Goal: Task Accomplishment & Management: Manage account settings

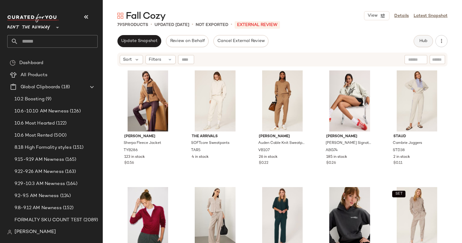
click at [429, 36] on button "Hub" at bounding box center [423, 41] width 19 height 12
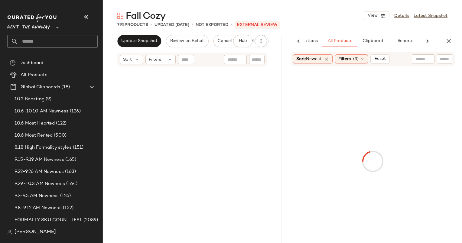
scroll to position [5392, 0]
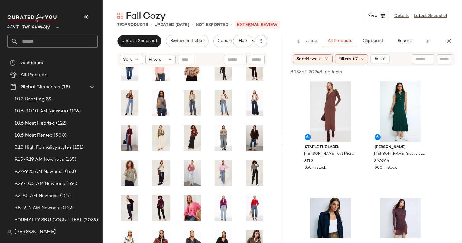
click at [351, 53] on div "Sort: Newest Filters (3) Reset" at bounding box center [373, 59] width 164 height 14
click at [354, 56] on div "Filters (3)" at bounding box center [351, 58] width 33 height 9
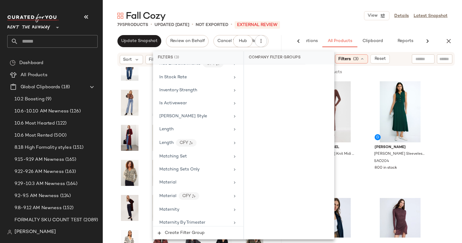
scroll to position [463, 0]
click at [207, 155] on div "Matching Set" at bounding box center [199, 156] width 86 height 12
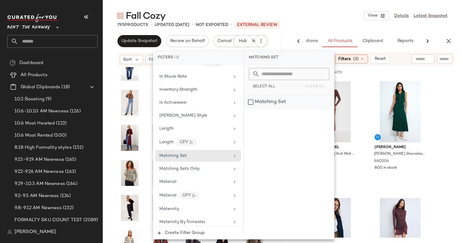
click at [275, 100] on div "Matching Set" at bounding box center [289, 102] width 90 height 15
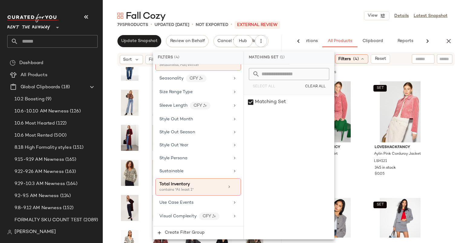
scroll to position [940, 0]
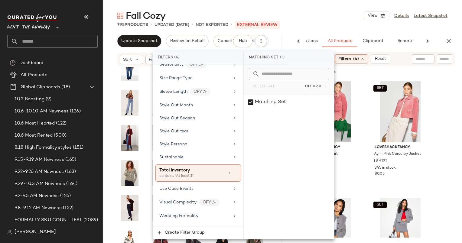
click at [369, 78] on div "64 of 20,248 products • 0 selected Add to Top Add to Bottom Deselect All" at bounding box center [373, 72] width 179 height 13
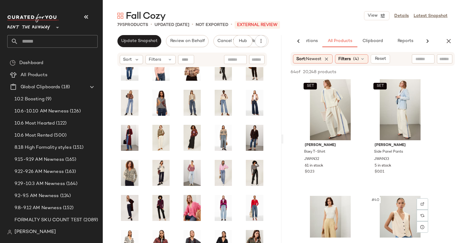
scroll to position [2105, 0]
click at [353, 89] on img at bounding box center [353, 88] width 4 height 4
click at [332, 104] on div "SET #37 View" at bounding box center [330, 110] width 61 height 61
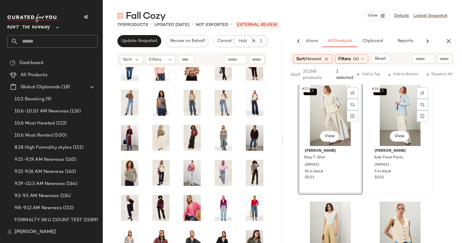
click at [398, 107] on div "SET #38 View" at bounding box center [400, 115] width 61 height 61
click at [368, 74] on span "Add to Top" at bounding box center [369, 75] width 24 height 4
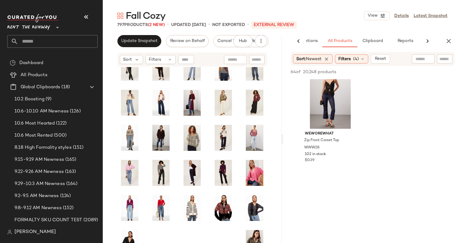
scroll to position [3649, 0]
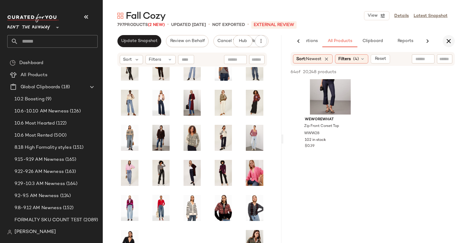
click at [452, 41] on icon "button" at bounding box center [448, 41] width 7 height 7
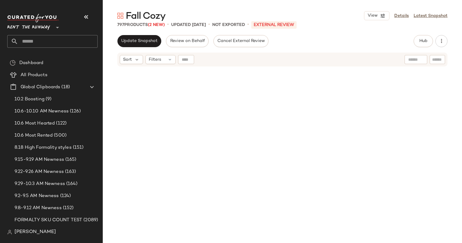
scroll to position [0, 0]
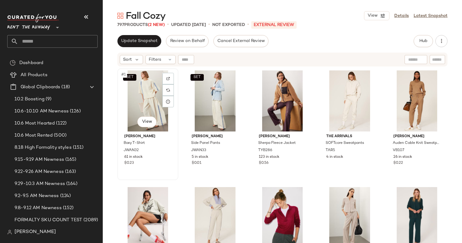
click at [144, 85] on div "SET #1 View" at bounding box center [148, 101] width 57 height 61
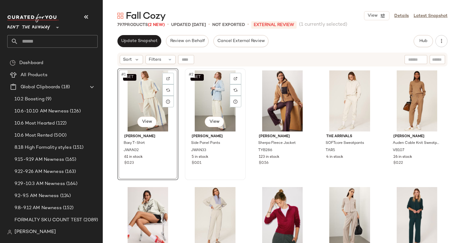
click at [211, 89] on div "SET #2 View" at bounding box center [215, 101] width 57 height 61
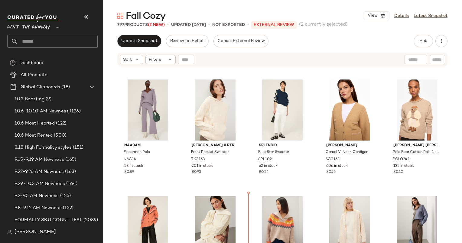
scroll to position [464, 0]
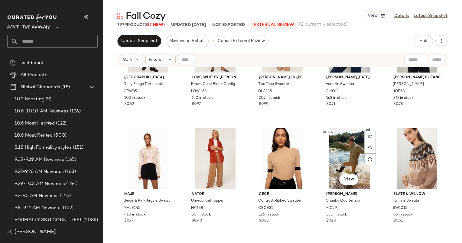
scroll to position [2172, 0]
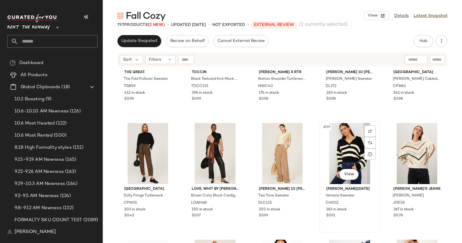
click at [352, 133] on div "#99 View" at bounding box center [350, 153] width 57 height 61
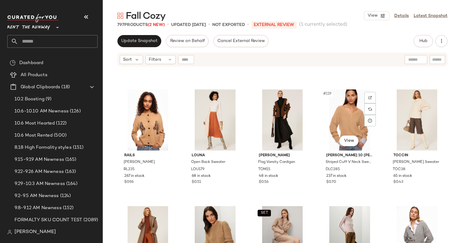
scroll to position [2672, 0]
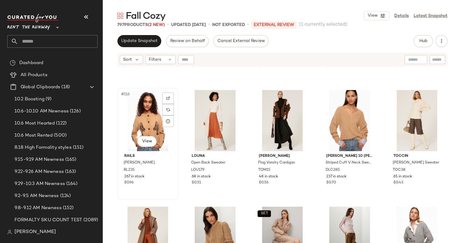
click at [146, 113] on div "#116 View" at bounding box center [148, 120] width 57 height 61
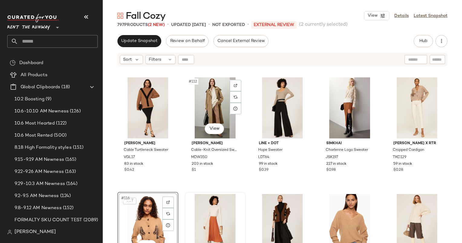
scroll to position [2384, 0]
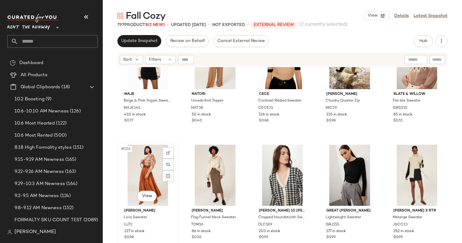
click at [142, 176] on div "#106 View" at bounding box center [148, 175] width 57 height 61
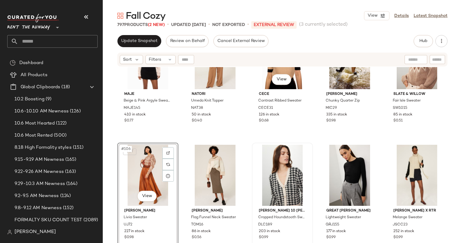
scroll to position [2276, 0]
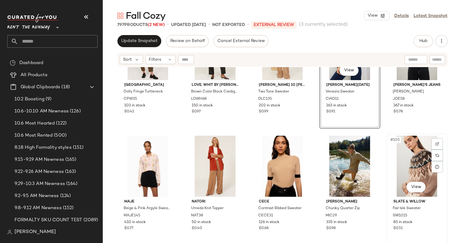
click at [412, 155] on div "#105 View" at bounding box center [417, 166] width 57 height 61
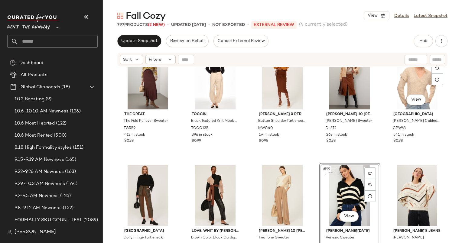
scroll to position [2129, 0]
click at [412, 186] on div "#100 View" at bounding box center [417, 196] width 57 height 61
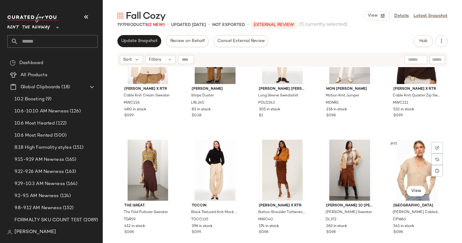
scroll to position [2031, 0]
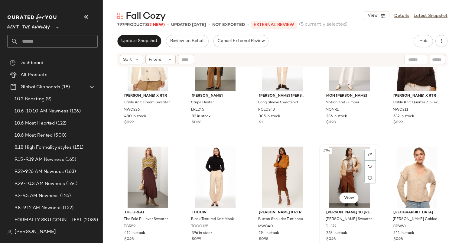
click at [341, 167] on div "#94 View" at bounding box center [350, 177] width 57 height 61
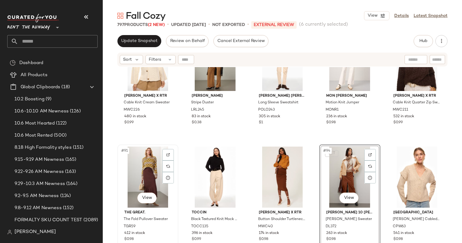
click at [138, 166] on div "#91 View" at bounding box center [148, 177] width 57 height 61
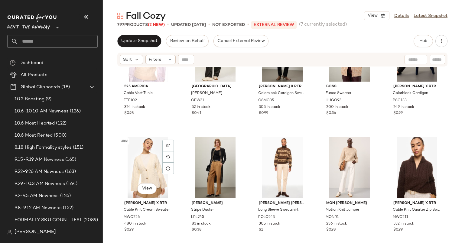
scroll to position [1922, 0]
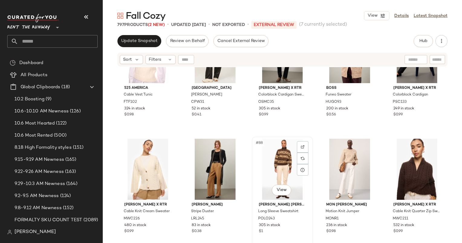
click at [272, 175] on div "#88 View" at bounding box center [282, 169] width 57 height 61
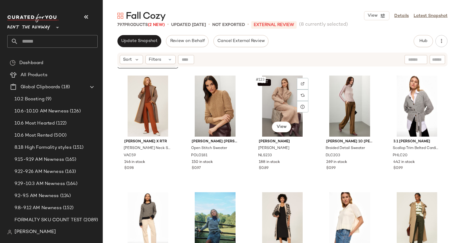
scroll to position [2876, 0]
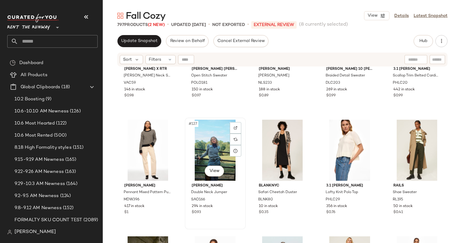
click at [205, 138] on div "#127 View" at bounding box center [215, 150] width 57 height 61
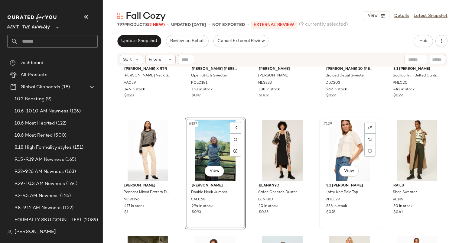
click at [328, 142] on div "#129 View" at bounding box center [350, 150] width 57 height 61
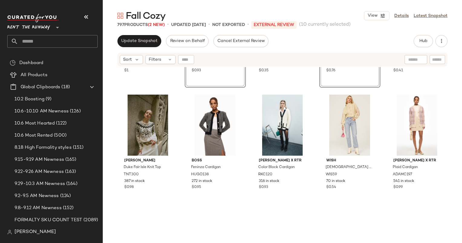
scroll to position [3018, 0]
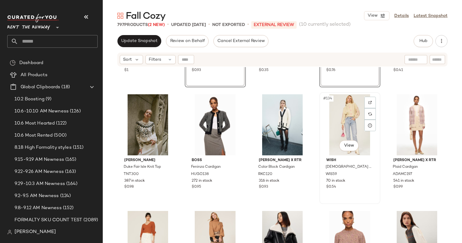
click at [353, 111] on div "#134 View" at bounding box center [350, 124] width 57 height 61
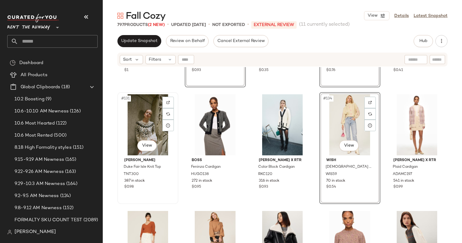
click at [146, 113] on div "#131 View" at bounding box center [148, 124] width 57 height 61
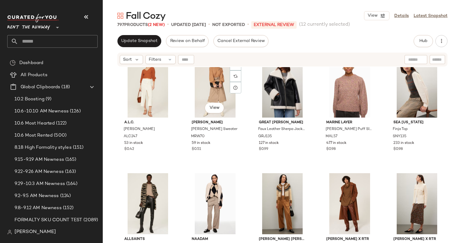
scroll to position [3173, 0]
click at [279, 87] on div "#138 View" at bounding box center [282, 86] width 57 height 61
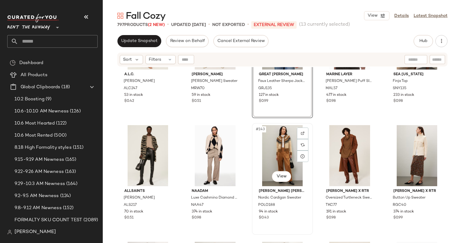
scroll to position [3221, 0]
click at [279, 157] on div "#143 View" at bounding box center [282, 155] width 57 height 61
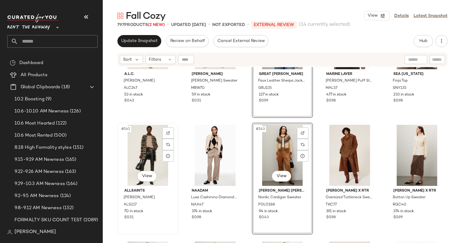
click at [143, 149] on div "#141 View" at bounding box center [148, 155] width 57 height 61
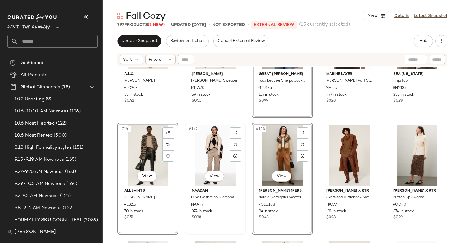
click at [205, 146] on div "#142 View" at bounding box center [215, 155] width 57 height 61
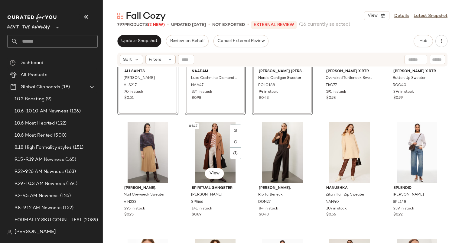
scroll to position [3341, 0]
click at [413, 139] on div "#150 View" at bounding box center [417, 152] width 57 height 61
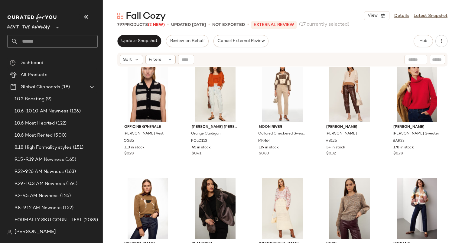
scroll to position [3520, 0]
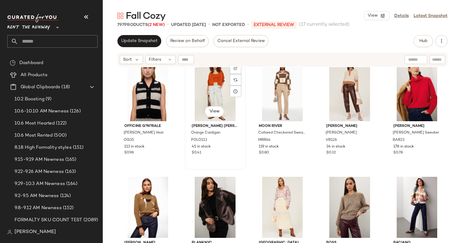
click at [208, 92] on div "#152 View" at bounding box center [215, 90] width 57 height 61
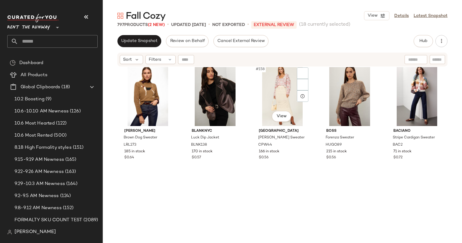
scroll to position [3641, 0]
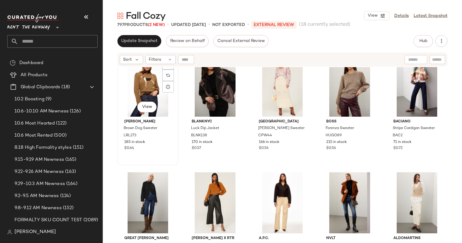
click at [144, 84] on div "#156 View" at bounding box center [148, 86] width 57 height 61
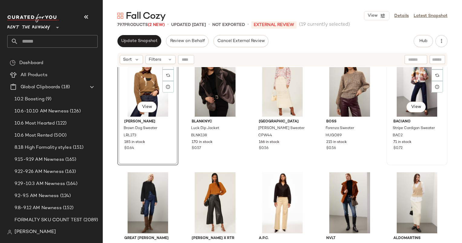
click at [401, 87] on div "#160 View" at bounding box center [417, 86] width 57 height 61
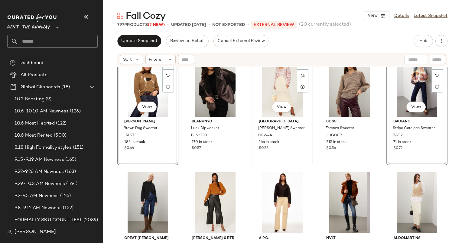
click at [281, 91] on div "#158 View" at bounding box center [282, 86] width 57 height 61
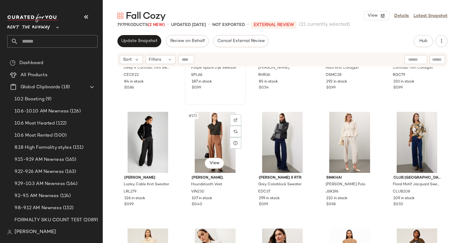
scroll to position [3935, 0]
click at [407, 134] on div "#175 View" at bounding box center [417, 142] width 57 height 61
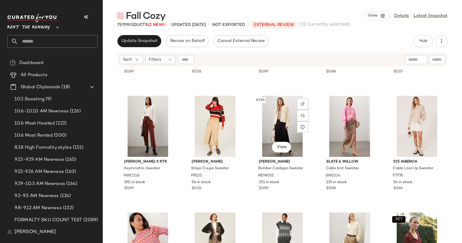
scroll to position [4302, 0]
click at [209, 117] on div "#187 View" at bounding box center [215, 126] width 57 height 61
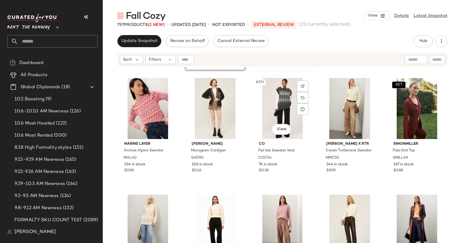
scroll to position [4439, 0]
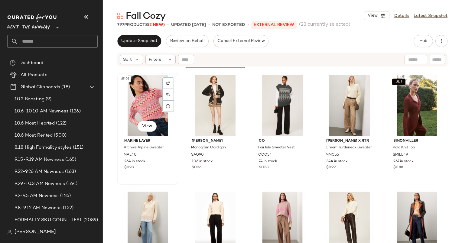
click at [147, 94] on div "#191 View" at bounding box center [148, 105] width 57 height 61
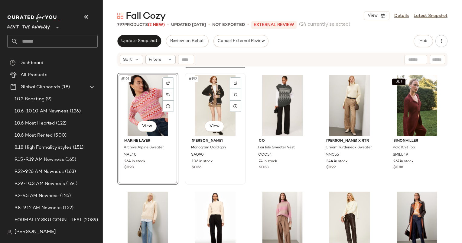
click at [220, 94] on div "#192 View" at bounding box center [215, 105] width 57 height 61
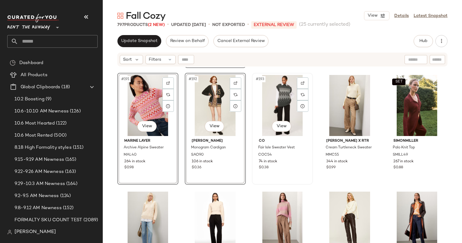
click at [278, 90] on div "#193 View" at bounding box center [282, 105] width 57 height 61
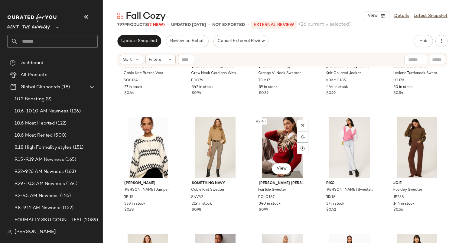
scroll to position [4748, 0]
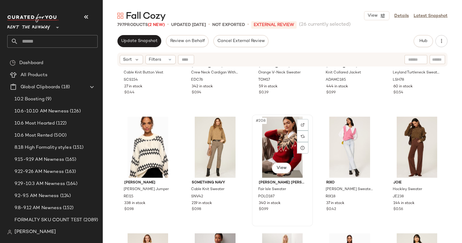
click at [274, 140] on div "#208 View" at bounding box center [282, 147] width 57 height 61
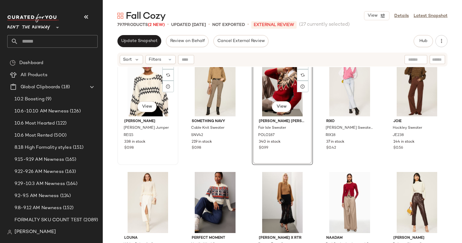
scroll to position [4810, 0]
click at [136, 83] on div "#206 View" at bounding box center [148, 85] width 57 height 61
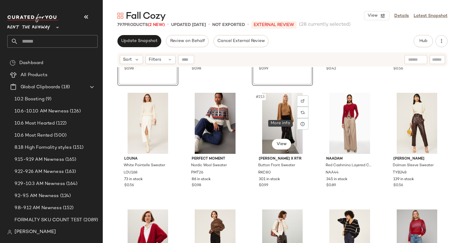
scroll to position [4889, 0]
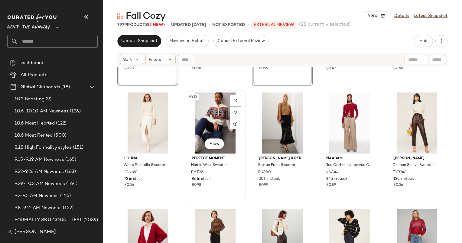
click at [217, 118] on div "#212 View" at bounding box center [215, 123] width 57 height 61
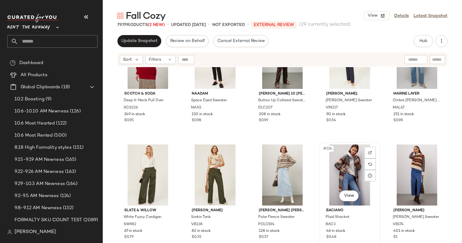
scroll to position [5099, 0]
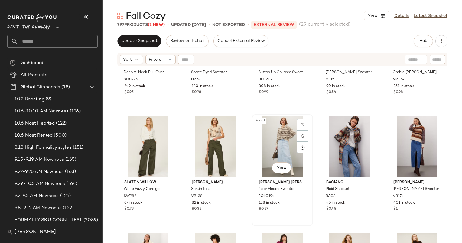
click at [281, 135] on div "#223 View" at bounding box center [282, 147] width 57 height 61
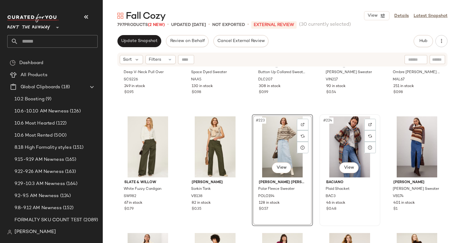
click at [351, 140] on div "#224 View" at bounding box center [350, 147] width 57 height 61
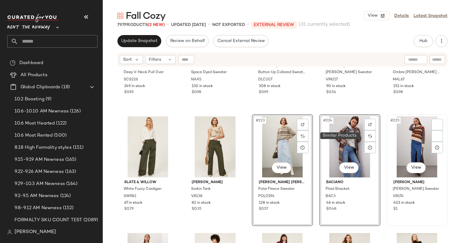
click at [413, 141] on div "#225 View" at bounding box center [417, 147] width 57 height 61
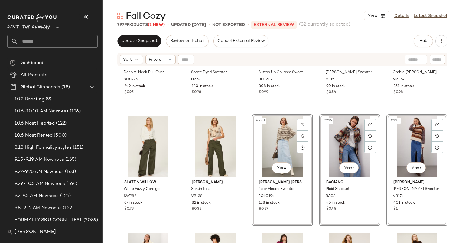
scroll to position [5204, 0]
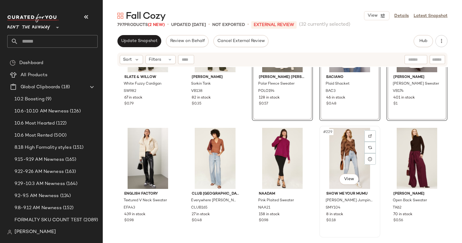
click at [341, 148] on div "#229 View" at bounding box center [350, 158] width 57 height 61
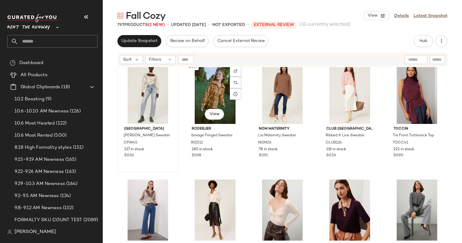
scroll to position [5503, 0]
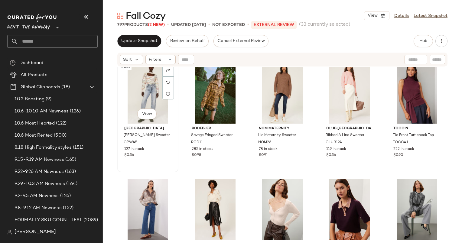
click at [153, 92] on div "#236 View" at bounding box center [148, 93] width 57 height 61
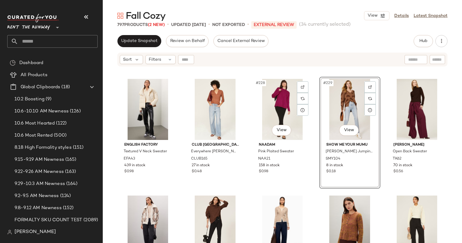
scroll to position [5226, 0]
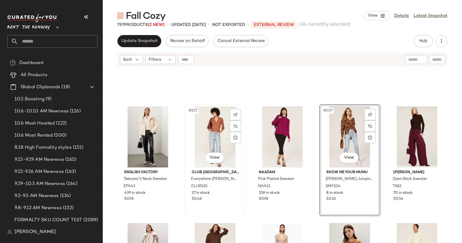
click at [210, 131] on div "#227 View" at bounding box center [215, 137] width 57 height 61
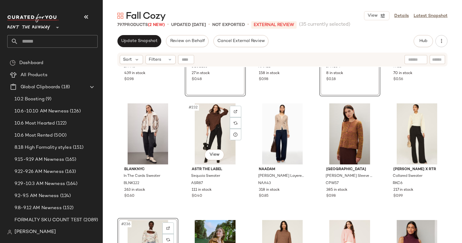
scroll to position [5384, 0]
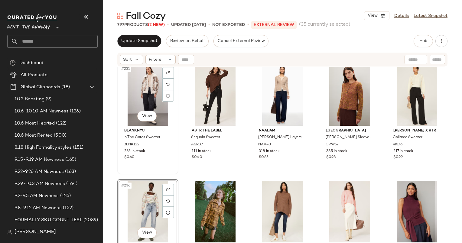
click at [140, 94] on div "#231 View" at bounding box center [148, 95] width 57 height 61
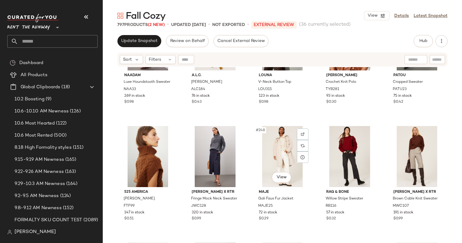
scroll to position [5674, 0]
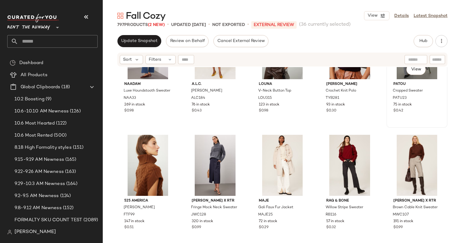
click at [422, 110] on div "$0.42" at bounding box center [417, 110] width 47 height 5
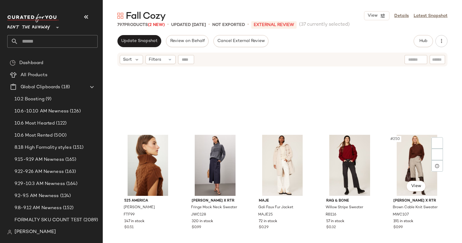
scroll to position [5846, 0]
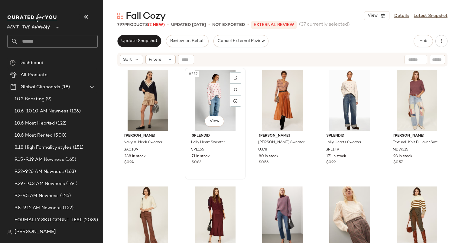
click at [208, 83] on div "#252 View" at bounding box center [215, 100] width 57 height 61
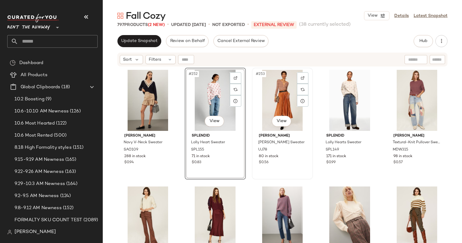
click at [284, 95] on div "#253 View" at bounding box center [282, 100] width 57 height 61
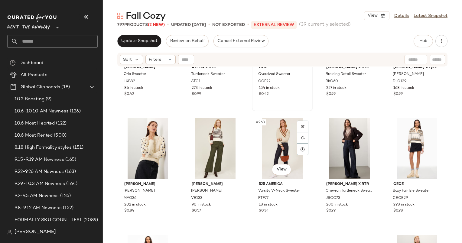
scroll to position [6032, 0]
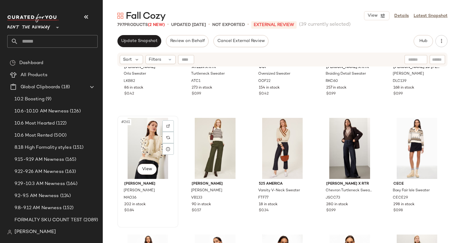
click at [152, 140] on div "#261 View" at bounding box center [148, 148] width 57 height 61
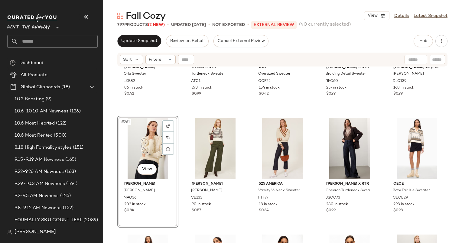
click at [144, 150] on div "#261 View" at bounding box center [148, 148] width 57 height 61
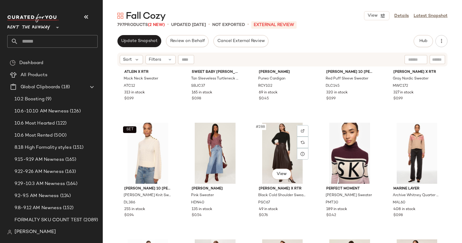
scroll to position [6676, 0]
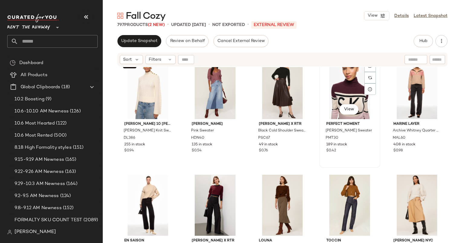
click at [334, 89] on div "#289 View" at bounding box center [350, 88] width 57 height 61
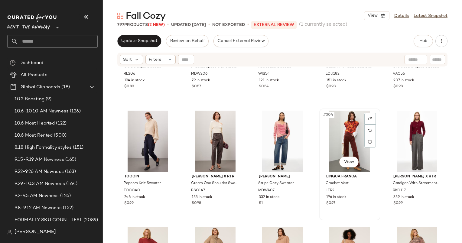
click at [331, 141] on div "#304 View" at bounding box center [350, 141] width 57 height 61
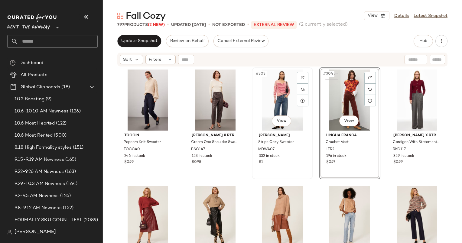
click at [281, 101] on div "#303 View" at bounding box center [282, 100] width 57 height 61
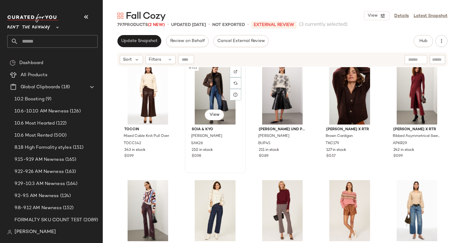
scroll to position [7320, 0]
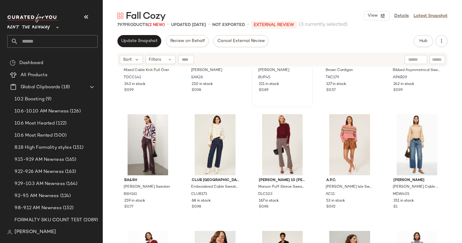
click at [280, 92] on div "$0.89" at bounding box center [282, 90] width 47 height 5
click at [143, 130] on div "#316 View" at bounding box center [148, 144] width 57 height 61
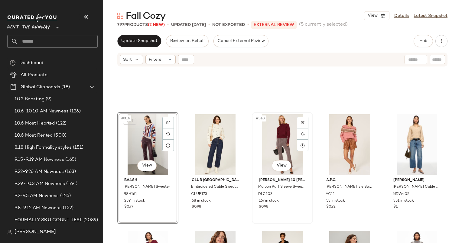
scroll to position [7372, 0]
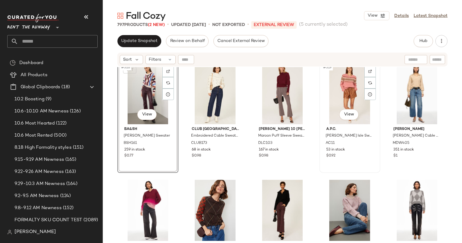
click at [351, 93] on div "#319 View" at bounding box center [350, 93] width 57 height 61
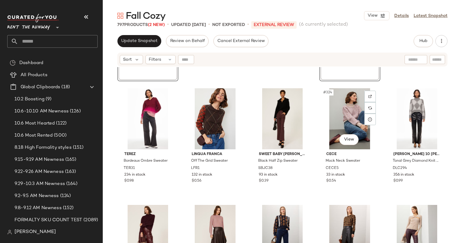
scroll to position [7474, 0]
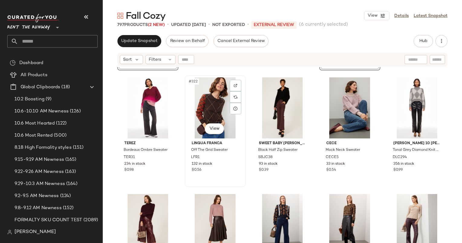
click at [201, 96] on div "#322 View" at bounding box center [215, 107] width 57 height 61
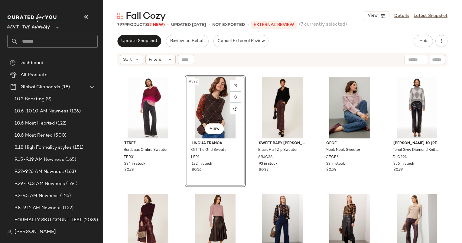
scroll to position [7551, 0]
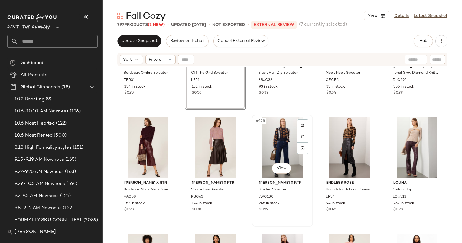
click at [269, 132] on div "#328 View" at bounding box center [282, 147] width 57 height 61
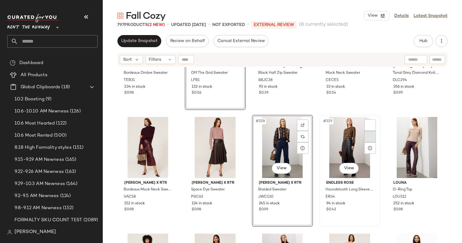
click at [369, 137] on img at bounding box center [371, 137] width 4 height 4
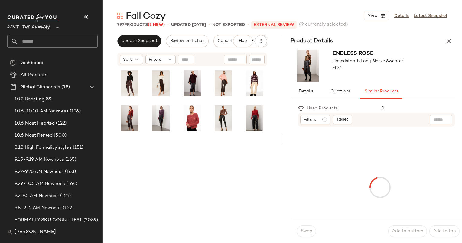
scroll to position [2247, 0]
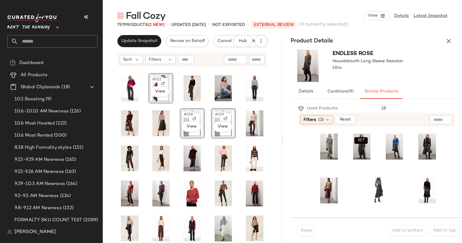
click at [452, 29] on div "Fall Cozy View Details Latest Snapshot 797 Products (2 New) • updated Oct 8th •…" at bounding box center [283, 127] width 360 height 234
click at [449, 46] on button "button" at bounding box center [449, 41] width 12 height 12
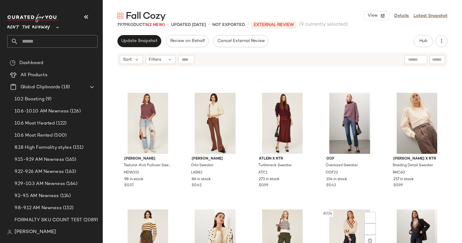
scroll to position [5153, 0]
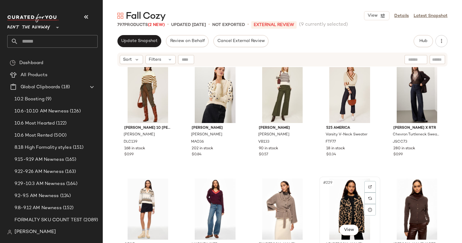
click at [346, 192] on div "#229 View" at bounding box center [350, 209] width 57 height 61
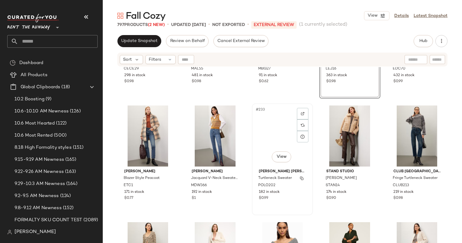
scroll to position [5240, 0]
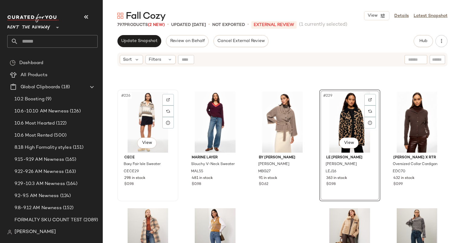
click at [144, 115] on div "#226 View" at bounding box center [148, 122] width 57 height 61
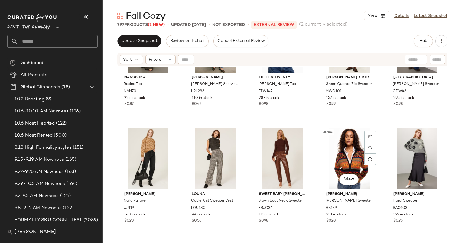
scroll to position [5555, 0]
click at [349, 156] on div "#244 View" at bounding box center [350, 158] width 57 height 61
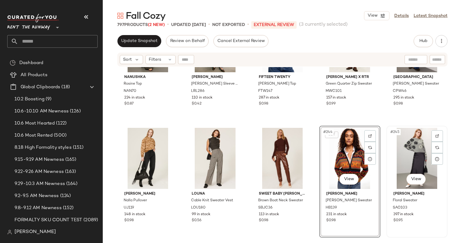
click at [403, 149] on div "#245 View" at bounding box center [417, 158] width 57 height 61
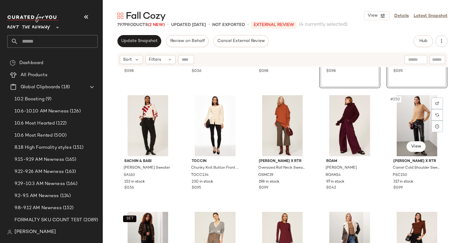
scroll to position [5704, 0]
click at [137, 120] on div "#246 View" at bounding box center [148, 125] width 57 height 61
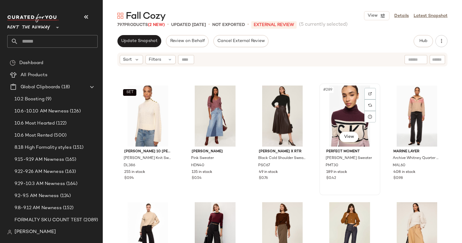
click at [335, 115] on div "#289 View" at bounding box center [350, 116] width 57 height 61
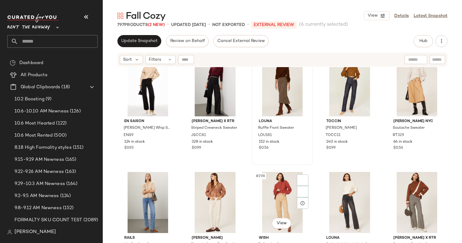
scroll to position [6986, 0]
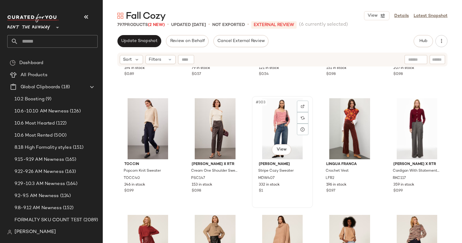
click at [270, 119] on div "#303 View" at bounding box center [282, 128] width 57 height 61
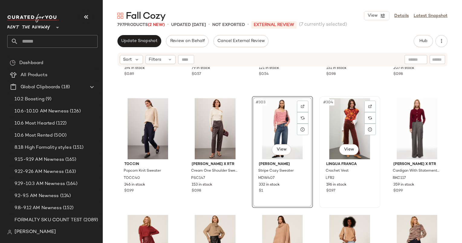
click at [341, 118] on div "#304 View" at bounding box center [350, 128] width 57 height 61
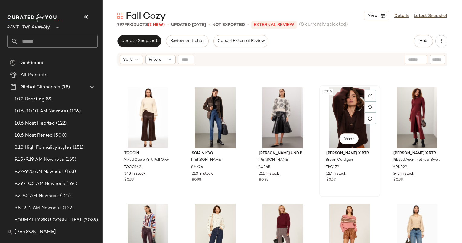
scroll to position [7323, 0]
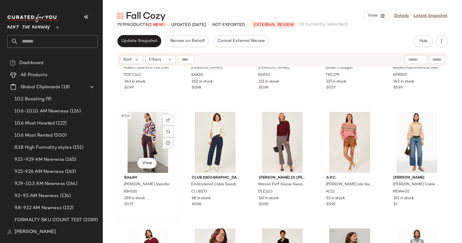
click at [145, 132] on div "#316 View" at bounding box center [148, 142] width 57 height 61
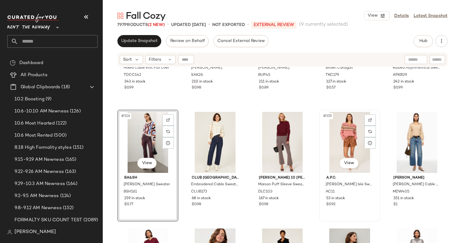
click at [339, 134] on div "#319 View" at bounding box center [350, 142] width 57 height 61
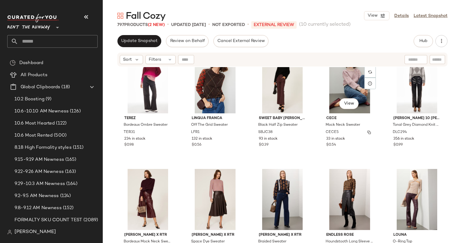
scroll to position [7499, 0]
click at [212, 83] on div "#322 View" at bounding box center [215, 82] width 57 height 61
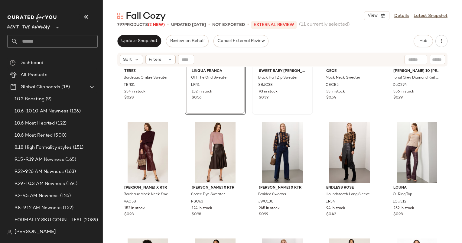
scroll to position [7550, 0]
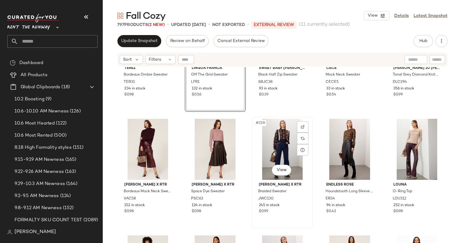
click at [281, 142] on div "#328 View" at bounding box center [282, 149] width 57 height 61
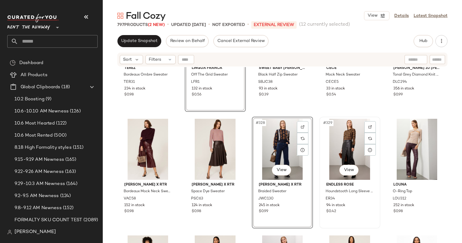
click at [338, 136] on div "#329 View" at bounding box center [350, 149] width 57 height 61
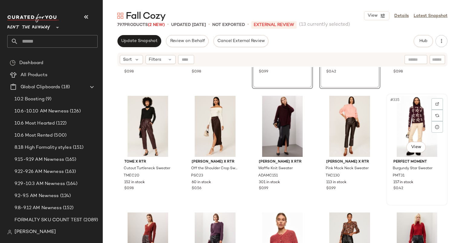
click at [407, 116] on div "#335 View" at bounding box center [417, 126] width 57 height 61
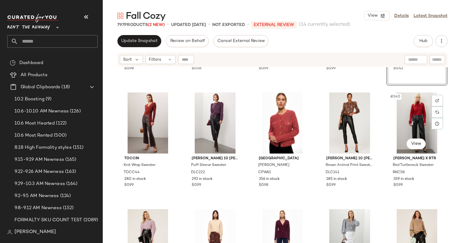
scroll to position [7810, 0]
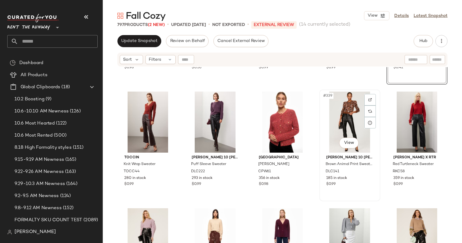
click at [334, 119] on div "#339 View" at bounding box center [350, 122] width 57 height 61
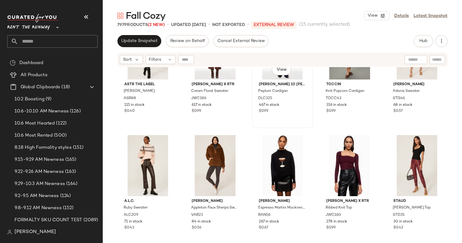
scroll to position [8059, 0]
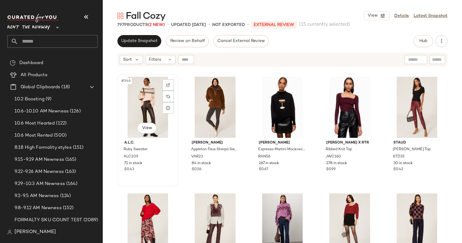
click at [150, 87] on div "#346 View" at bounding box center [148, 107] width 57 height 61
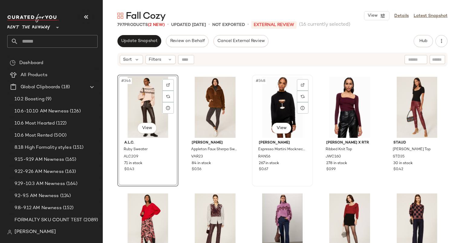
click at [280, 96] on div "#348 View" at bounding box center [282, 107] width 57 height 61
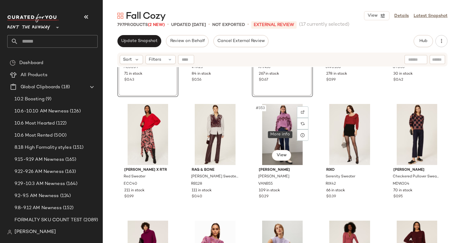
scroll to position [8180, 0]
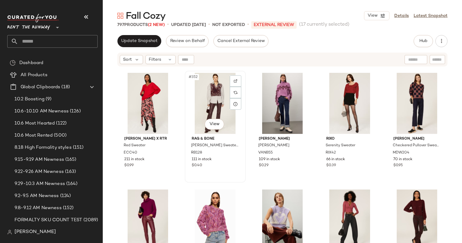
click at [214, 98] on div "#352 View" at bounding box center [215, 103] width 57 height 61
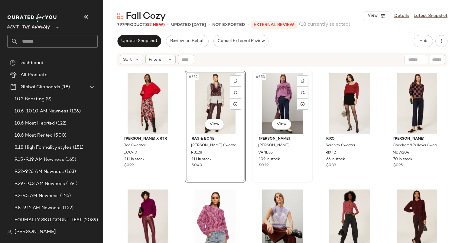
click at [291, 92] on div "#353 View" at bounding box center [282, 103] width 57 height 61
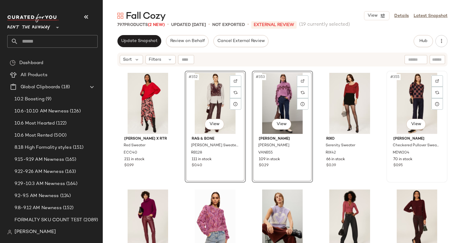
click at [399, 94] on div "#355 View" at bounding box center [417, 103] width 57 height 61
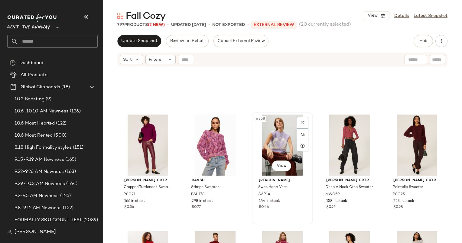
scroll to position [8284, 0]
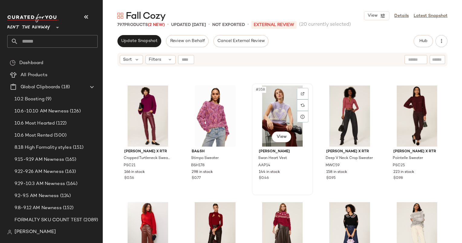
click at [271, 109] on div "#358 View" at bounding box center [282, 116] width 57 height 61
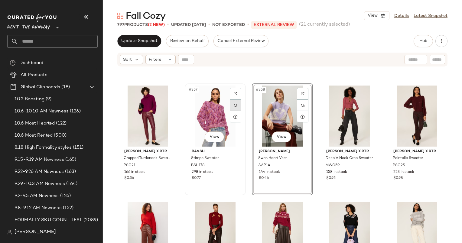
scroll to position [8367, 0]
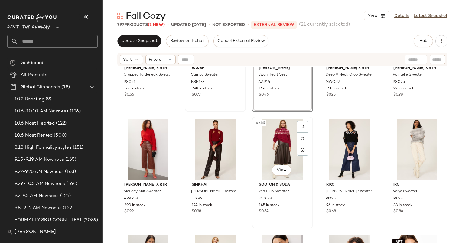
click at [259, 132] on div "#363 View" at bounding box center [282, 149] width 57 height 61
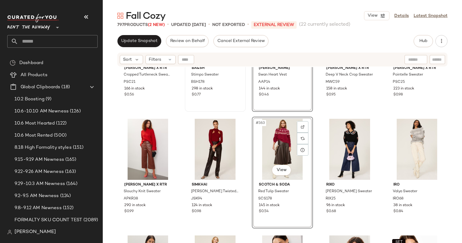
scroll to position [8443, 0]
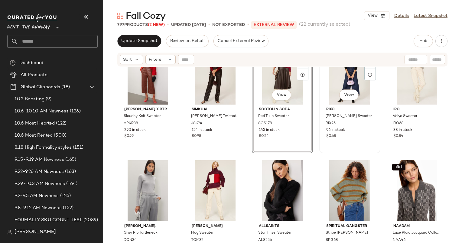
click at [324, 79] on div "#364 View" at bounding box center [350, 74] width 57 height 61
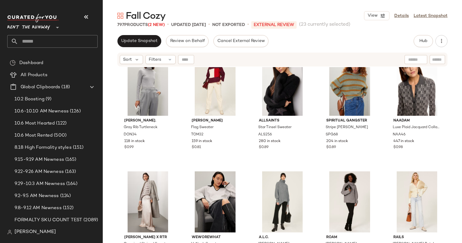
scroll to position [8550, 0]
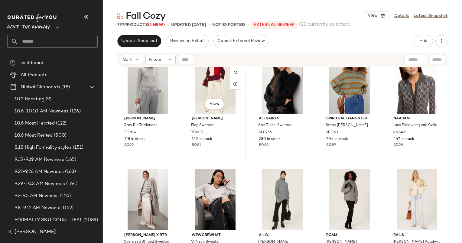
click at [219, 87] on div "#367 View" at bounding box center [215, 83] width 57 height 61
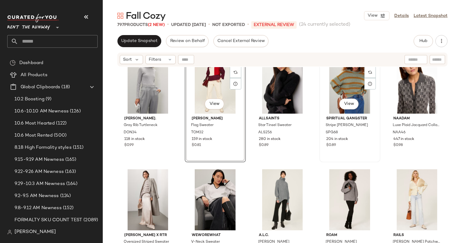
click at [343, 84] on div "#369 View" at bounding box center [350, 83] width 57 height 61
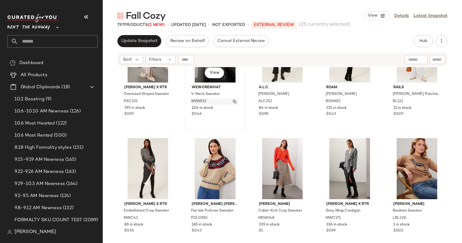
scroll to position [8699, 0]
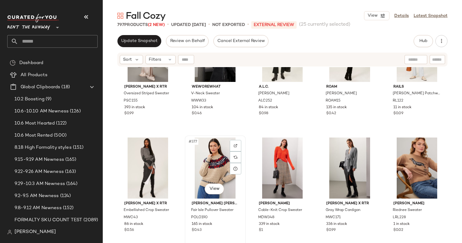
click at [212, 167] on div "#377 View" at bounding box center [215, 168] width 57 height 61
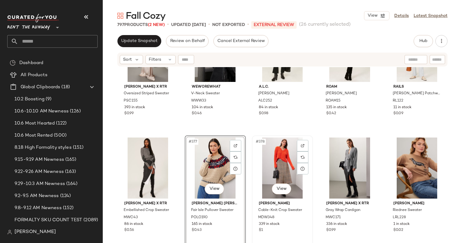
scroll to position [8746, 0]
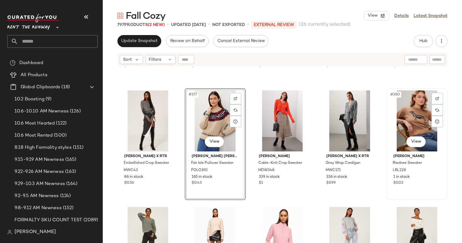
click at [407, 111] on div "#380 View" at bounding box center [417, 120] width 57 height 61
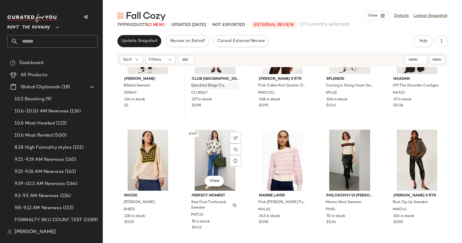
scroll to position [8969, 0]
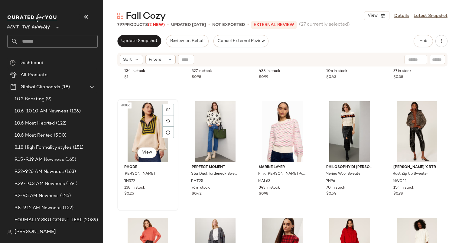
click at [144, 114] on div "#386 View" at bounding box center [148, 131] width 57 height 61
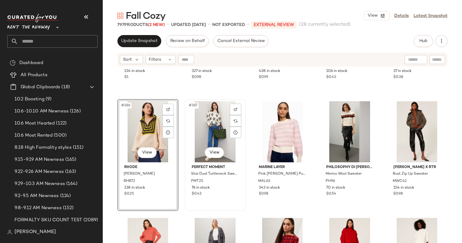
click at [198, 115] on div "#387 View" at bounding box center [215, 131] width 57 height 61
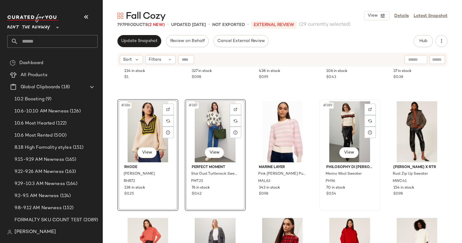
click at [347, 121] on div "#389 View" at bounding box center [350, 131] width 57 height 61
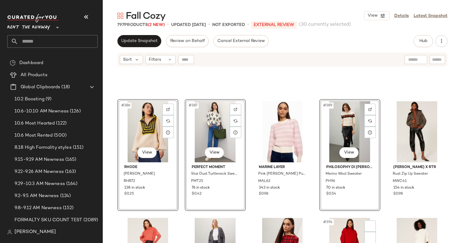
scroll to position [9078, 0]
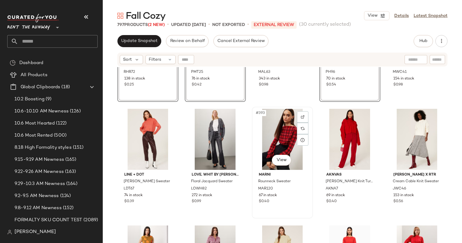
click at [268, 131] on div "#393 View" at bounding box center [282, 139] width 57 height 61
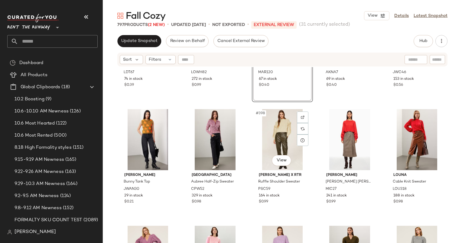
scroll to position [9194, 0]
click at [137, 121] on div "#396 View" at bounding box center [148, 140] width 57 height 61
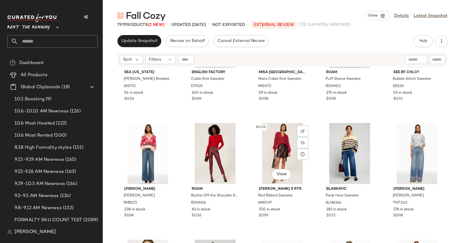
scroll to position [9414, 0]
click at [138, 153] on div "#406 View" at bounding box center [148, 153] width 57 height 61
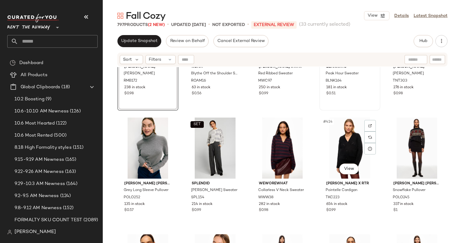
scroll to position [9468, 0]
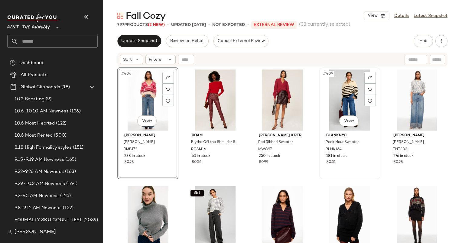
click at [346, 92] on div "#409 View" at bounding box center [350, 100] width 57 height 61
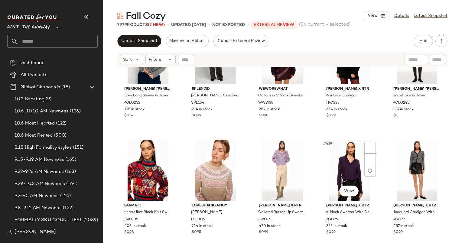
scroll to position [9695, 0]
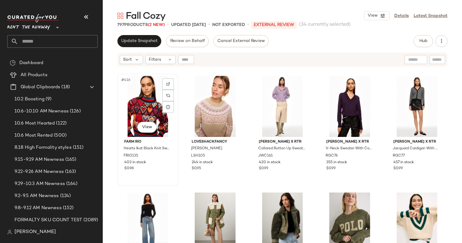
click at [137, 105] on div "#416 View" at bounding box center [148, 106] width 57 height 61
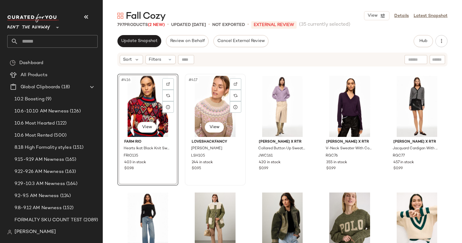
click at [208, 107] on div "#417 View" at bounding box center [215, 106] width 57 height 61
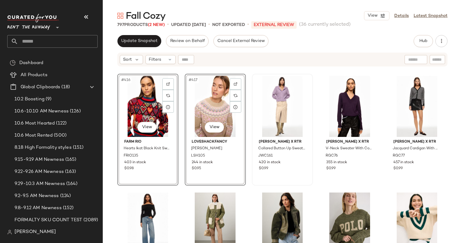
scroll to position [9782, 0]
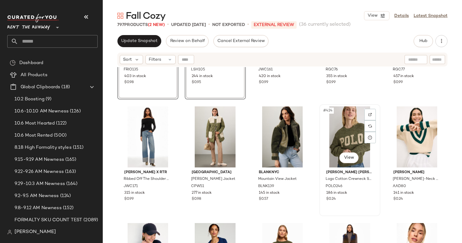
click at [341, 138] on div "#424 View" at bounding box center [350, 137] width 57 height 61
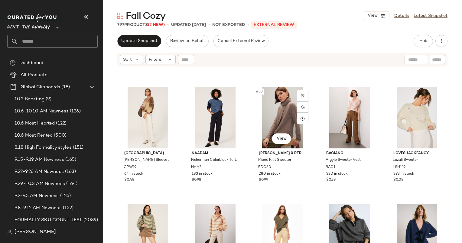
scroll to position [689, 0]
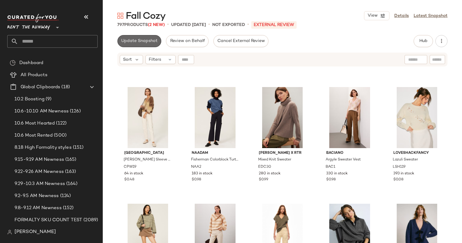
click at [136, 37] on button "Update Snapshot" at bounding box center [139, 41] width 44 height 12
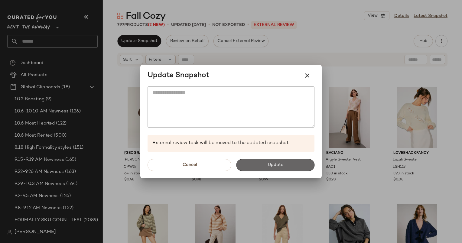
click at [268, 167] on span "Update" at bounding box center [276, 165] width 16 height 5
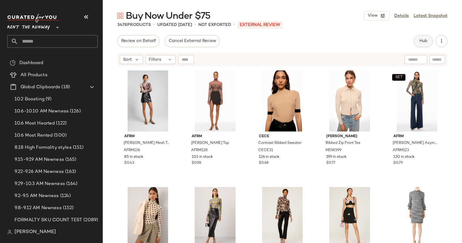
click at [423, 39] on span "Hub" at bounding box center [423, 41] width 8 height 5
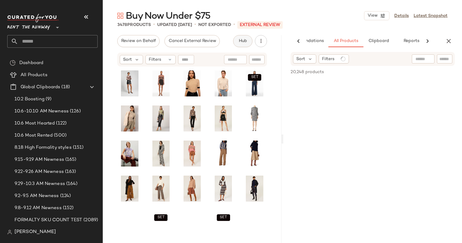
scroll to position [0, 31]
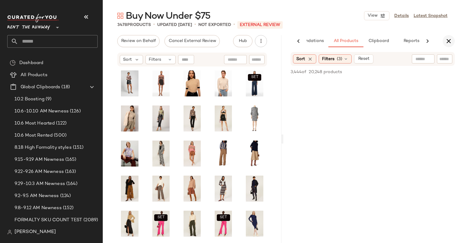
click at [451, 46] on button "button" at bounding box center [449, 41] width 12 height 12
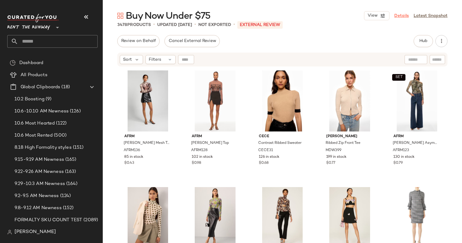
click at [401, 17] on link "Details" at bounding box center [402, 16] width 15 height 6
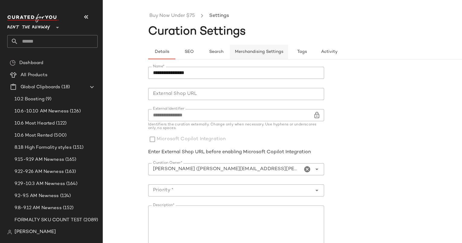
click at [278, 46] on button "Merchandising Settings" at bounding box center [259, 52] width 58 height 15
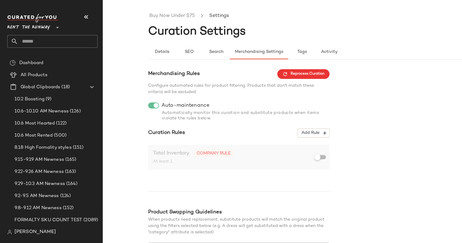
scroll to position [40, 0]
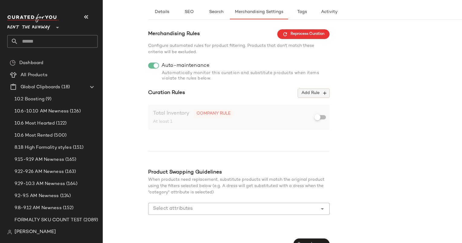
click at [314, 96] on span "Add Rule" at bounding box center [313, 92] width 25 height 5
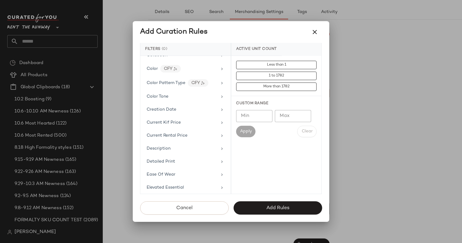
scroll to position [150, 0]
click at [184, 123] on div "Current Kif Price" at bounding box center [182, 123] width 71 height 6
click at [255, 117] on input "Min" at bounding box center [254, 116] width 36 height 12
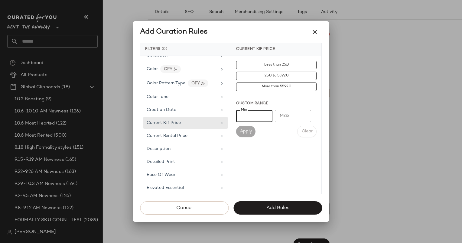
click at [295, 116] on input "Max" at bounding box center [293, 116] width 36 height 12
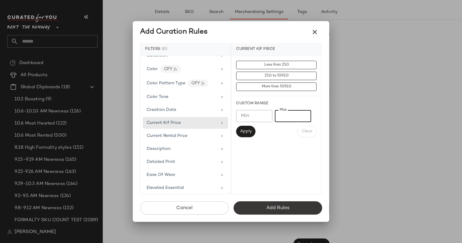
type input "**"
click at [306, 209] on button "Add Rules" at bounding box center [278, 208] width 89 height 13
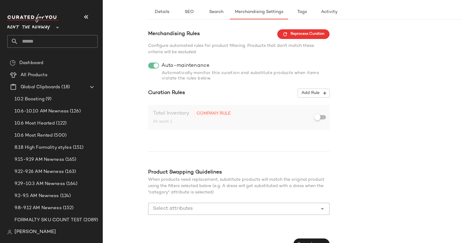
scroll to position [51, 0]
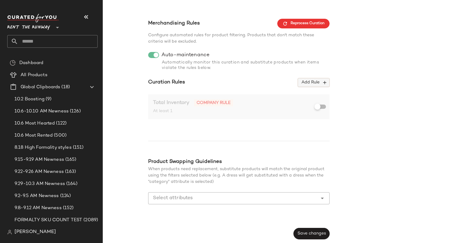
click at [319, 81] on span "Add Rule" at bounding box center [313, 82] width 25 height 5
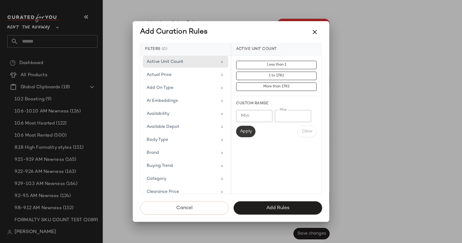
click at [251, 127] on button "Apply" at bounding box center [245, 132] width 19 height 12
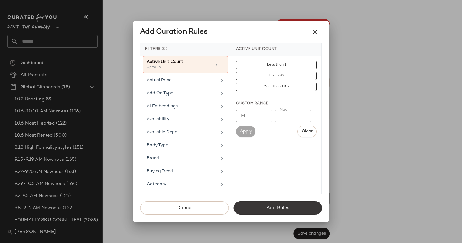
click at [295, 208] on button "Add Rules" at bounding box center [278, 208] width 89 height 13
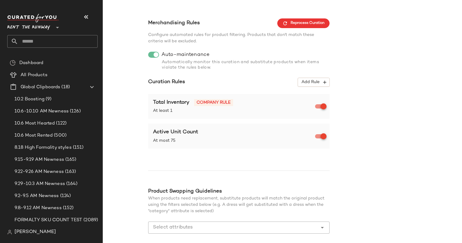
scroll to position [81, 0]
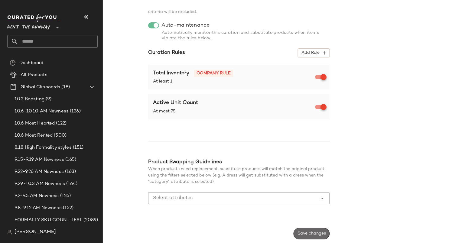
click at [311, 236] on span "Save changes" at bounding box center [311, 234] width 29 height 5
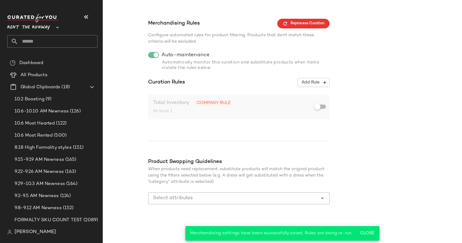
scroll to position [0, 0]
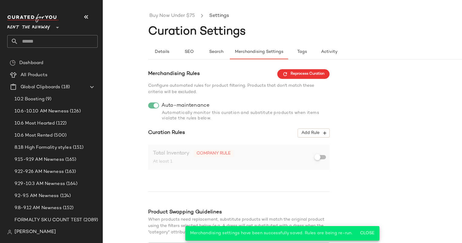
click at [183, 12] on ul "Buy Now Under $75 Settings" at bounding box center [328, 16] width 360 height 14
click at [188, 15] on link "Buy Now Under $75" at bounding box center [172, 16] width 45 height 8
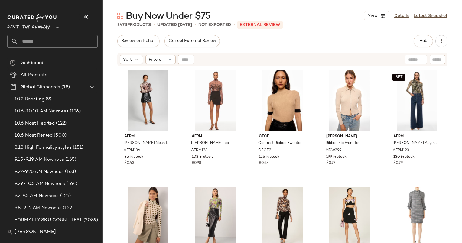
click at [120, 29] on div "Buy Now Under $75 View Details Latest Snapshot 3478 Products • updated Oct 6th …" at bounding box center [283, 127] width 360 height 234
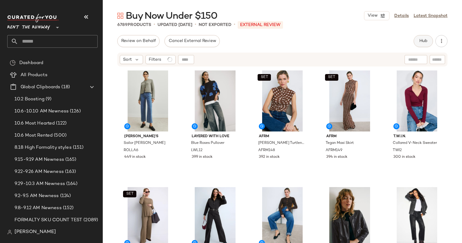
click at [426, 40] on span "Hub" at bounding box center [423, 41] width 8 height 5
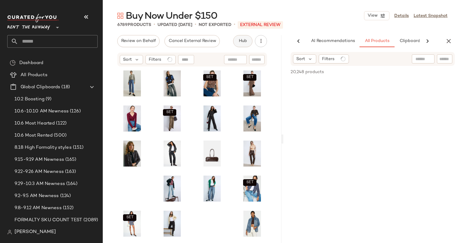
scroll to position [0, 37]
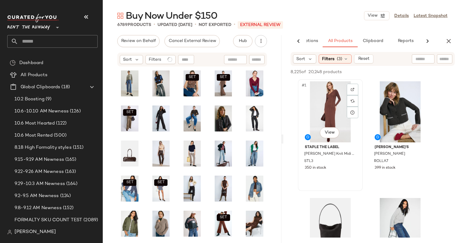
click at [324, 110] on div "#1 View" at bounding box center [330, 111] width 61 height 61
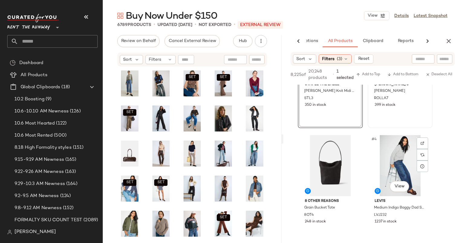
scroll to position [32, 0]
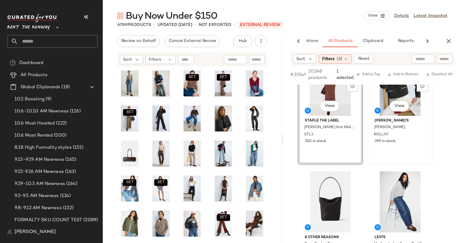
click at [385, 94] on div "#2 View" at bounding box center [400, 85] width 61 height 61
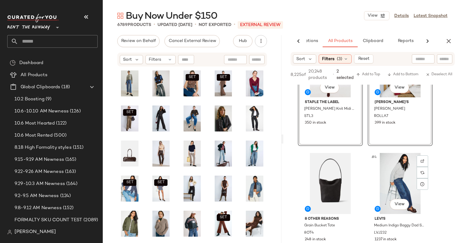
scroll to position [50, 0]
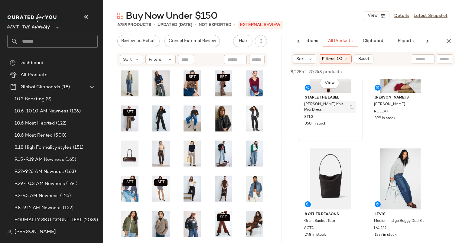
click at [327, 104] on span "[PERSON_NAME] Knit Midi Dress" at bounding box center [324, 107] width 40 height 11
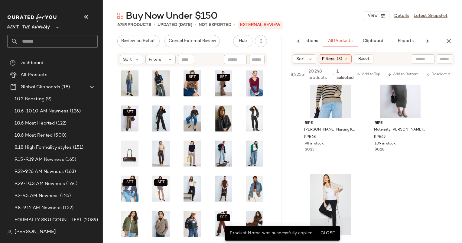
scroll to position [1198, 0]
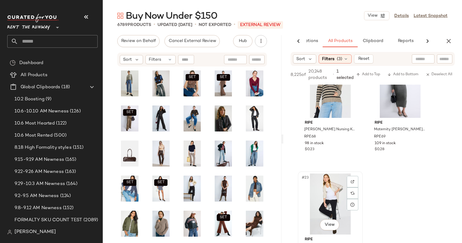
click at [326, 194] on div "#23 View" at bounding box center [330, 204] width 61 height 61
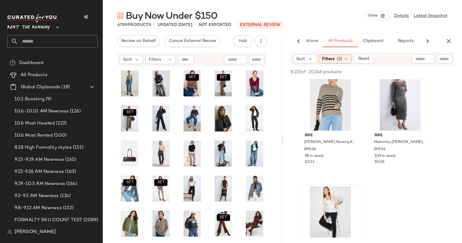
click at [335, 192] on div at bounding box center [330, 216] width 61 height 61
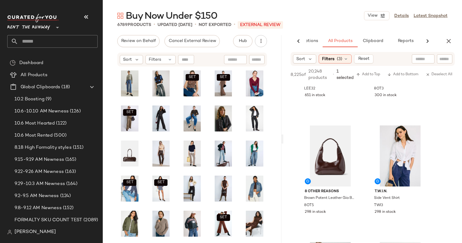
scroll to position [0, 0]
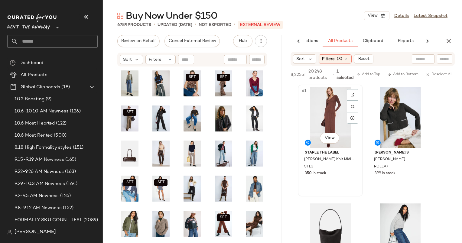
click at [336, 107] on div "#1 View" at bounding box center [330, 117] width 61 height 61
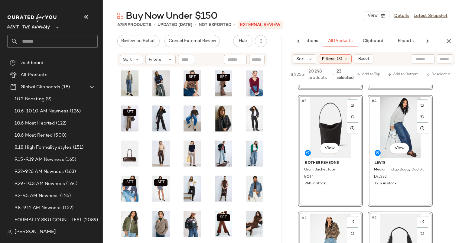
click at [330, 110] on div "#3 View" at bounding box center [330, 127] width 61 height 61
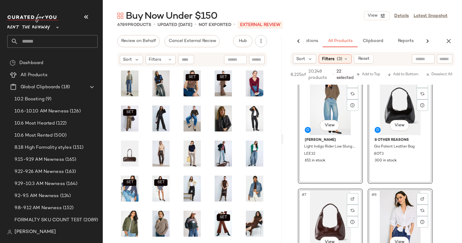
click at [392, 104] on div "#6 View" at bounding box center [400, 104] width 61 height 61
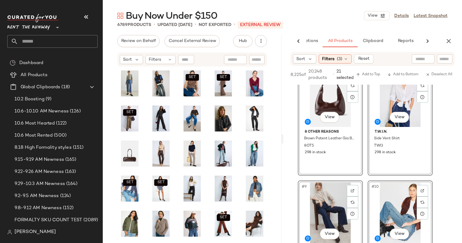
scroll to position [375, 0]
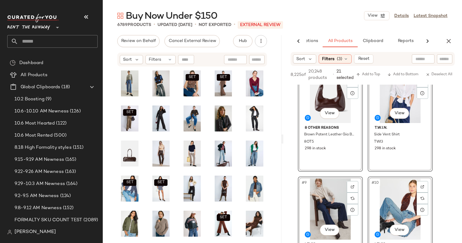
click at [332, 93] on div "#7 View" at bounding box center [330, 92] width 61 height 61
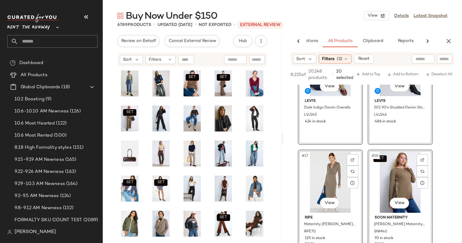
scroll to position [907, 0]
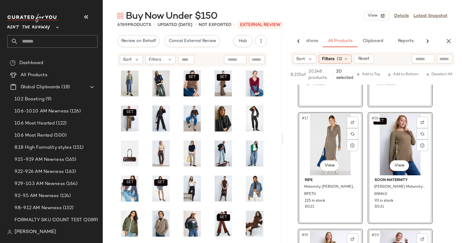
click at [319, 137] on div "#17 View" at bounding box center [330, 144] width 61 height 61
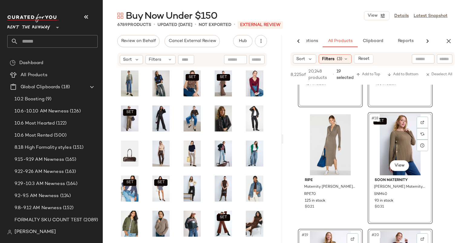
click at [396, 132] on div "SET #18 View" at bounding box center [400, 144] width 61 height 61
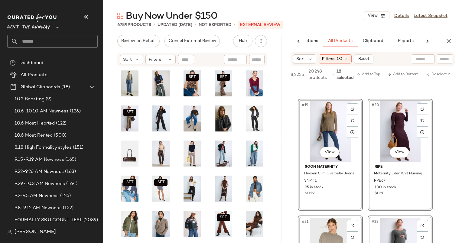
click at [325, 122] on div "#19 View" at bounding box center [330, 131] width 61 height 61
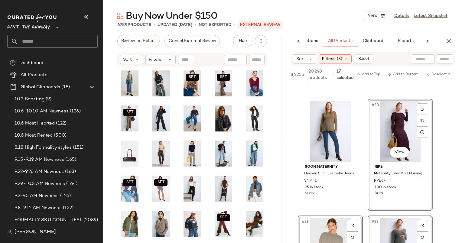
click at [406, 122] on div "#20 View" at bounding box center [400, 131] width 61 height 61
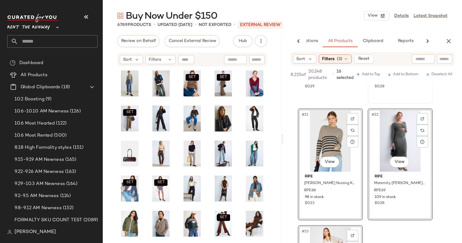
scroll to position [1145, 0]
click at [334, 127] on div "#21 View" at bounding box center [330, 140] width 61 height 61
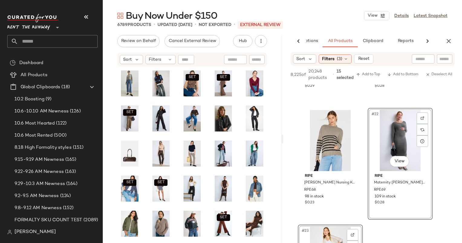
click at [412, 127] on div "#22 View" at bounding box center [400, 140] width 61 height 61
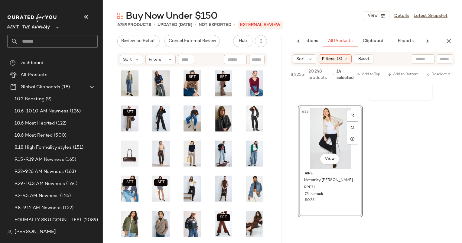
scroll to position [1264, 0]
click at [337, 130] on div "#23 View" at bounding box center [330, 137] width 61 height 61
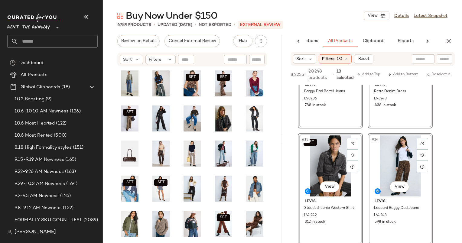
scroll to position [560, 0]
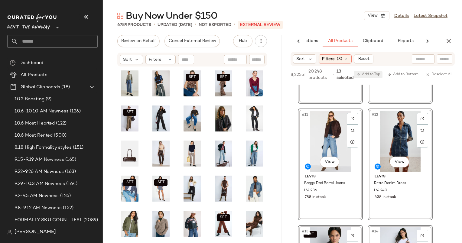
click at [368, 74] on span "Add to Top" at bounding box center [369, 75] width 24 height 4
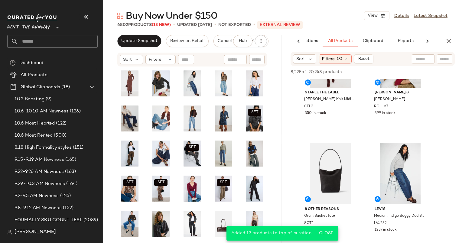
scroll to position [0, 0]
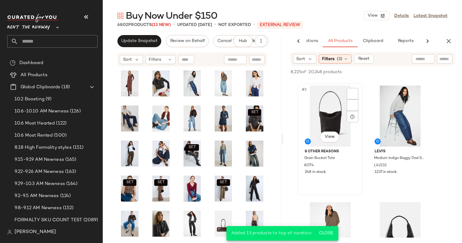
click at [318, 114] on div "#3 View" at bounding box center [330, 116] width 61 height 61
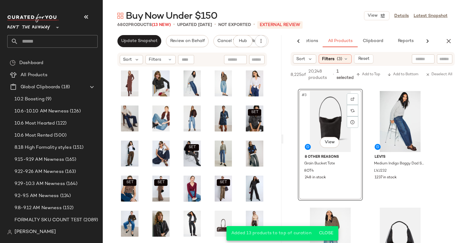
scroll to position [229, 0]
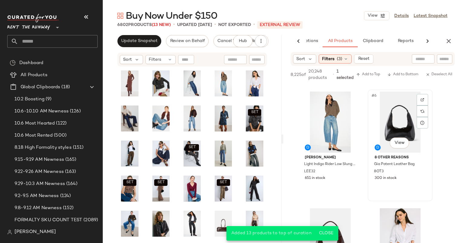
click at [388, 120] on div "#6 View" at bounding box center [400, 122] width 61 height 61
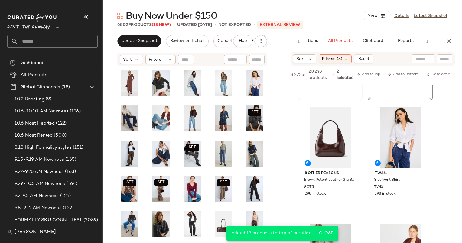
scroll to position [335, 0]
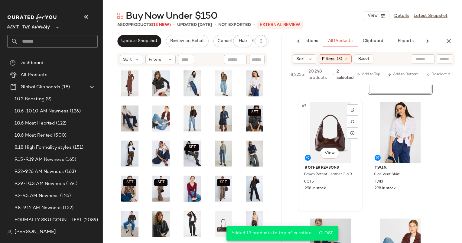
click at [327, 131] on div "#7 View" at bounding box center [330, 132] width 61 height 61
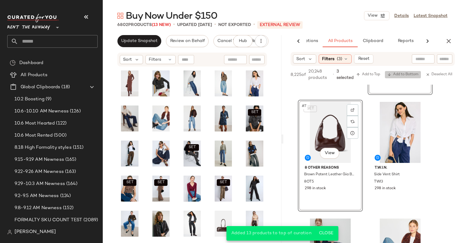
click at [407, 73] on span "Add to Bottom" at bounding box center [403, 75] width 31 height 4
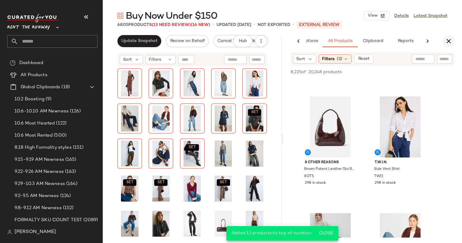
click at [451, 45] on button "button" at bounding box center [449, 41] width 12 height 12
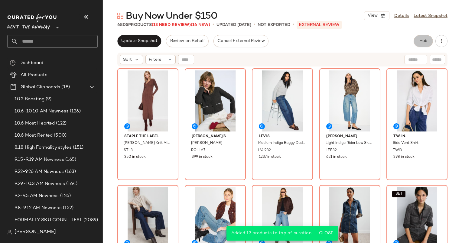
click at [416, 41] on button "Hub" at bounding box center [423, 41] width 19 height 12
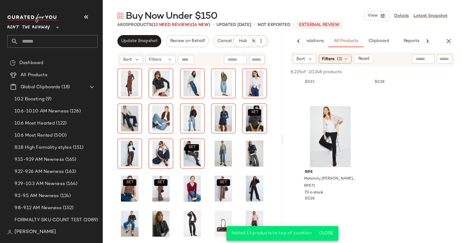
scroll to position [362, 0]
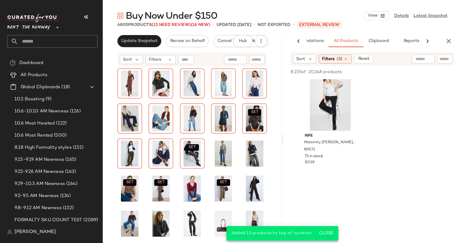
click at [443, 45] on div "AI Recommendations All Products Clipboard Reports" at bounding box center [373, 41] width 179 height 12
click at [449, 42] on icon "button" at bounding box center [448, 41] width 7 height 7
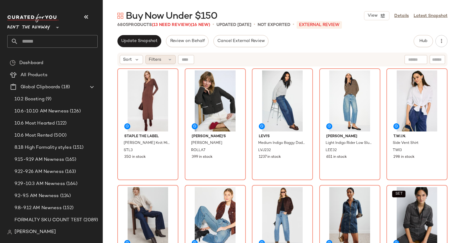
click at [159, 58] on span "Filters" at bounding box center [155, 60] width 12 height 6
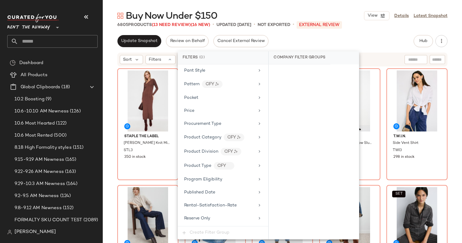
scroll to position [892, 0]
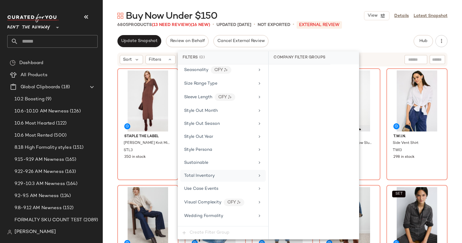
click at [232, 173] on div "Total Inventory" at bounding box center [219, 176] width 71 height 6
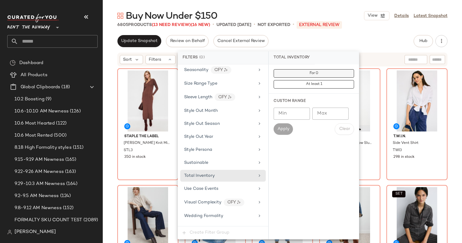
click at [299, 71] on button "For 0" at bounding box center [314, 73] width 81 height 8
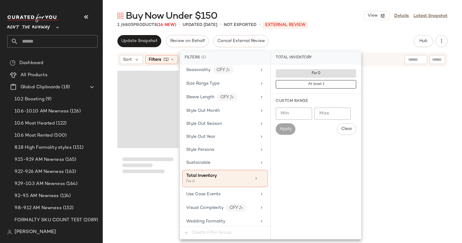
click at [349, 36] on div "Update Snapshot Review on Behalf Cancel External Review Hub Send for Review Ext…" at bounding box center [282, 41] width 330 height 12
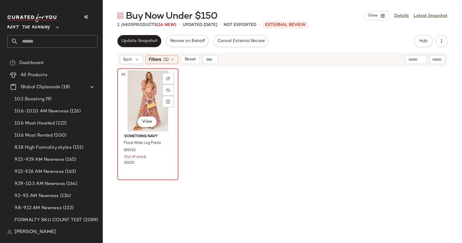
click at [152, 80] on div "#1 View" at bounding box center [148, 101] width 57 height 61
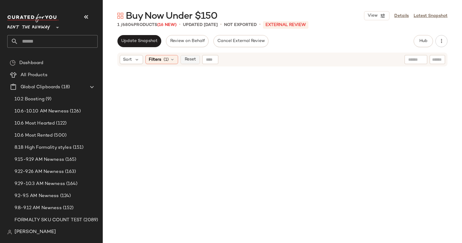
click at [198, 58] on button "Reset" at bounding box center [190, 59] width 19 height 9
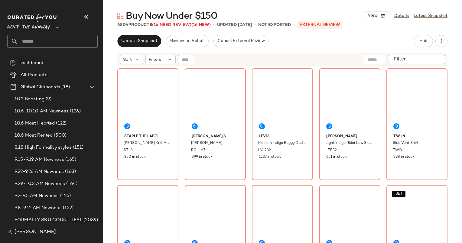
click at [438, 59] on input "Filter" at bounding box center [417, 60] width 51 height 6
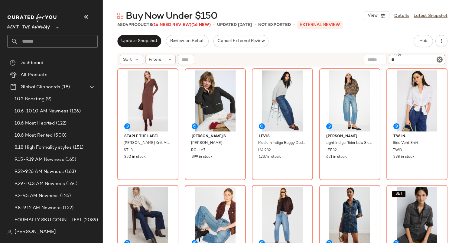
type input "*"
type input "*********"
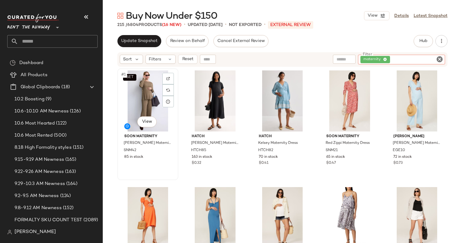
click at [146, 95] on div "SET #1 View" at bounding box center [148, 101] width 57 height 61
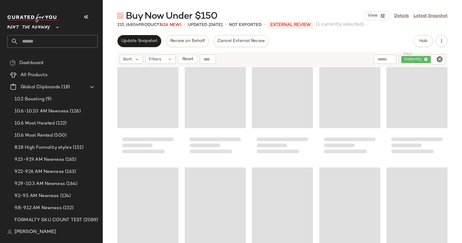
scroll to position [4833, 0]
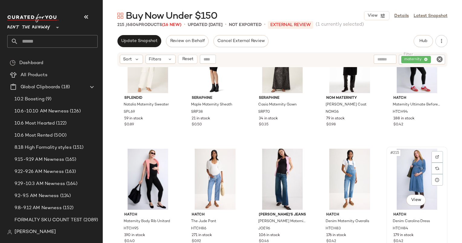
click at [409, 172] on div "#215 View" at bounding box center [417, 179] width 57 height 61
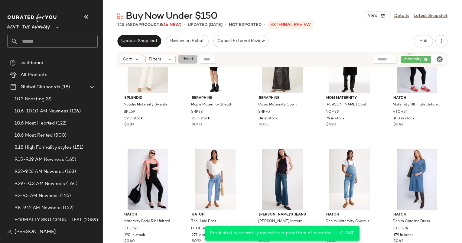
click at [192, 61] on span "Reset" at bounding box center [188, 59] width 12 height 5
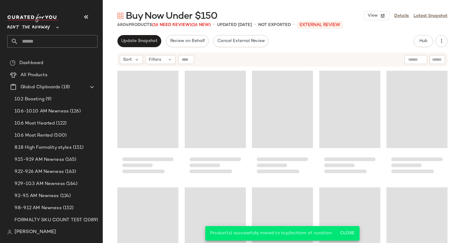
scroll to position [158799, 0]
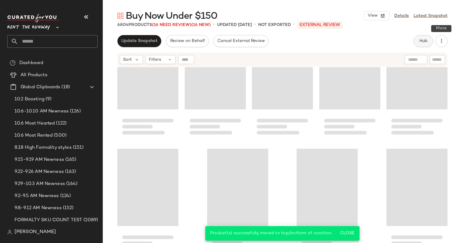
click at [433, 42] on button "Hub" at bounding box center [423, 41] width 19 height 12
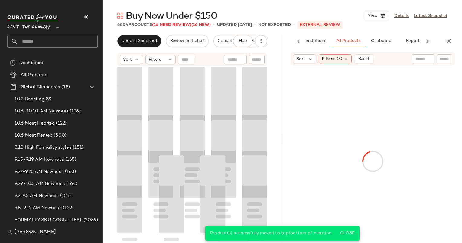
scroll to position [47662, 0]
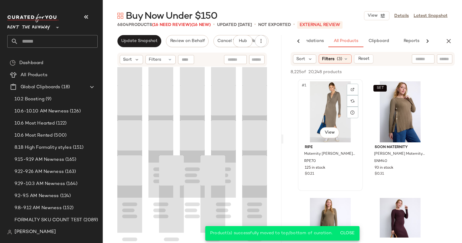
click at [332, 95] on div "#1 View" at bounding box center [330, 111] width 61 height 61
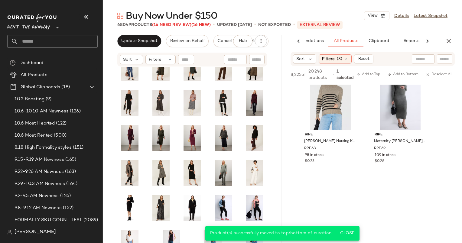
scroll to position [252, 0]
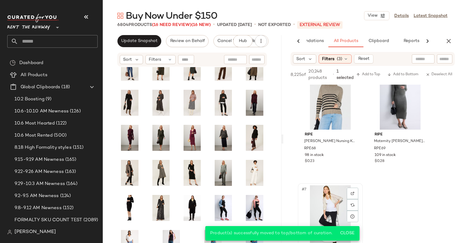
click at [324, 208] on div "#7 View" at bounding box center [330, 216] width 61 height 61
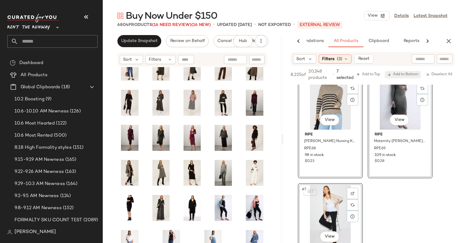
click at [410, 76] on span "Add to Bottom" at bounding box center [403, 75] width 31 height 4
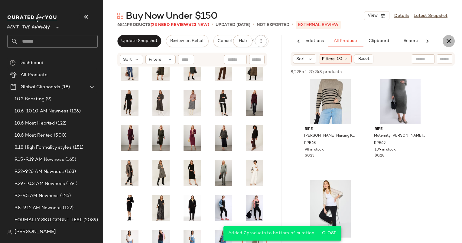
click at [449, 39] on icon "button" at bounding box center [448, 41] width 7 height 7
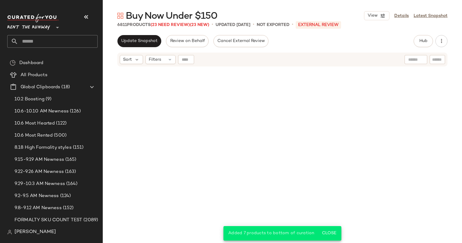
scroll to position [159032, 0]
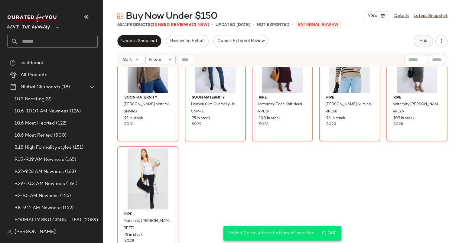
click at [422, 44] on button "Hub" at bounding box center [423, 41] width 19 height 12
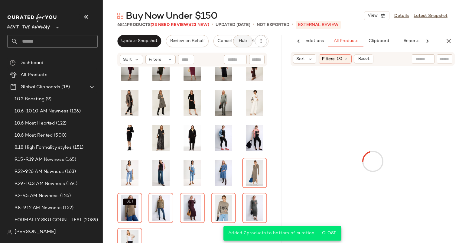
scroll to position [47659, 0]
click at [150, 38] on button "Update Snapshot" at bounding box center [139, 41] width 44 height 12
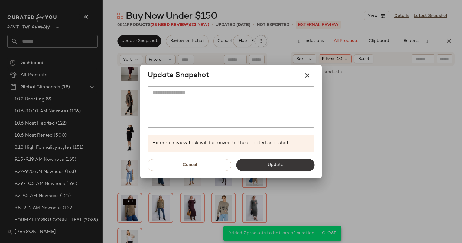
click at [276, 169] on button "Update" at bounding box center [275, 165] width 78 height 12
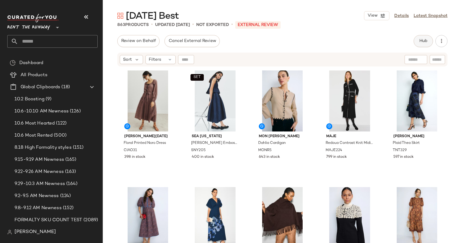
click at [428, 41] on button "Hub" at bounding box center [423, 41] width 19 height 12
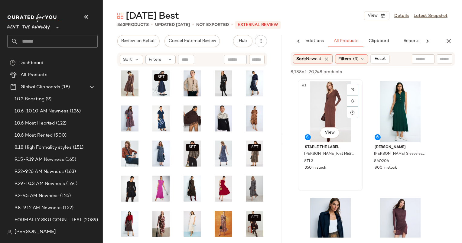
click at [333, 108] on div "#1 View" at bounding box center [330, 111] width 61 height 61
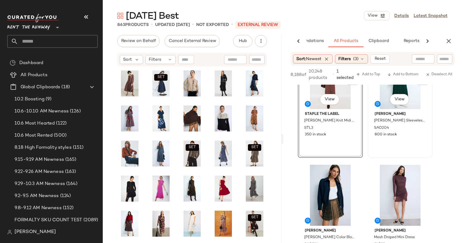
click at [382, 97] on div "#2 View" at bounding box center [400, 78] width 61 height 61
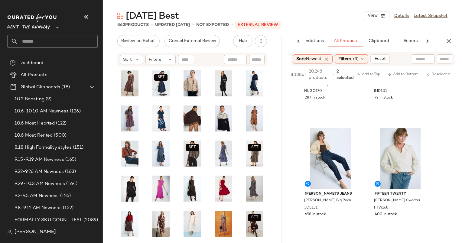
scroll to position [883, 0]
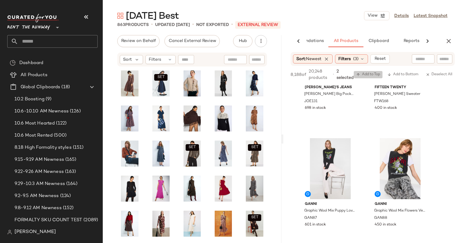
click at [373, 72] on button "Add to Top" at bounding box center [368, 74] width 29 height 7
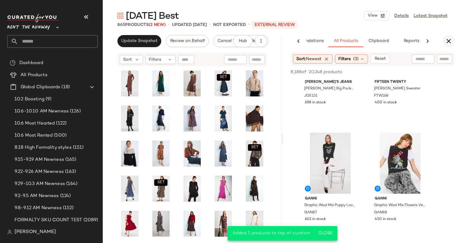
click at [450, 45] on button "button" at bounding box center [449, 41] width 12 height 12
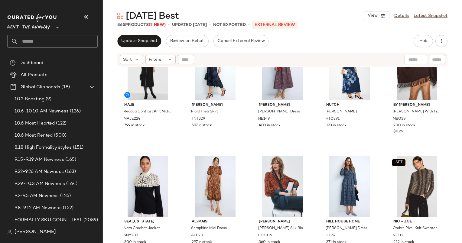
scroll to position [0, 0]
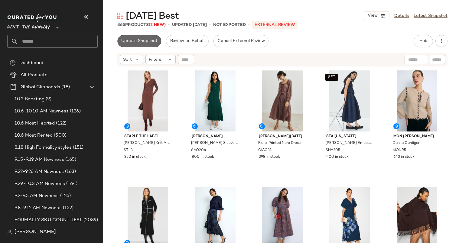
click at [145, 43] on span "Update Snapshot" at bounding box center [139, 41] width 37 height 5
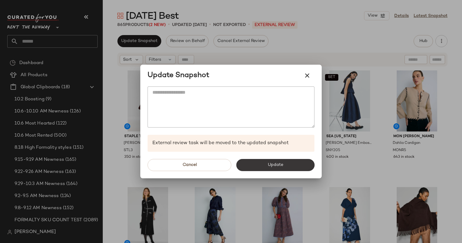
click at [259, 166] on button "Update" at bounding box center [275, 165] width 78 height 12
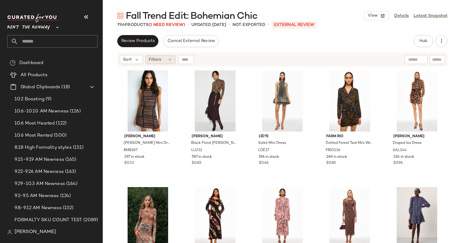
click at [164, 61] on div "Filters" at bounding box center [161, 59] width 30 height 9
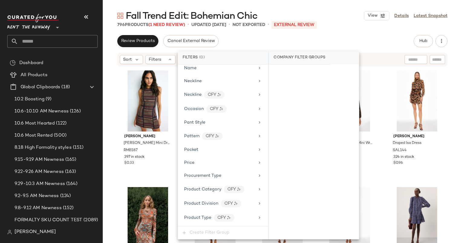
scroll to position [879, 0]
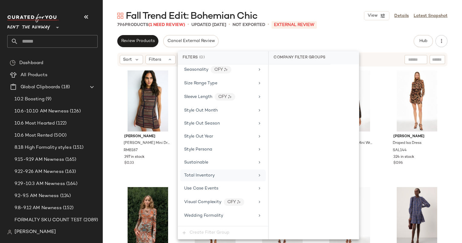
click at [228, 173] on div "Total Inventory" at bounding box center [219, 176] width 71 height 6
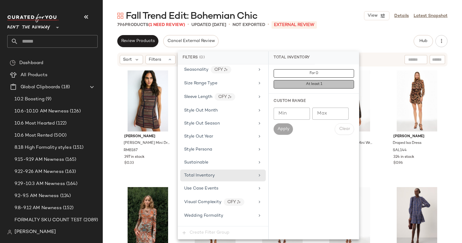
click at [313, 81] on button "At least 1" at bounding box center [314, 84] width 81 height 8
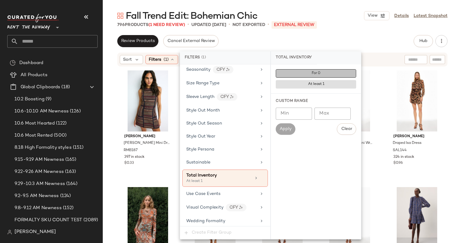
click at [306, 74] on button "For 0" at bounding box center [316, 73] width 81 height 8
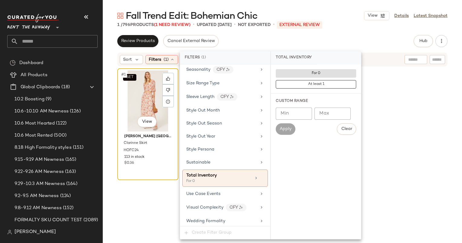
click at [144, 88] on div "SET #1 View" at bounding box center [148, 101] width 57 height 61
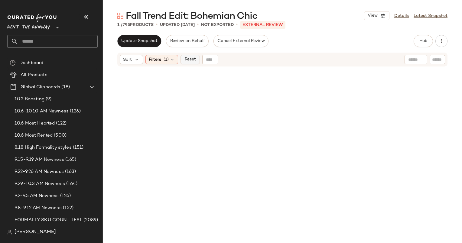
click at [188, 59] on span "Reset" at bounding box center [190, 59] width 12 height 5
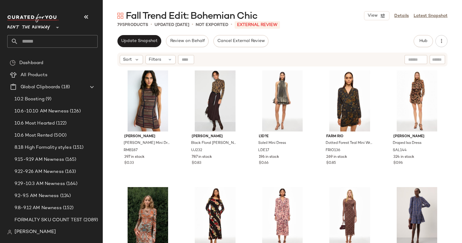
click at [420, 48] on div "Update Snapshot Review on Behalf Cancel External Review Hub Send for Review Ext…" at bounding box center [283, 139] width 360 height 208
click at [424, 44] on button "Hub" at bounding box center [423, 41] width 19 height 12
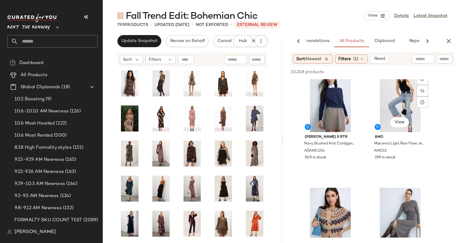
scroll to position [1339, 0]
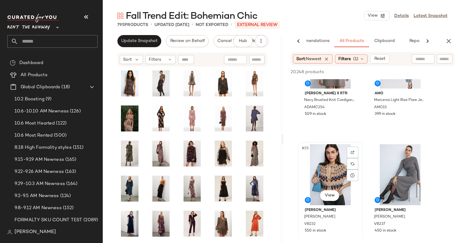
click at [339, 153] on div "#25 View" at bounding box center [330, 174] width 61 height 61
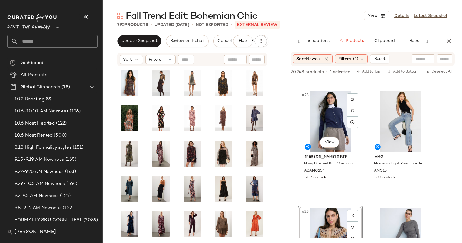
scroll to position [1275, 0]
click at [380, 68] on div "20,248 products • 1 selected Add to Top Add to Bottom Deselect All" at bounding box center [373, 72] width 179 height 13
click at [373, 73] on span "Add to Top" at bounding box center [369, 72] width 24 height 4
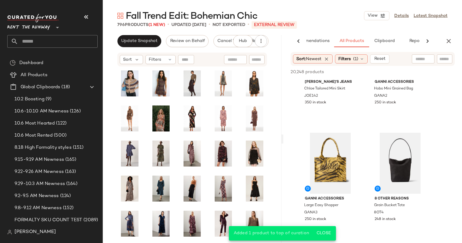
scroll to position [2148, 0]
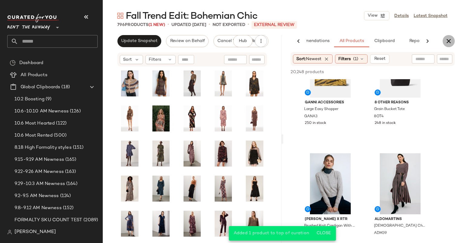
click at [449, 46] on button "button" at bounding box center [449, 41] width 12 height 12
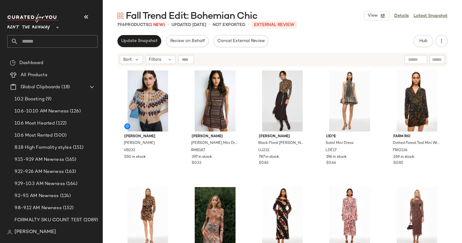
click at [140, 51] on div "Update Snapshot Review on Behalf Cancel External Review Hub Send for Review Ext…" at bounding box center [283, 139] width 360 height 208
click at [132, 41] on span "Update Snapshot" at bounding box center [139, 41] width 37 height 5
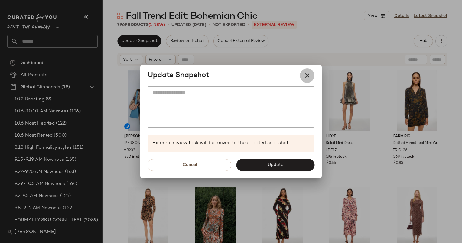
click at [310, 71] on button "button" at bounding box center [307, 75] width 15 height 15
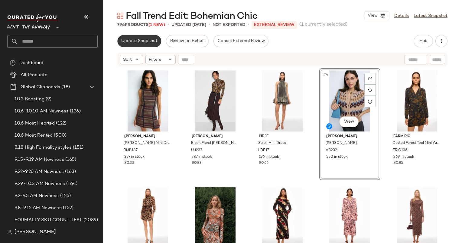
click at [150, 37] on button "Update Snapshot" at bounding box center [139, 41] width 44 height 12
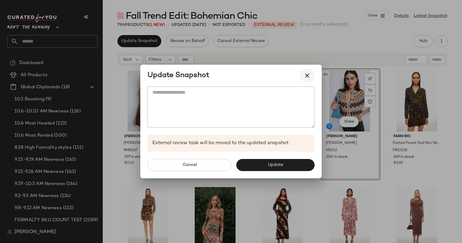
click at [308, 80] on button "button" at bounding box center [307, 75] width 15 height 15
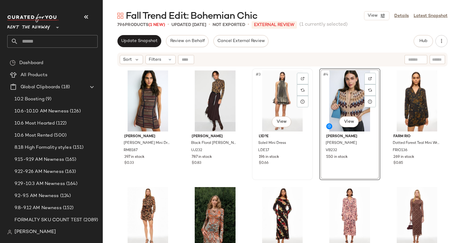
click at [269, 96] on div "#3 View" at bounding box center [282, 101] width 57 height 61
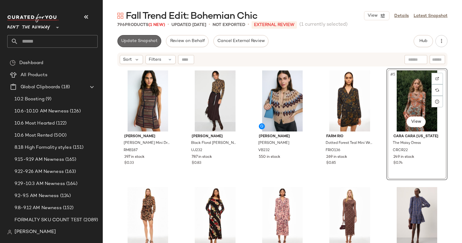
click at [141, 42] on span "Update Snapshot" at bounding box center [139, 41] width 37 height 5
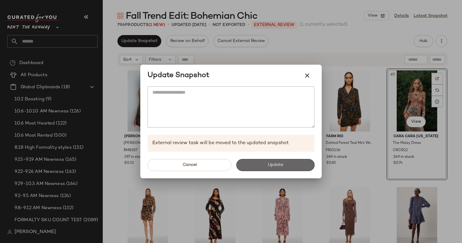
click at [278, 161] on button "Update" at bounding box center [275, 165] width 78 height 12
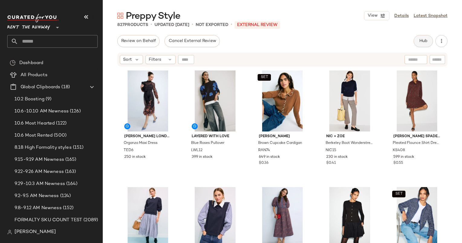
click at [423, 42] on span "Hub" at bounding box center [423, 41] width 8 height 5
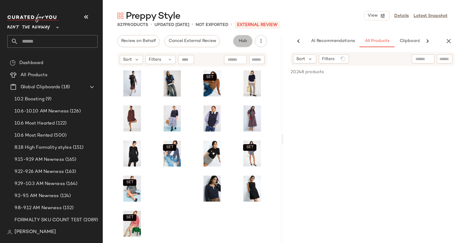
scroll to position [0, 31]
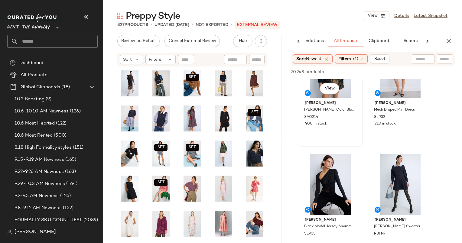
click at [336, 127] on div "[PERSON_NAME] Oliviana Color Block Mini Skirt SAO214 400 in stock" at bounding box center [330, 112] width 61 height 29
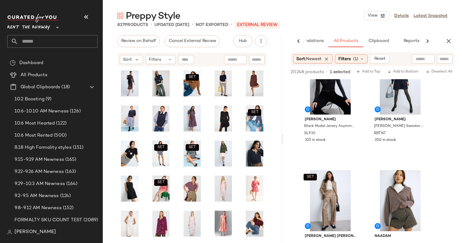
scroll to position [291, 0]
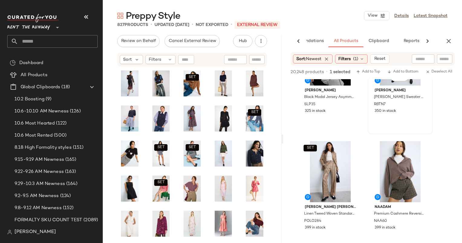
click at [404, 114] on div "350 in stock" at bounding box center [400, 111] width 51 height 5
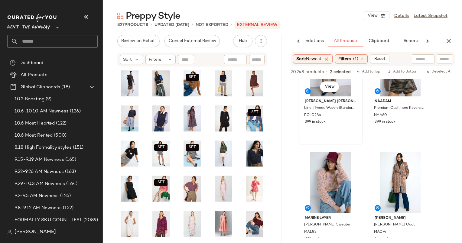
click at [346, 124] on div "399 in stock" at bounding box center [330, 122] width 51 height 5
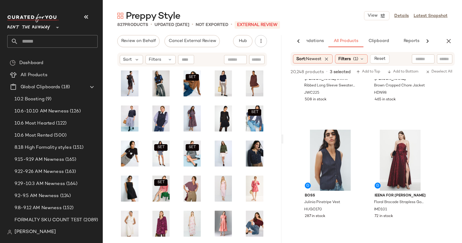
scroll to position [790, 0]
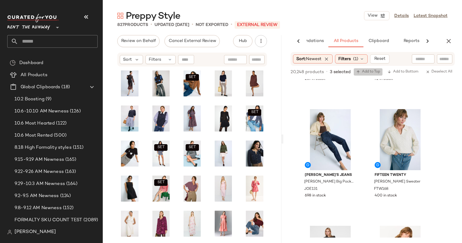
click at [376, 74] on span "Add to Top" at bounding box center [369, 72] width 24 height 4
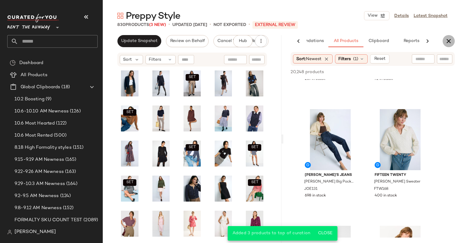
click at [447, 41] on icon "button" at bounding box center [448, 41] width 7 height 7
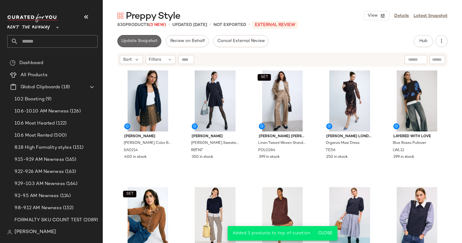
click at [133, 39] on span "Update Snapshot" at bounding box center [139, 41] width 37 height 5
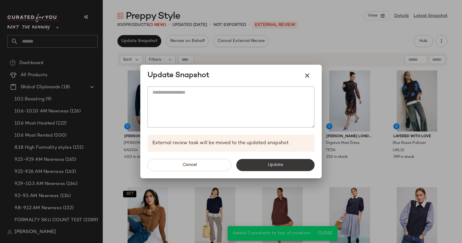
click at [262, 164] on button "Update" at bounding box center [275, 165] width 78 height 12
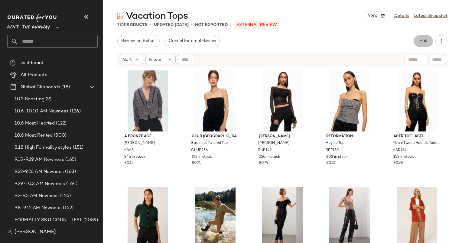
click at [431, 36] on button "Hub" at bounding box center [423, 41] width 19 height 12
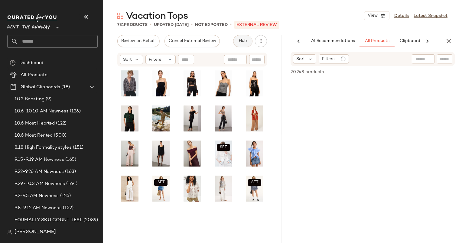
click at [426, 43] on icon at bounding box center [427, 41] width 7 height 7
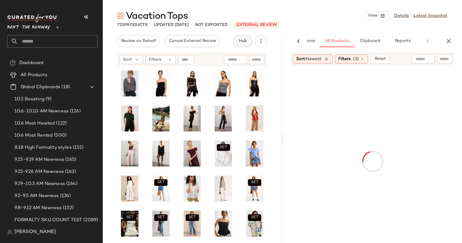
scroll to position [0, 40]
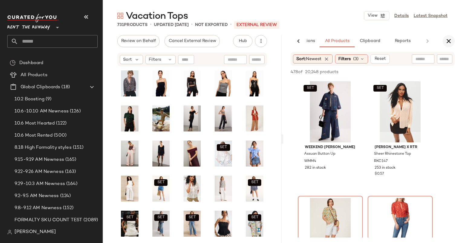
click at [450, 46] on button "button" at bounding box center [449, 41] width 12 height 12
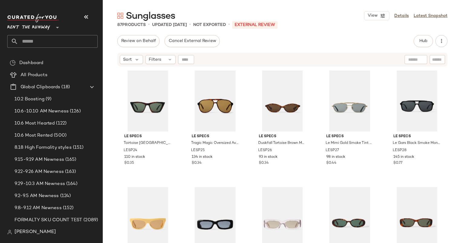
click at [362, 27] on div "87 Products • updated [DATE] • Not Exported • External REVIEW" at bounding box center [283, 25] width 360 height 6
click at [428, 39] on span "Hub" at bounding box center [423, 41] width 8 height 5
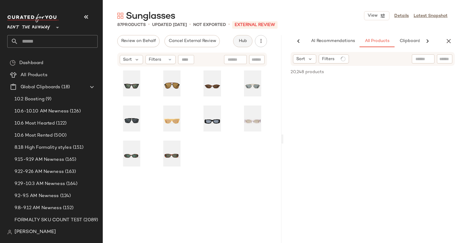
scroll to position [0, 37]
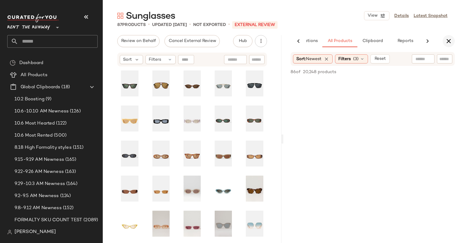
click at [452, 41] on icon "button" at bounding box center [448, 41] width 7 height 7
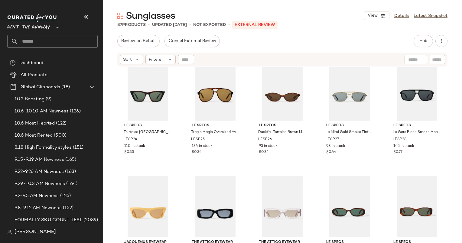
scroll to position [0, 0]
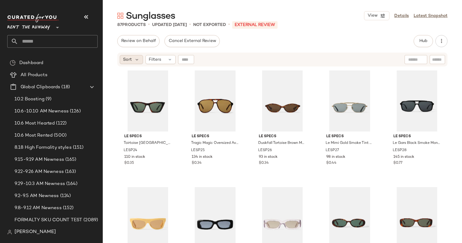
click at [124, 63] on div "Sort" at bounding box center [131, 59] width 23 height 9
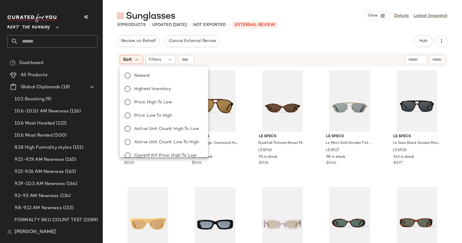
click at [142, 71] on div "Newest Highest Inventory Price: High to Low Price: Low to High Active Unit Coun…" at bounding box center [164, 149] width 90 height 160
click at [182, 77] on label "Newest" at bounding box center [167, 75] width 71 height 8
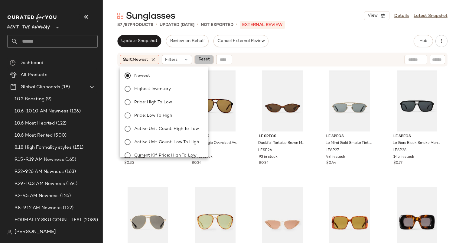
click at [209, 58] on span "Reset" at bounding box center [204, 59] width 12 height 5
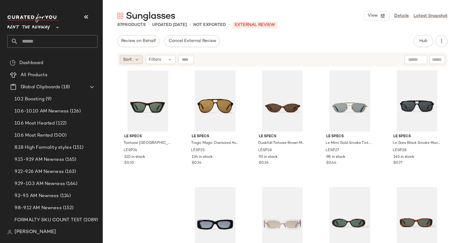
click at [132, 58] on span "Sort" at bounding box center [127, 60] width 9 height 6
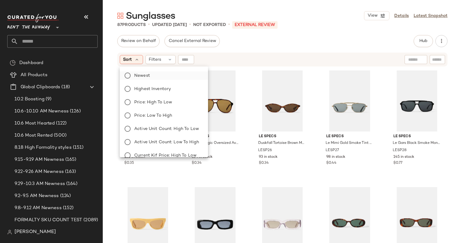
click at [156, 72] on label "Newest" at bounding box center [167, 75] width 71 height 8
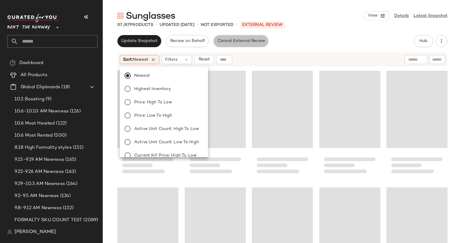
click at [251, 44] on button "Cancel External Review" at bounding box center [241, 41] width 55 height 12
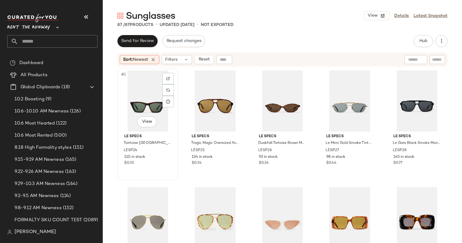
click at [151, 98] on div "#1 View" at bounding box center [148, 101] width 57 height 61
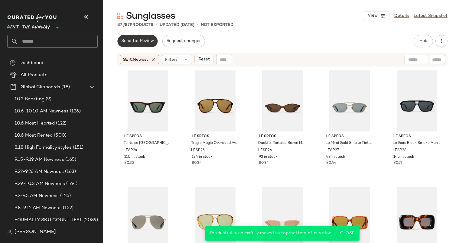
click at [142, 44] on button "Send for Review" at bounding box center [137, 41] width 40 height 12
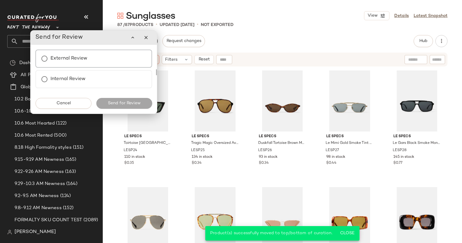
click at [113, 56] on div "External Review" at bounding box center [93, 59] width 117 height 18
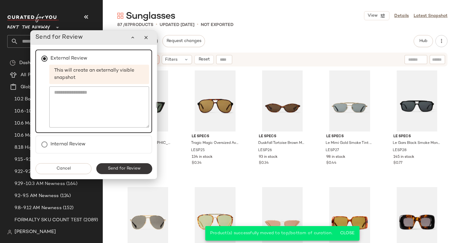
click at [137, 170] on span "Send for Review" at bounding box center [124, 168] width 33 height 5
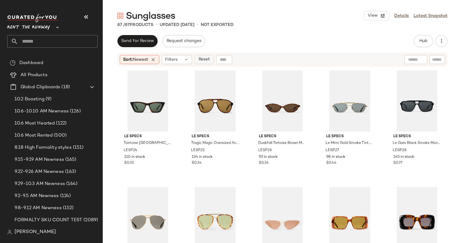
click at [207, 60] on span "Reset" at bounding box center [204, 59] width 12 height 5
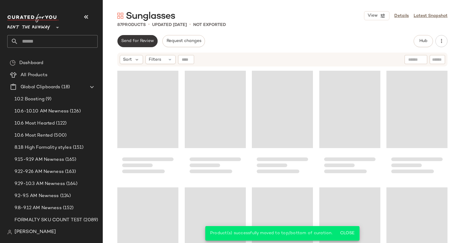
click at [133, 41] on span "Send for Review" at bounding box center [137, 41] width 33 height 5
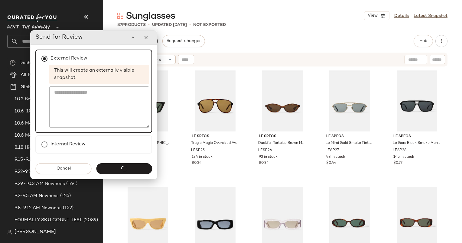
click at [150, 43] on div at bounding box center [139, 37] width 25 height 12
click at [148, 38] on icon "button" at bounding box center [145, 37] width 5 height 5
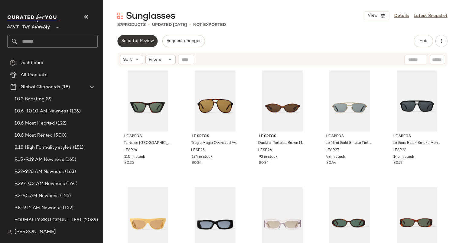
click at [133, 44] on button "Send for Review" at bounding box center [137, 41] width 40 height 12
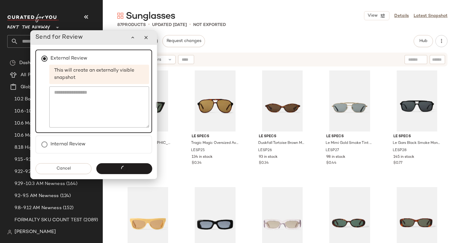
click at [123, 166] on div "Send for Review" at bounding box center [124, 168] width 56 height 11
click at [75, 173] on button "Cancel" at bounding box center [63, 168] width 56 height 11
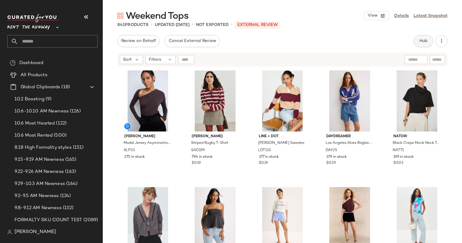
click at [428, 42] on span "Hub" at bounding box center [423, 41] width 8 height 5
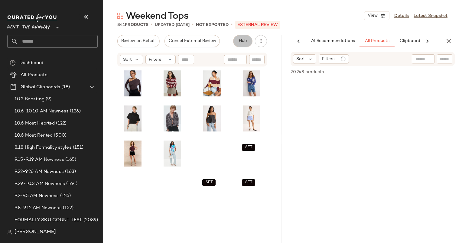
scroll to position [0, 37]
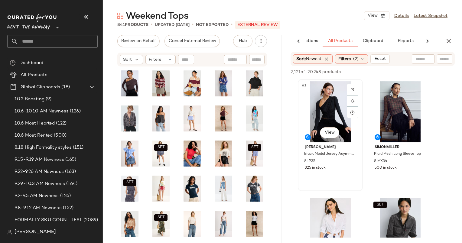
click at [327, 100] on div "#1 View" at bounding box center [330, 111] width 61 height 61
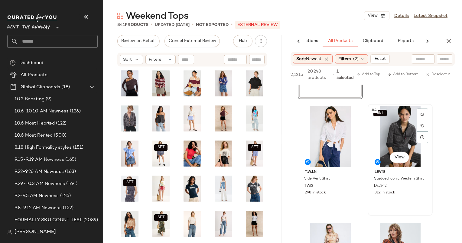
scroll to position [0, 0]
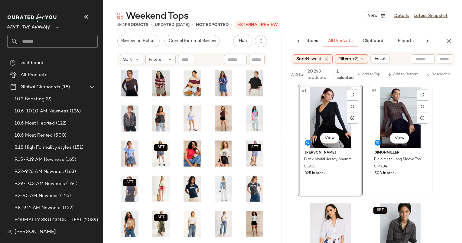
click at [402, 111] on div "#2 View" at bounding box center [400, 117] width 61 height 61
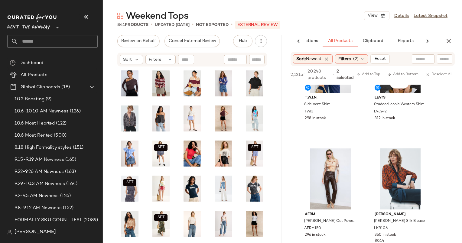
scroll to position [176, 0]
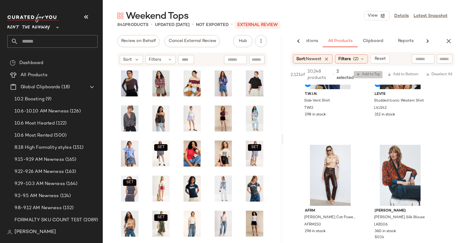
click at [369, 74] on span "Add to Top" at bounding box center [369, 75] width 24 height 4
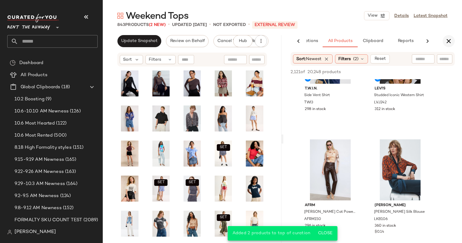
click at [450, 41] on icon "button" at bounding box center [448, 41] width 7 height 7
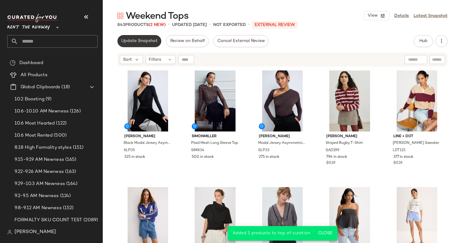
click at [126, 42] on span "Update Snapshot" at bounding box center [139, 41] width 37 height 5
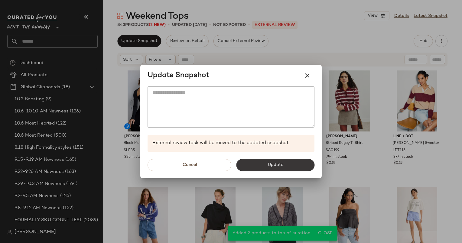
click at [260, 169] on button "Update" at bounding box center [275, 165] width 78 height 12
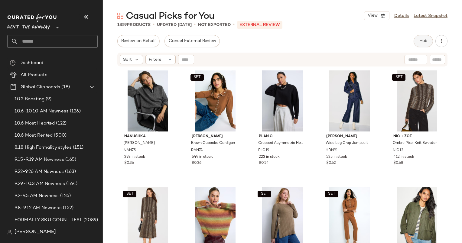
click at [430, 41] on button "Hub" at bounding box center [423, 41] width 19 height 12
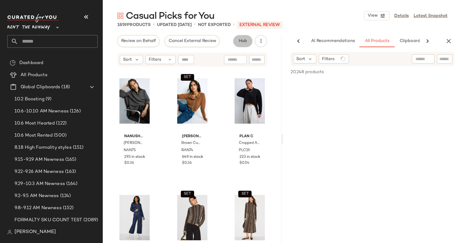
scroll to position [0, 31]
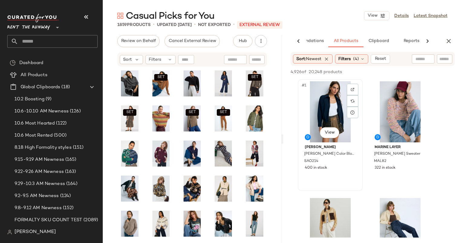
click at [341, 109] on div "#1 View" at bounding box center [330, 111] width 61 height 61
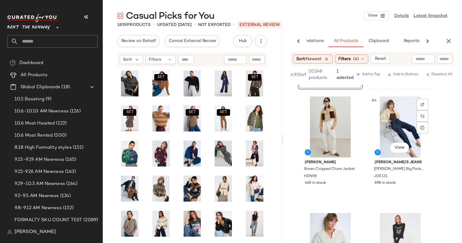
scroll to position [0, 0]
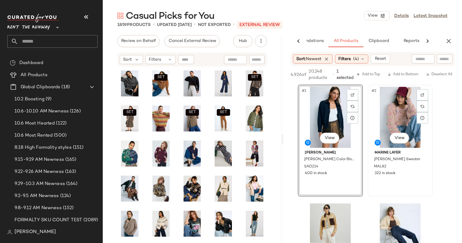
click at [399, 131] on div "#2 View" at bounding box center [400, 117] width 61 height 61
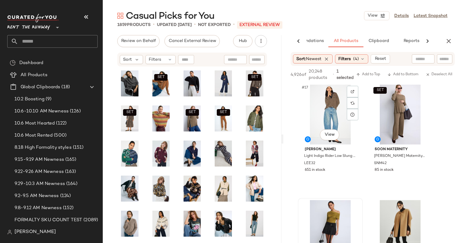
scroll to position [898, 0]
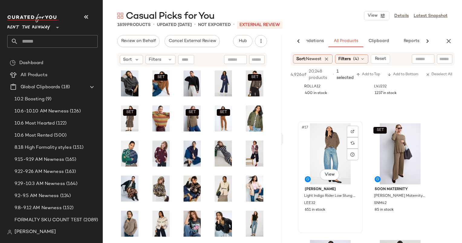
click at [322, 148] on div "#17 View" at bounding box center [330, 153] width 61 height 61
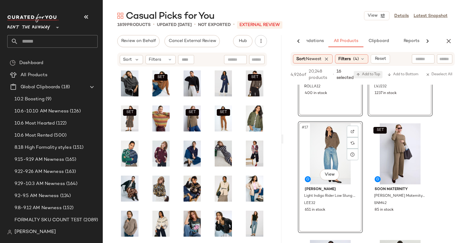
click at [372, 73] on span "Add to Top" at bounding box center [369, 75] width 24 height 4
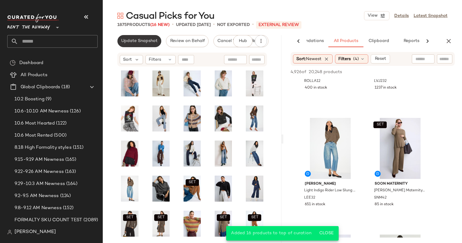
click at [140, 38] on button "Update Snapshot" at bounding box center [139, 41] width 44 height 12
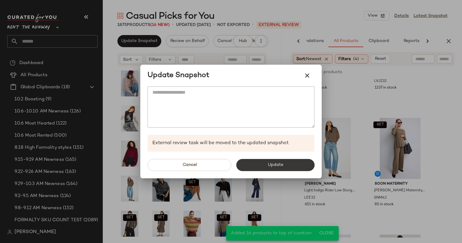
click at [269, 164] on span "Update" at bounding box center [276, 165] width 16 height 5
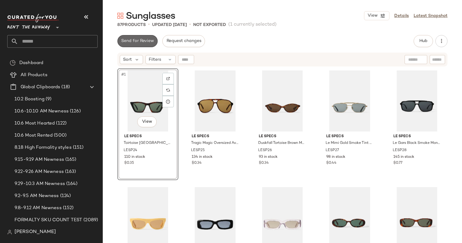
click at [140, 37] on button "Send for Review" at bounding box center [137, 41] width 40 height 12
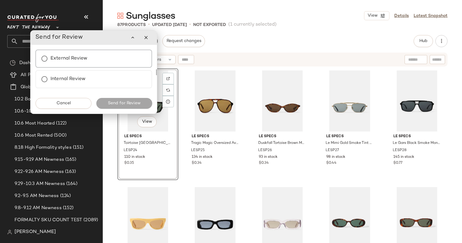
click at [103, 61] on div "External Review" at bounding box center [93, 59] width 117 height 18
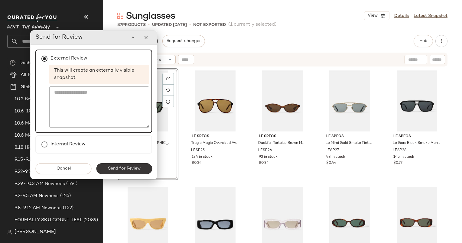
click at [128, 168] on span "Send for Review" at bounding box center [124, 168] width 33 height 5
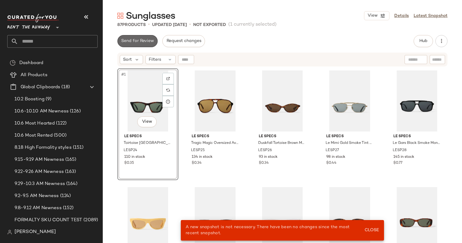
click at [127, 42] on span "Send for Review" at bounding box center [137, 41] width 33 height 5
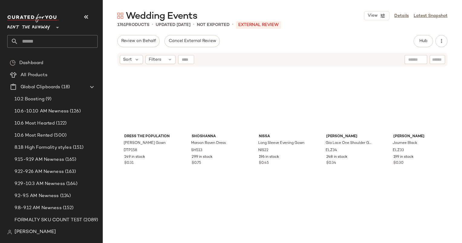
click at [431, 52] on div "Review on Behalf Cancel External Review Hub Send for Review External Review Int…" at bounding box center [283, 139] width 360 height 208
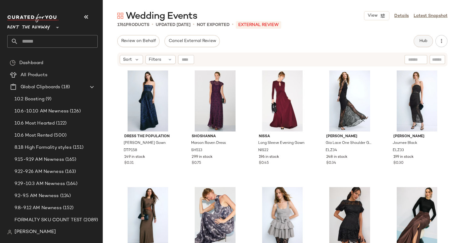
click at [422, 45] on button "Hub" at bounding box center [423, 41] width 19 height 12
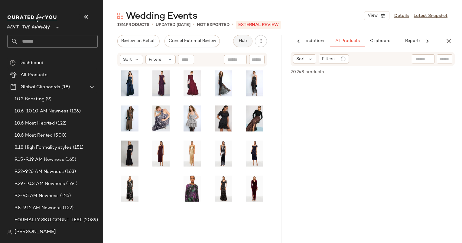
scroll to position [0, 31]
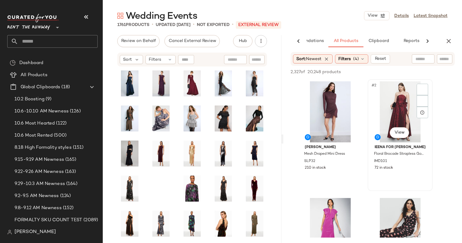
click at [390, 113] on div "#2 View" at bounding box center [400, 111] width 61 height 61
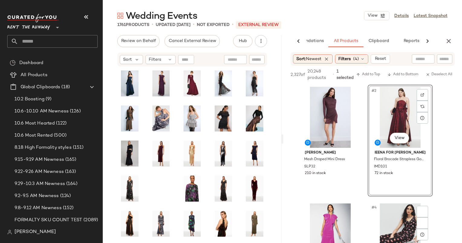
scroll to position [96, 0]
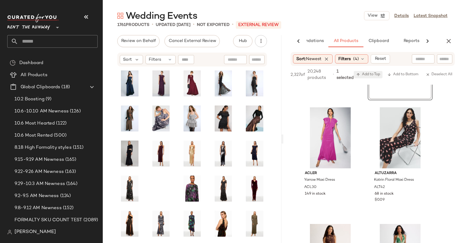
click at [359, 76] on icon "button" at bounding box center [359, 75] width 4 height 4
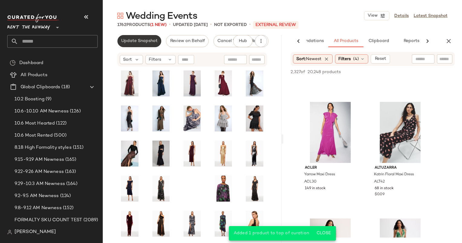
click at [142, 39] on span "Update Snapshot" at bounding box center [139, 41] width 37 height 5
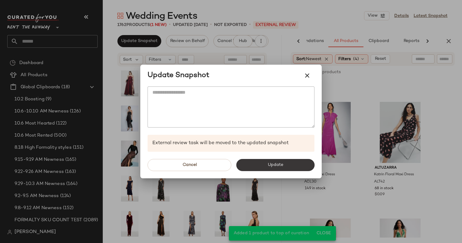
click at [280, 164] on span "Update" at bounding box center [276, 165] width 16 height 5
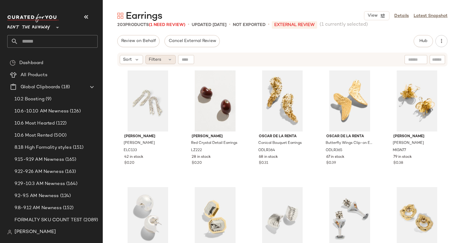
click at [164, 57] on div "Filters" at bounding box center [161, 59] width 30 height 9
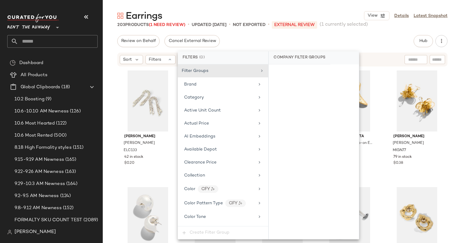
scroll to position [551, 0]
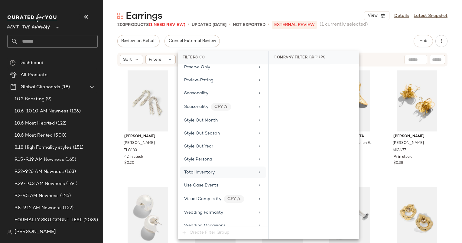
click at [204, 170] on span "Total Inventory" at bounding box center [199, 172] width 31 height 5
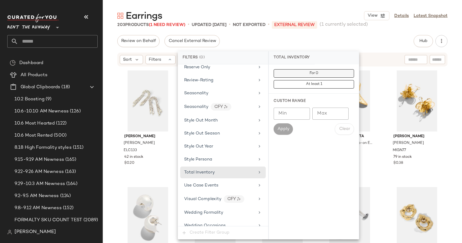
click at [280, 70] on button "For 0" at bounding box center [314, 73] width 81 height 8
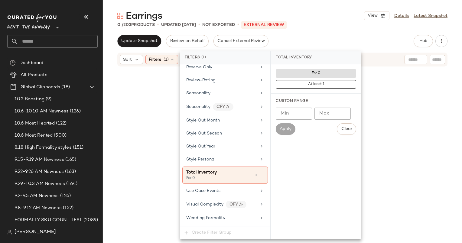
click at [161, 83] on div at bounding box center [282, 163] width 330 height 190
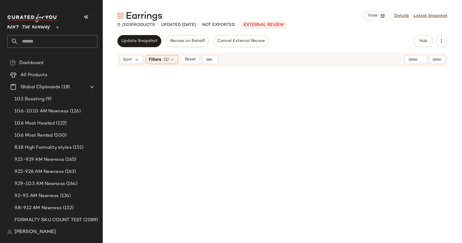
click at [184, 64] on div "Sort Filters (1) Reset" at bounding box center [282, 60] width 330 height 14
click at [186, 63] on button "Reset" at bounding box center [190, 59] width 19 height 9
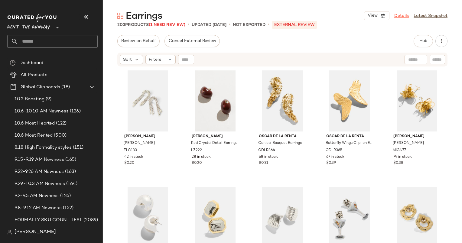
click at [399, 15] on link "Details" at bounding box center [402, 16] width 15 height 6
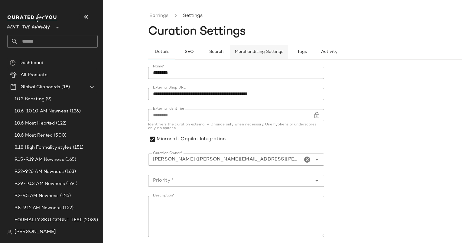
click at [264, 52] on span "Merchandising Settings" at bounding box center [259, 52] width 49 height 5
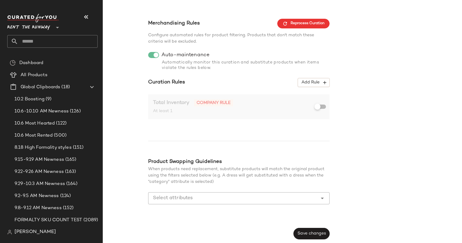
scroll to position [51, 0]
click at [314, 230] on button "Save changes" at bounding box center [312, 234] width 36 height 12
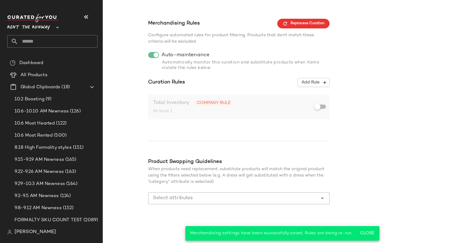
scroll to position [0, 0]
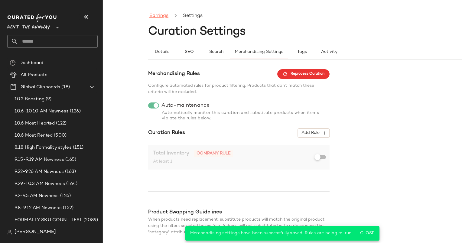
click at [154, 15] on link "Earrings" at bounding box center [159, 16] width 19 height 8
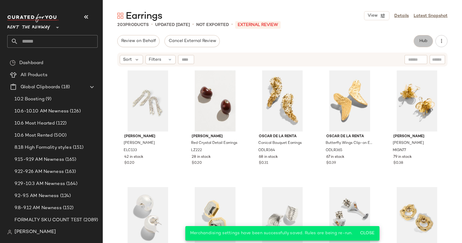
click at [423, 42] on span "Hub" at bounding box center [423, 41] width 8 height 5
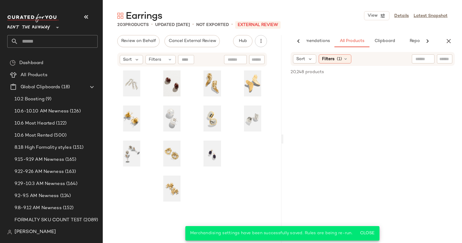
scroll to position [0, 25]
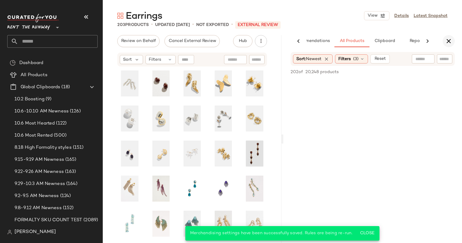
click at [451, 42] on icon "button" at bounding box center [448, 41] width 7 height 7
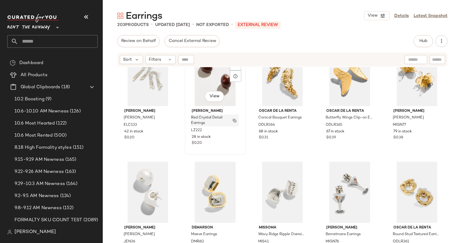
scroll to position [0, 0]
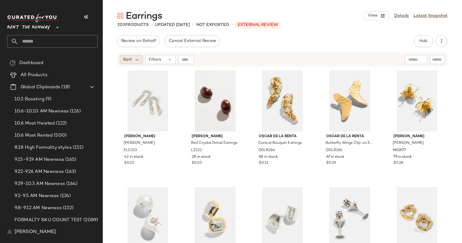
click at [127, 62] on span "Sort" at bounding box center [127, 60] width 9 height 6
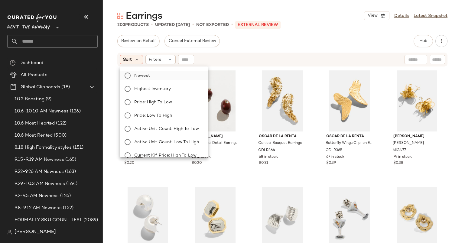
click at [147, 76] on span "Newest" at bounding box center [142, 76] width 16 height 6
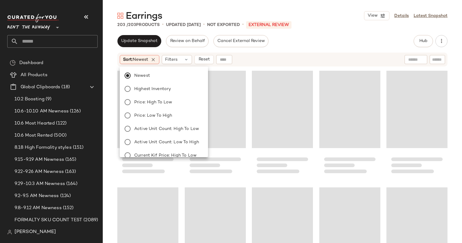
click at [271, 60] on div "Sort: Newest Filters Reset" at bounding box center [243, 59] width 247 height 9
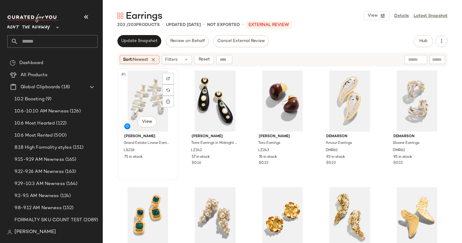
click at [145, 91] on div "#1 View" at bounding box center [148, 101] width 57 height 61
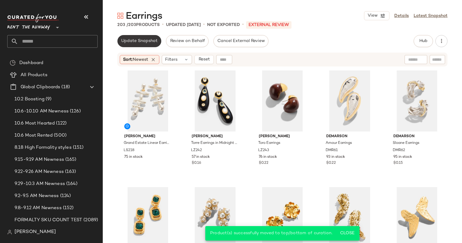
click at [128, 40] on span "Update Snapshot" at bounding box center [139, 41] width 37 height 5
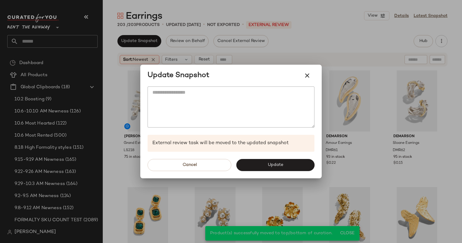
click at [289, 158] on div "Cancel Update" at bounding box center [231, 165] width 182 height 27
click at [294, 162] on button "Update" at bounding box center [275, 165] width 78 height 12
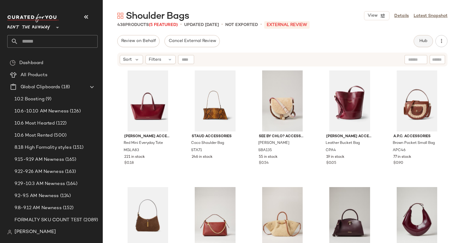
click at [427, 46] on button "Hub" at bounding box center [423, 41] width 19 height 12
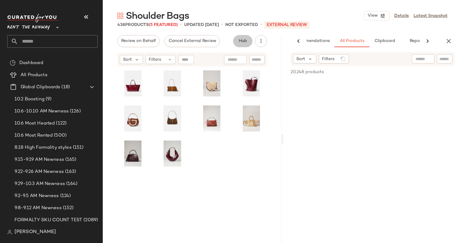
scroll to position [0, 25]
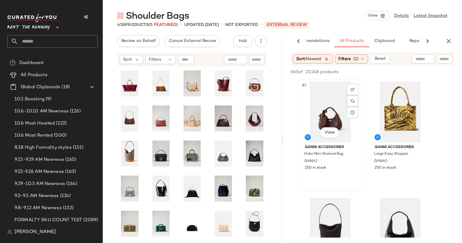
click at [315, 103] on div "#1 View" at bounding box center [330, 111] width 61 height 61
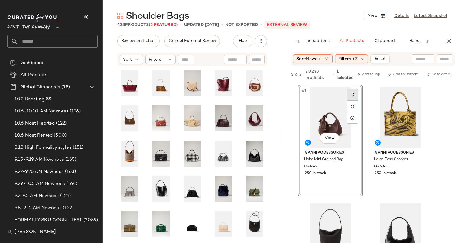
click at [347, 97] on div at bounding box center [353, 95] width 12 height 12
click at [397, 115] on div "#2 View" at bounding box center [400, 117] width 61 height 61
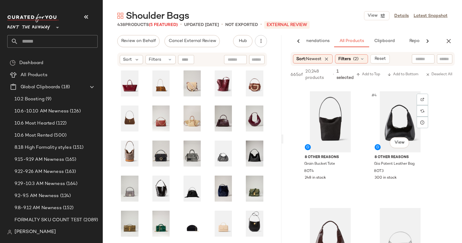
scroll to position [113, 0]
click at [360, 74] on span "Add to Top" at bounding box center [369, 75] width 24 height 4
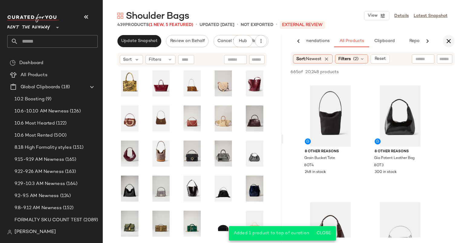
click at [445, 42] on button "button" at bounding box center [449, 41] width 12 height 12
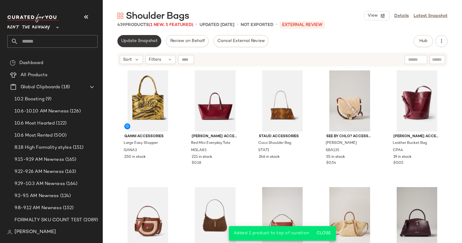
click at [133, 44] on button "Update Snapshot" at bounding box center [139, 41] width 44 height 12
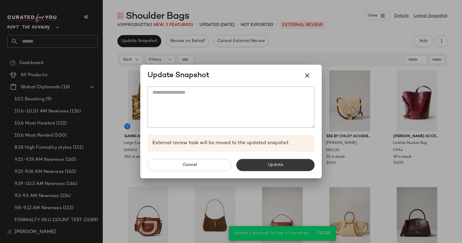
click at [273, 161] on button "Update" at bounding box center [275, 165] width 78 height 12
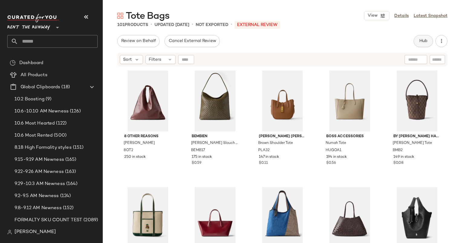
click at [418, 43] on button "Hub" at bounding box center [423, 41] width 19 height 12
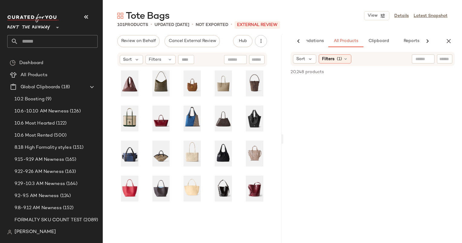
scroll to position [0, 31]
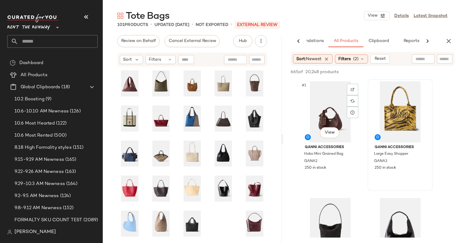
click at [384, 120] on div at bounding box center [400, 111] width 61 height 61
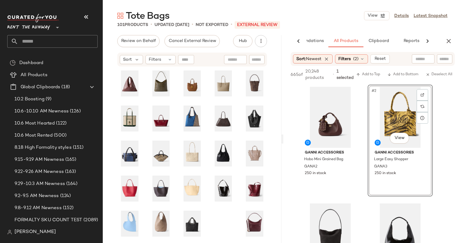
scroll to position [99, 0]
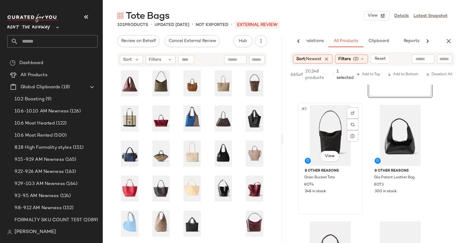
click at [327, 122] on div "#3 View" at bounding box center [330, 135] width 61 height 61
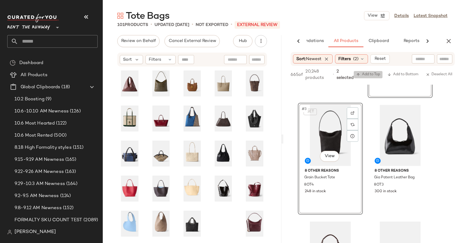
click at [372, 73] on span "Add to Top" at bounding box center [369, 75] width 24 height 4
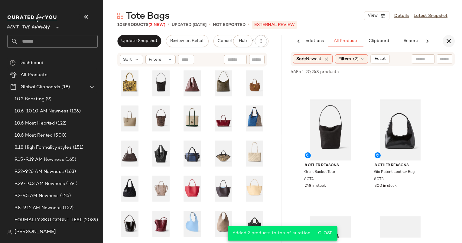
click at [445, 41] on icon "button" at bounding box center [448, 41] width 7 height 7
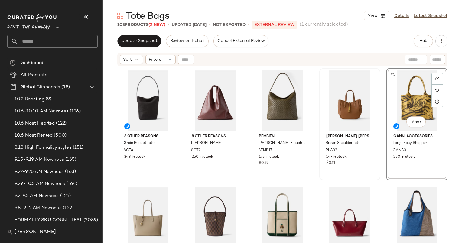
click at [433, 121] on div "#5 View" at bounding box center [417, 101] width 57 height 61
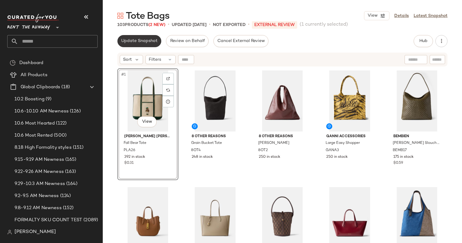
click at [128, 37] on button "Update Snapshot" at bounding box center [139, 41] width 44 height 12
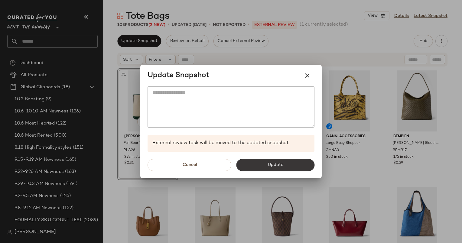
click at [278, 163] on span "Update" at bounding box center [276, 165] width 16 height 5
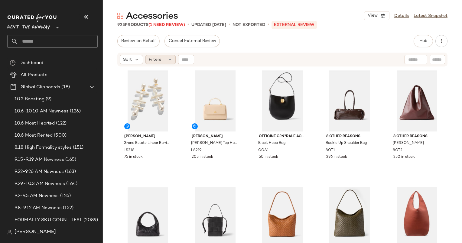
click at [166, 59] on div "Filters" at bounding box center [161, 59] width 30 height 9
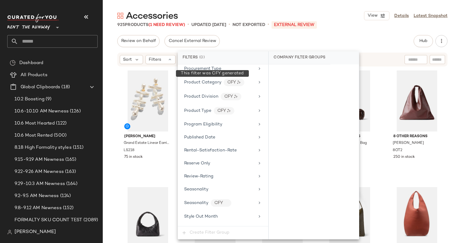
scroll to position [590, 0]
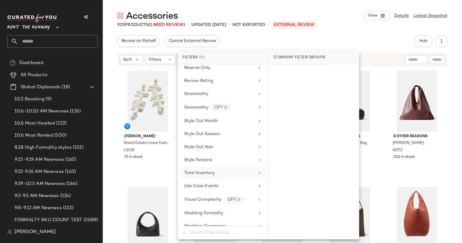
click at [208, 170] on div "Total Inventory" at bounding box center [199, 173] width 31 height 6
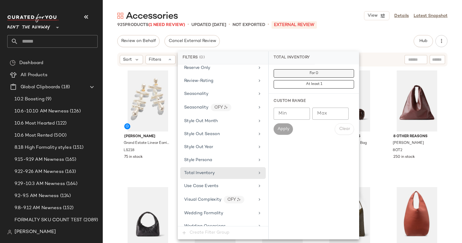
click at [305, 72] on button "For 0" at bounding box center [314, 73] width 81 height 8
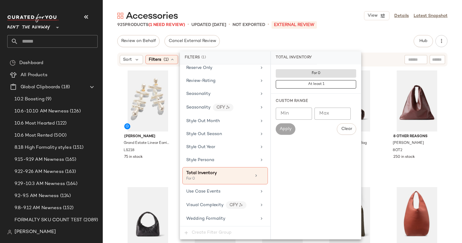
click at [340, 44] on div "Review on Behalf Cancel External Review Hub Send for Review External Review Int…" at bounding box center [282, 41] width 330 height 12
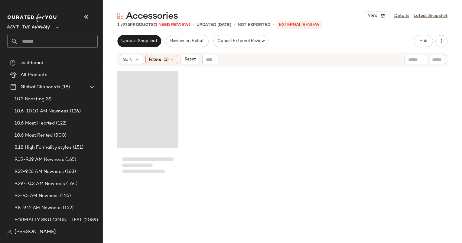
click at [140, 90] on div "Loading..." at bounding box center [147, 109] width 61 height 77
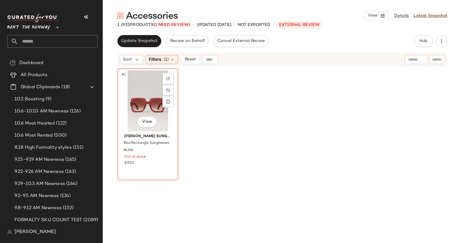
click at [140, 90] on div "#1 View" at bounding box center [148, 101] width 57 height 61
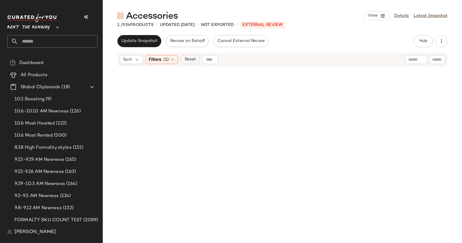
click at [190, 63] on button "Reset" at bounding box center [190, 59] width 19 height 9
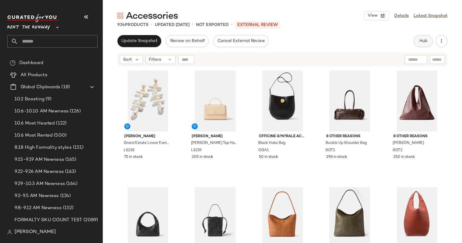
click at [425, 40] on span "Hub" at bounding box center [423, 41] width 8 height 5
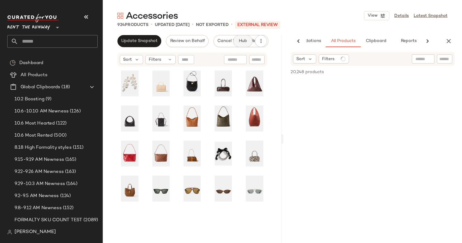
scroll to position [0, 37]
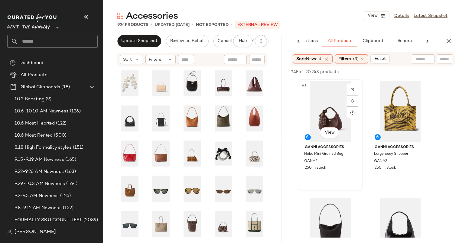
click at [337, 102] on div "#1 View" at bounding box center [330, 111] width 61 height 61
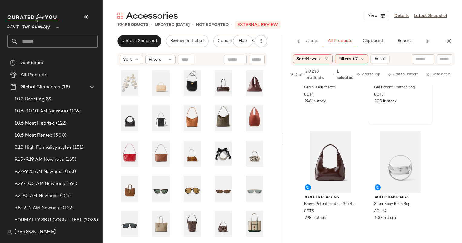
scroll to position [166, 0]
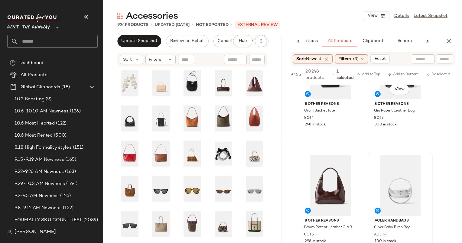
click at [396, 171] on div at bounding box center [400, 185] width 61 height 61
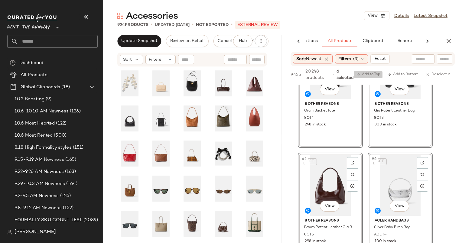
click at [367, 76] on span "Add to Top" at bounding box center [369, 75] width 24 height 4
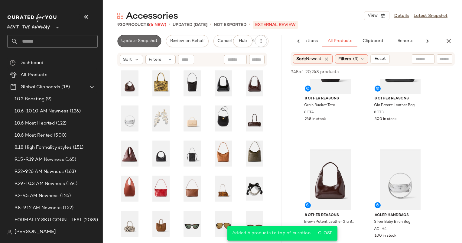
click at [138, 47] on button "Update Snapshot" at bounding box center [139, 41] width 44 height 12
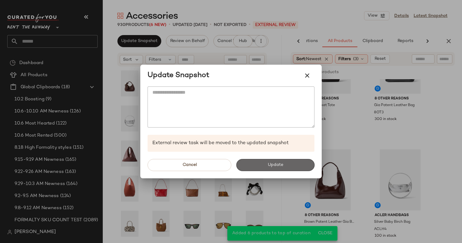
click at [276, 161] on button "Update" at bounding box center [275, 165] width 78 height 12
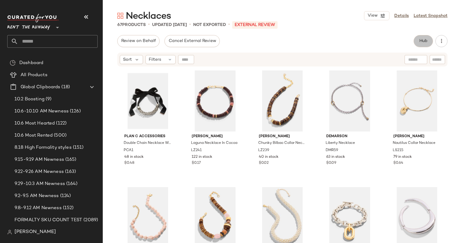
click at [421, 43] on span "Hub" at bounding box center [423, 41] width 8 height 5
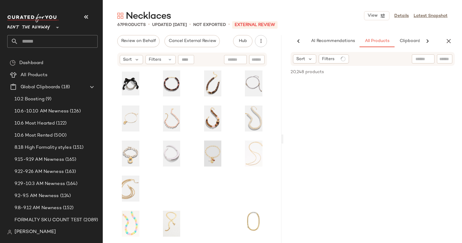
scroll to position [0, 37]
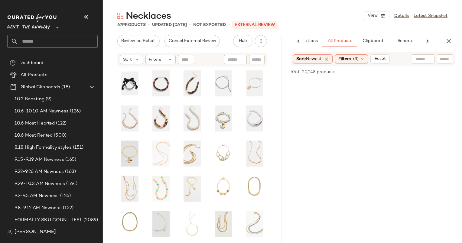
click at [133, 65] on div "Sort Filters" at bounding box center [192, 60] width 150 height 14
click at [133, 64] on div "Sort Filters" at bounding box center [192, 60] width 150 height 14
click at [132, 56] on div "Sort" at bounding box center [131, 59] width 23 height 9
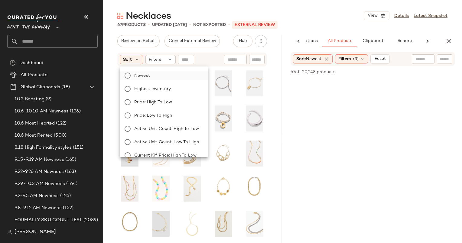
click at [156, 77] on label "Newest" at bounding box center [167, 75] width 71 height 8
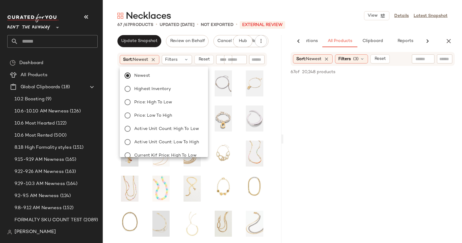
click at [457, 41] on div "AI Recommendations All Products Clipboard Reports" at bounding box center [373, 41] width 179 height 12
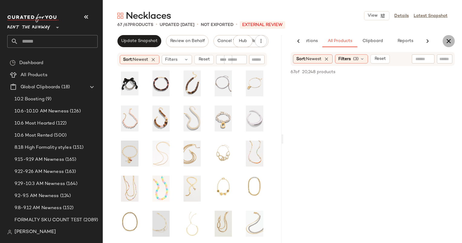
click at [449, 41] on icon "button" at bounding box center [448, 41] width 7 height 7
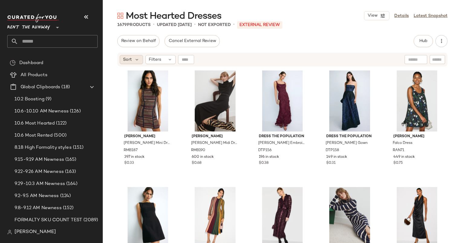
click at [124, 57] on span "Sort" at bounding box center [127, 60] width 9 height 6
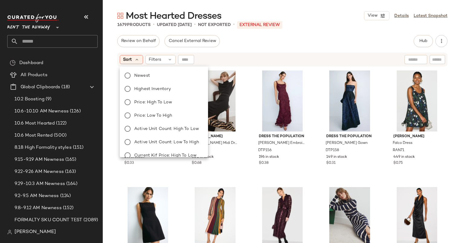
click at [165, 69] on div "Newest Highest Inventory Price: High to Low Price: Low to High Active Unit Coun…" at bounding box center [164, 149] width 90 height 160
click at [186, 74] on label "Newest" at bounding box center [167, 75] width 71 height 8
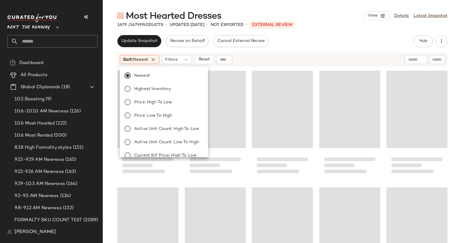
click at [258, 51] on div "Update Snapshot Review on Behalf Cancel External Review Hub Send for Review Ext…" at bounding box center [283, 139] width 360 height 208
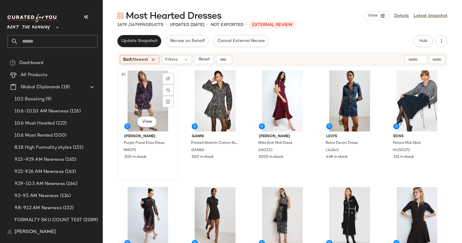
click at [145, 100] on div "#1 View" at bounding box center [148, 101] width 57 height 61
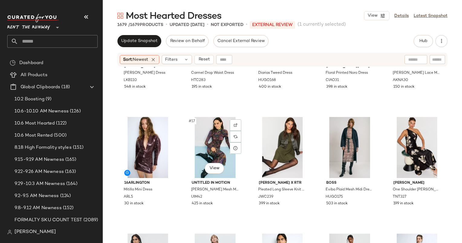
scroll to position [309, 0]
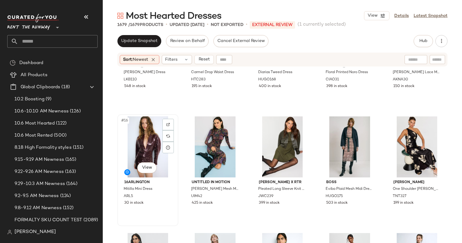
click at [139, 141] on div "#16 View" at bounding box center [148, 147] width 57 height 61
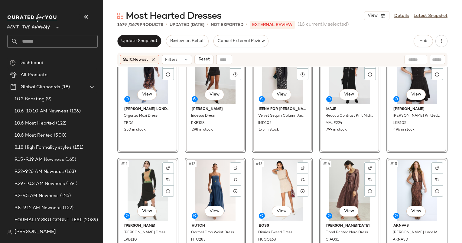
scroll to position [149, 0]
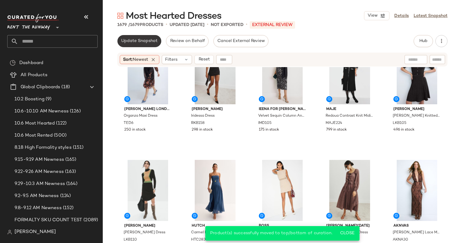
click at [137, 42] on span "Update Snapshot" at bounding box center [139, 41] width 37 height 5
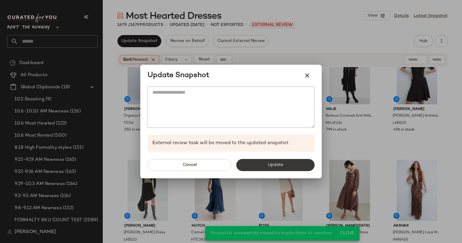
click at [272, 159] on button "Update" at bounding box center [275, 165] width 78 height 12
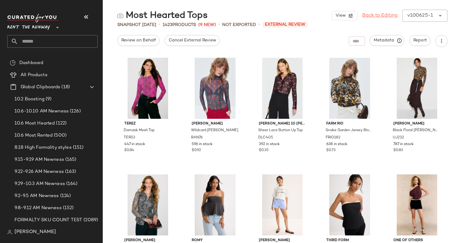
click at [370, 17] on link "Back to Editing" at bounding box center [380, 15] width 35 height 7
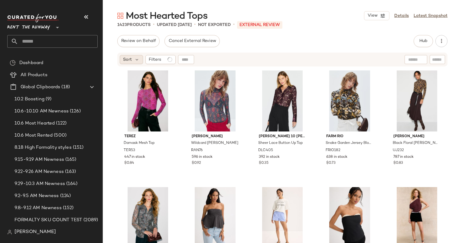
click at [131, 59] on span "Sort" at bounding box center [127, 60] width 9 height 6
click at [158, 82] on div "#1 View" at bounding box center [148, 101] width 57 height 61
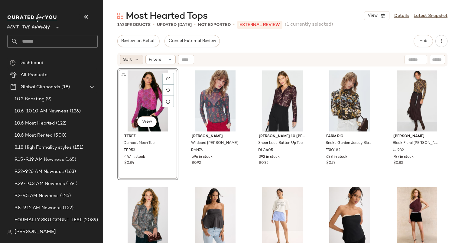
click at [132, 63] on div "Sort" at bounding box center [131, 59] width 23 height 9
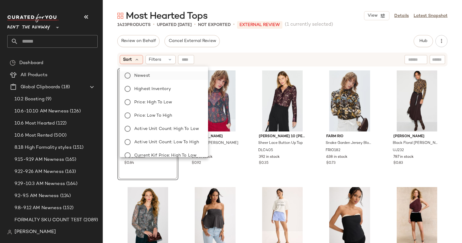
click at [151, 77] on label "Newest" at bounding box center [167, 75] width 71 height 8
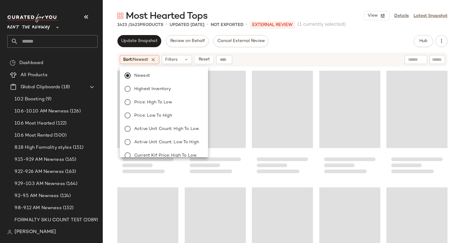
click at [275, 59] on div "Sort: Newest Filters Reset" at bounding box center [243, 59] width 247 height 9
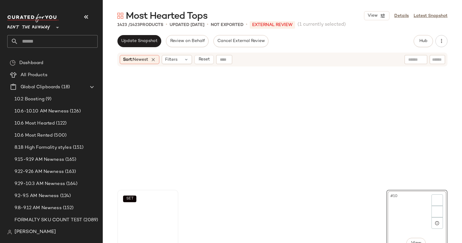
scroll to position [122, 0]
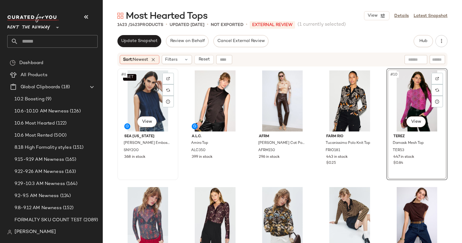
click at [132, 90] on div "SET #6 View" at bounding box center [148, 101] width 57 height 61
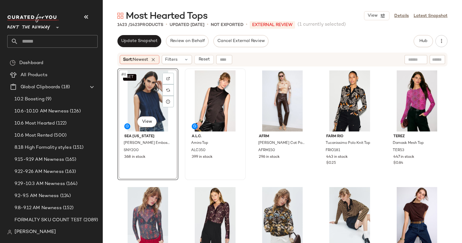
click at [193, 87] on div at bounding box center [215, 101] width 57 height 61
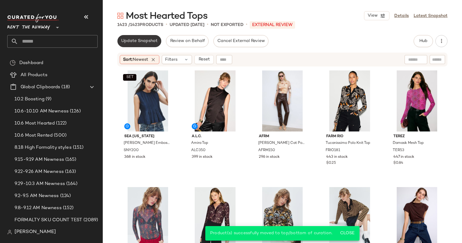
click at [132, 45] on button "Update Snapshot" at bounding box center [139, 41] width 44 height 12
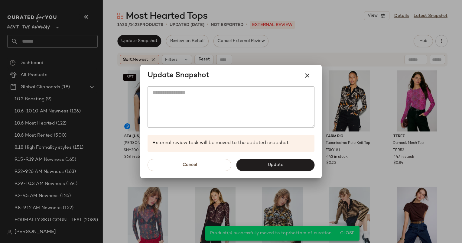
click at [266, 153] on div "Cancel Update" at bounding box center [231, 165] width 182 height 27
click at [275, 163] on span "Update" at bounding box center [276, 165] width 16 height 5
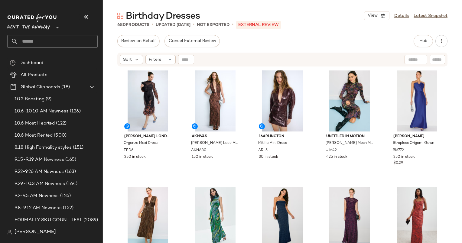
click at [419, 30] on div "Birthday Dresses View Details Latest Snapshot 680 Products • updated [DATE] • N…" at bounding box center [283, 127] width 360 height 234
click at [426, 41] on span "Hub" at bounding box center [423, 41] width 8 height 5
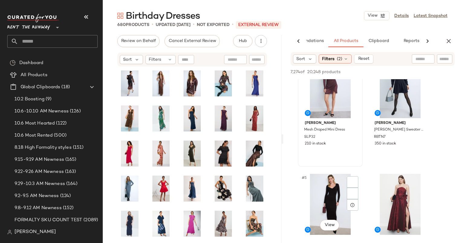
scroll to position [251, 0]
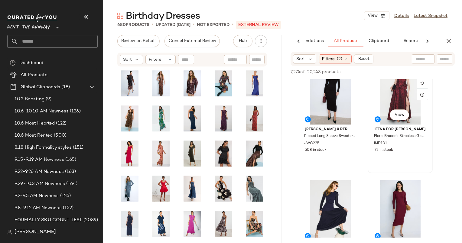
click at [389, 104] on div "#6 View" at bounding box center [400, 94] width 61 height 61
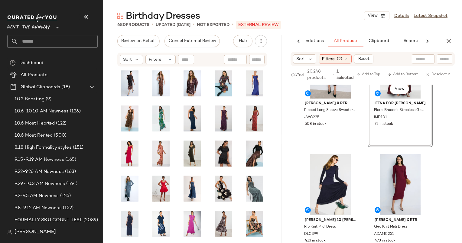
scroll to position [0, 0]
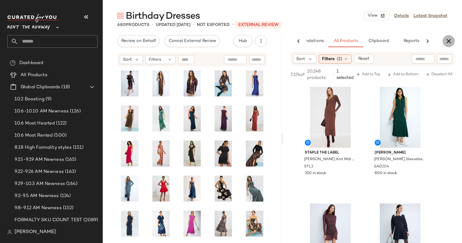
click at [445, 44] on icon "button" at bounding box center [448, 41] width 7 height 7
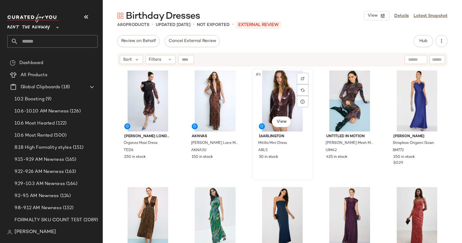
click at [289, 100] on div "#3 View" at bounding box center [282, 101] width 57 height 61
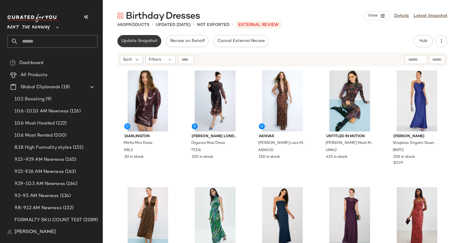
click at [135, 38] on button "Update Snapshot" at bounding box center [139, 41] width 44 height 12
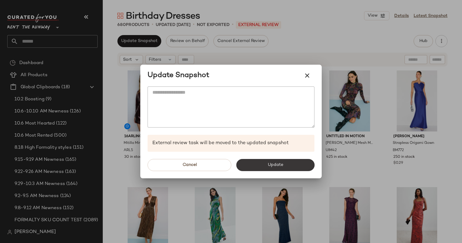
click at [253, 161] on button "Update" at bounding box center [275, 165] width 78 height 12
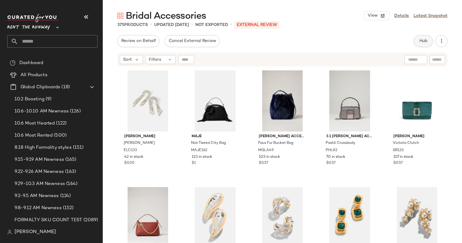
click at [418, 43] on button "Hub" at bounding box center [423, 41] width 19 height 12
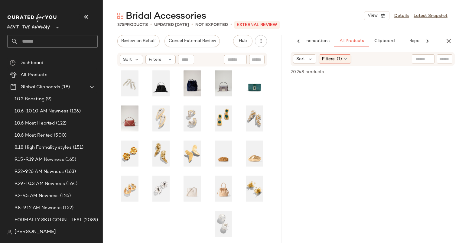
scroll to position [0, 25]
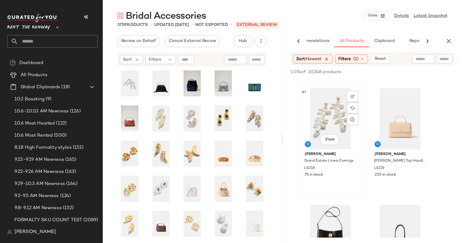
click at [322, 120] on div "#7 View" at bounding box center [330, 118] width 61 height 61
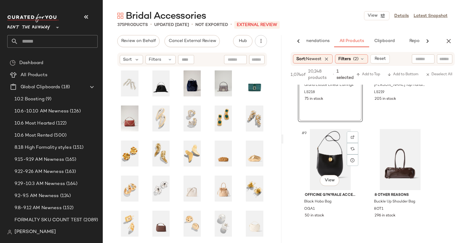
scroll to position [341, 0]
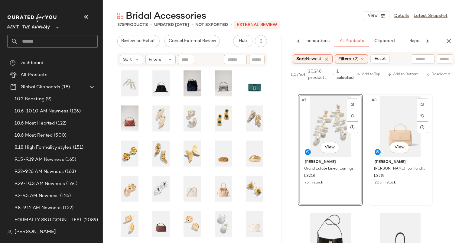
click at [392, 123] on div "#8 View" at bounding box center [400, 126] width 61 height 61
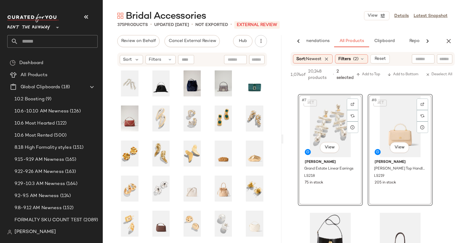
click at [367, 70] on div "1,074 of 20,248 products • 2 selected Add to Top Add to Bottom Deselect All" at bounding box center [373, 75] width 179 height 19
click at [370, 76] on span "Add to Top" at bounding box center [369, 75] width 24 height 4
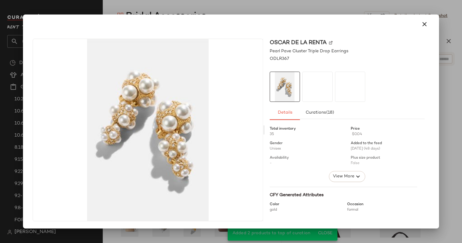
click at [425, 50] on div "Oscar de la Renta Pearl Pave Cluster Triple Drop Earrings ODLR367 Details Curat…" at bounding box center [347, 130] width 165 height 183
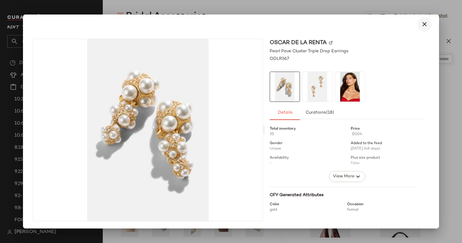
click at [423, 21] on icon "button" at bounding box center [424, 24] width 7 height 7
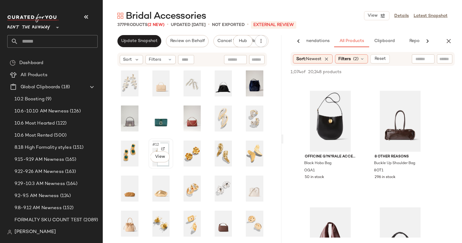
click at [156, 145] on span "#12" at bounding box center [156, 145] width 8 height 6
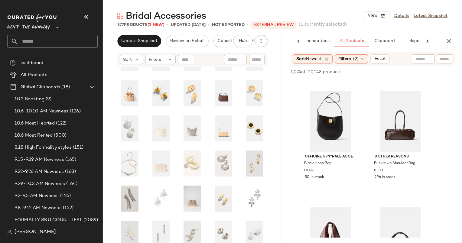
scroll to position [84, 0]
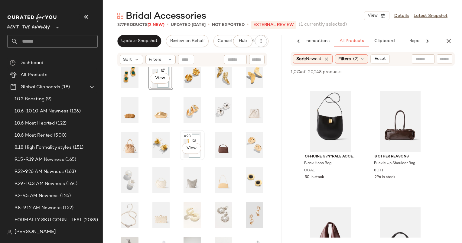
click at [186, 134] on span "#23" at bounding box center [187, 136] width 9 height 6
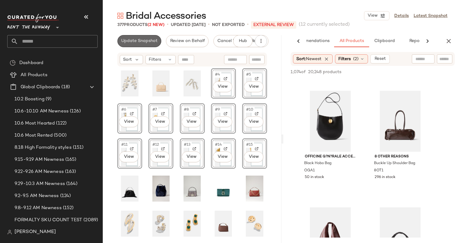
click at [144, 39] on span "Update Snapshot" at bounding box center [139, 41] width 37 height 5
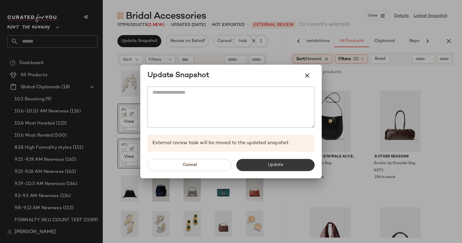
click at [279, 165] on span "Update" at bounding box center [276, 165] width 16 height 5
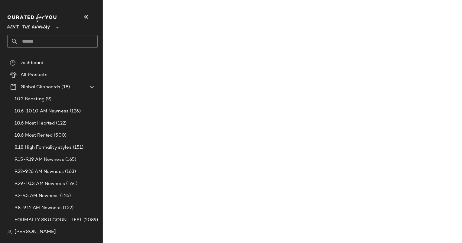
scroll to position [575, 0]
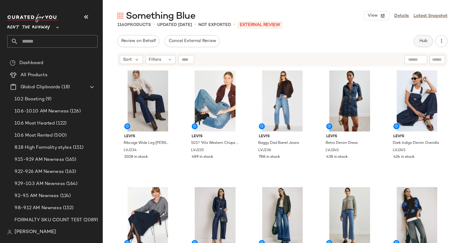
click at [426, 41] on span "Hub" at bounding box center [423, 41] width 8 height 5
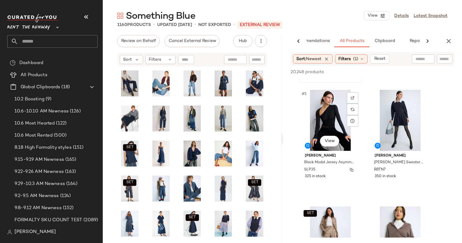
scroll to position [226, 0]
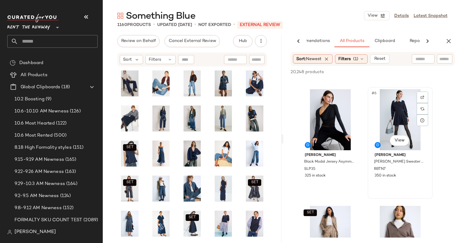
click at [389, 125] on div "#6 View" at bounding box center [400, 119] width 61 height 61
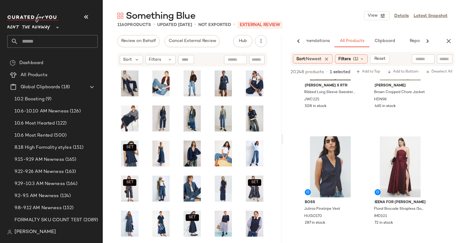
scroll to position [646, 0]
click at [329, 155] on div "#13 View" at bounding box center [330, 166] width 61 height 61
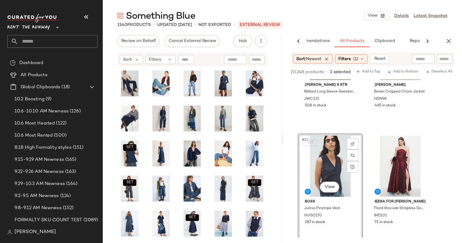
scroll to position [823, 0]
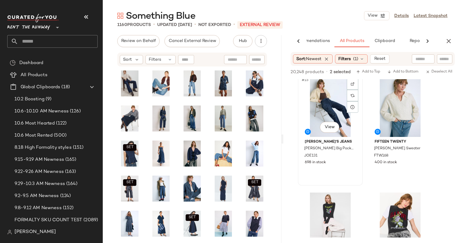
click at [338, 100] on div "#15 View" at bounding box center [330, 106] width 61 height 61
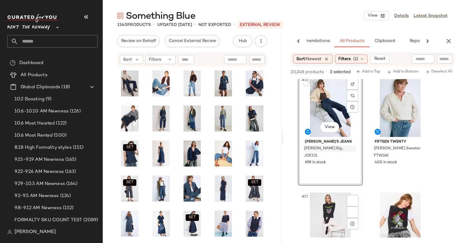
scroll to position [974, 0]
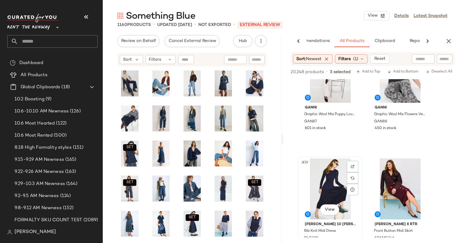
click at [328, 196] on div "#19 View" at bounding box center [330, 189] width 61 height 61
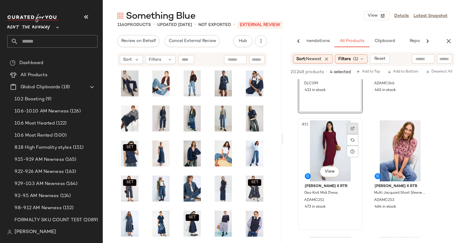
scroll to position [1246, 0]
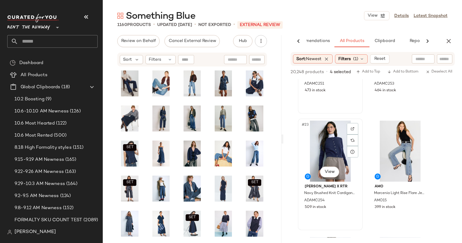
click at [333, 139] on div "#23 View" at bounding box center [330, 151] width 61 height 61
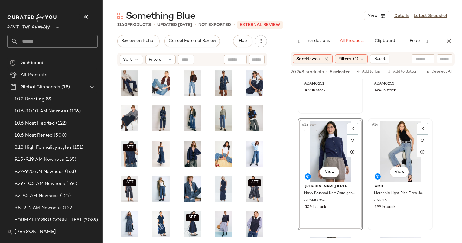
click at [392, 140] on div "#24 View" at bounding box center [400, 151] width 61 height 61
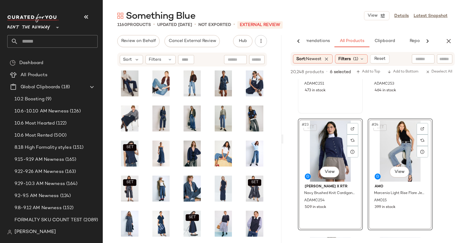
scroll to position [1397, 0]
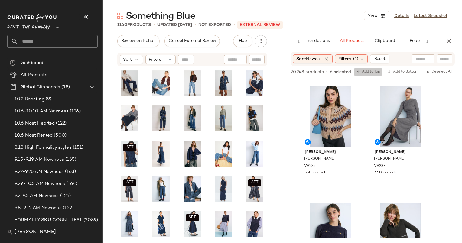
click at [365, 70] on span "Add to Top" at bounding box center [369, 72] width 24 height 4
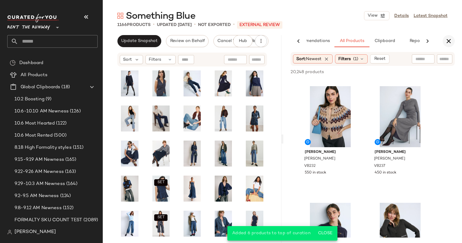
click at [450, 40] on icon "button" at bounding box center [448, 41] width 7 height 7
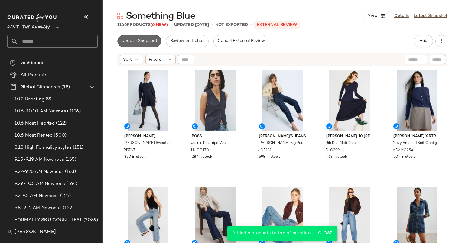
click at [139, 42] on span "Update Snapshot" at bounding box center [139, 41] width 37 height 5
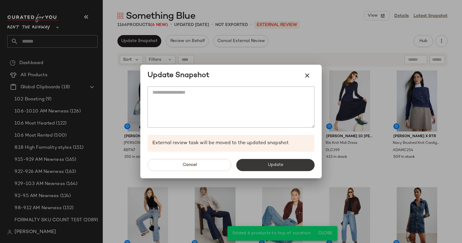
click at [276, 163] on span "Update" at bounding box center [276, 165] width 16 height 5
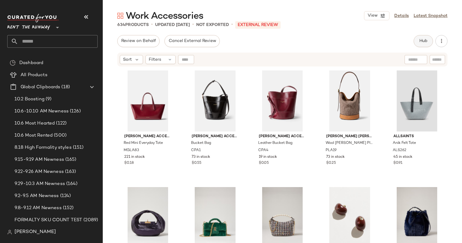
click at [424, 40] on span "Hub" at bounding box center [423, 41] width 8 height 5
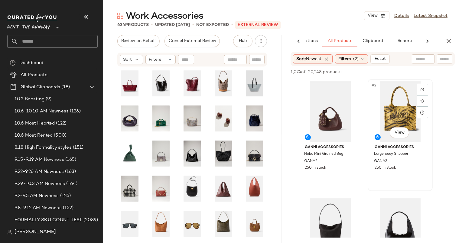
scroll to position [39, 0]
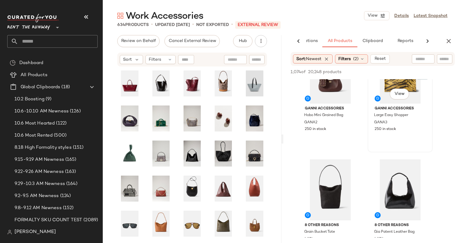
click at [403, 129] on div "250 in stock" at bounding box center [400, 129] width 51 height 5
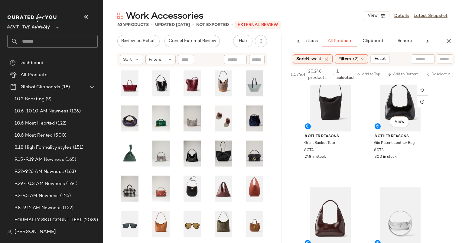
scroll to position [134, 0]
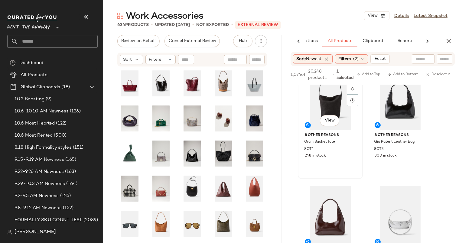
click at [332, 98] on div "#3 View" at bounding box center [330, 99] width 61 height 61
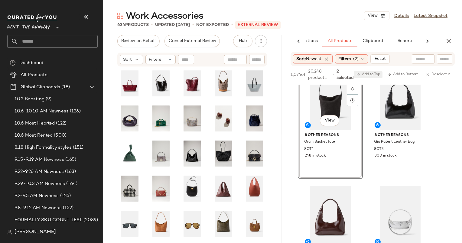
click at [373, 75] on span "Add to Top" at bounding box center [369, 75] width 24 height 4
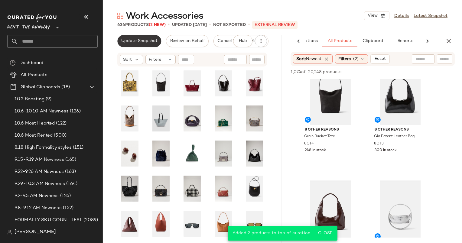
click at [127, 41] on span "Update Snapshot" at bounding box center [139, 41] width 37 height 5
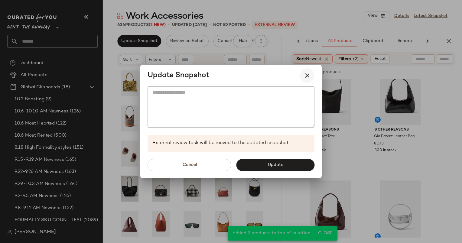
click at [304, 74] on icon "button" at bounding box center [307, 75] width 7 height 7
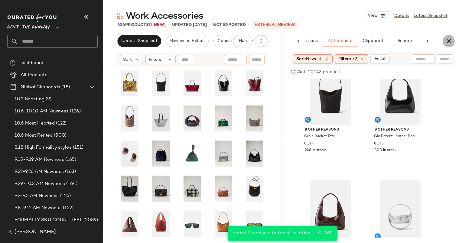
click at [444, 39] on button "button" at bounding box center [449, 41] width 12 height 12
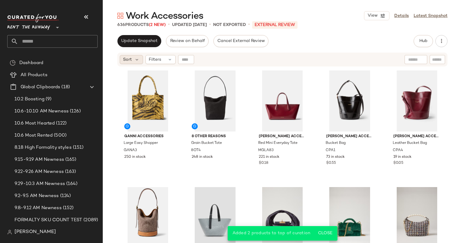
click at [123, 59] on span "Sort" at bounding box center [127, 60] width 9 height 6
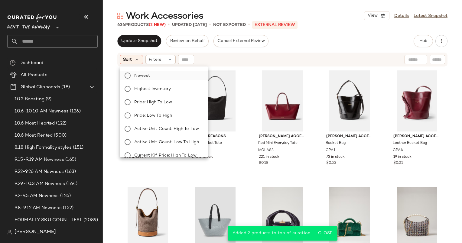
click at [142, 79] on span "Newest" at bounding box center [142, 76] width 16 height 6
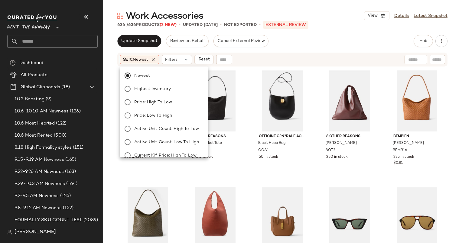
click at [254, 56] on div "Sort: Newest Filters Reset" at bounding box center [243, 59] width 247 height 9
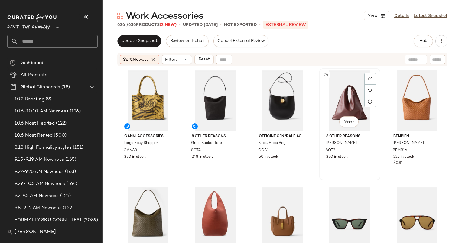
click at [365, 90] on div at bounding box center [371, 90] width 12 height 12
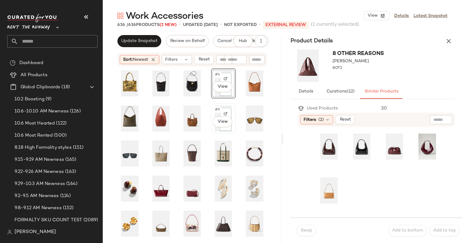
click at [215, 108] on span "#9" at bounding box center [218, 110] width 7 height 6
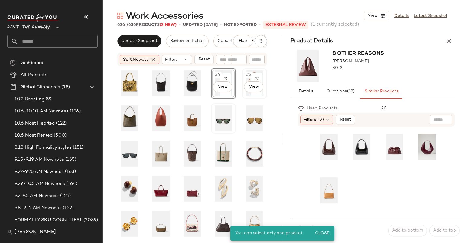
click at [246, 75] on span "#5" at bounding box center [249, 75] width 7 height 6
click at [245, 71] on div "#5 View" at bounding box center [255, 84] width 21 height 26
click at [449, 38] on icon "button" at bounding box center [448, 41] width 7 height 7
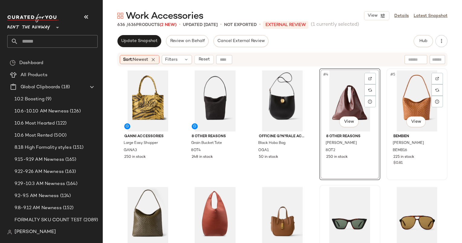
click at [398, 81] on div "#5 View" at bounding box center [417, 101] width 57 height 61
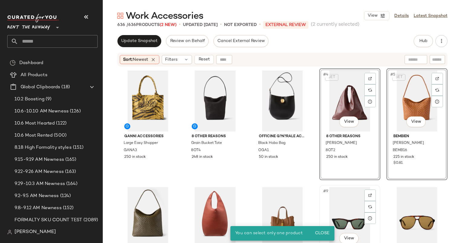
click at [345, 208] on div "#9 View" at bounding box center [350, 217] width 57 height 61
click at [404, 203] on div "#10 View" at bounding box center [417, 217] width 57 height 61
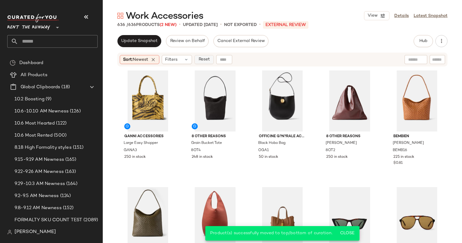
click at [204, 58] on span "Reset" at bounding box center [204, 59] width 12 height 5
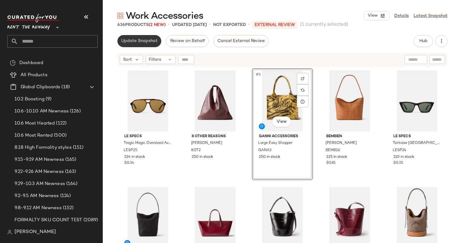
click at [142, 44] on button "Update Snapshot" at bounding box center [139, 41] width 44 height 12
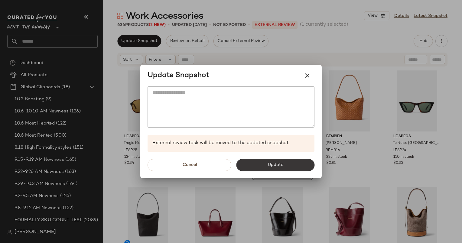
click at [280, 170] on button "Update" at bounding box center [275, 165] width 78 height 12
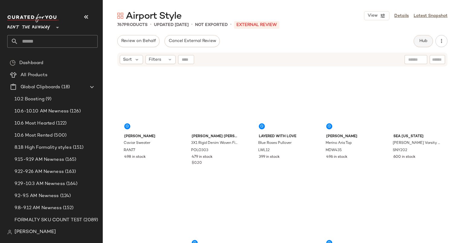
click at [426, 42] on span "Hub" at bounding box center [423, 41] width 8 height 5
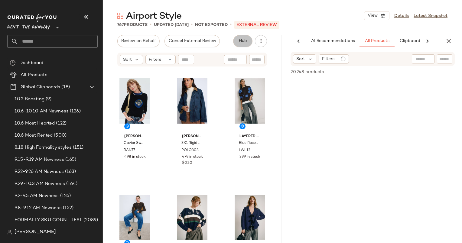
scroll to position [0, 37]
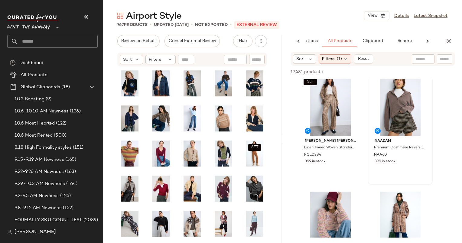
click at [395, 111] on div at bounding box center [400, 105] width 61 height 61
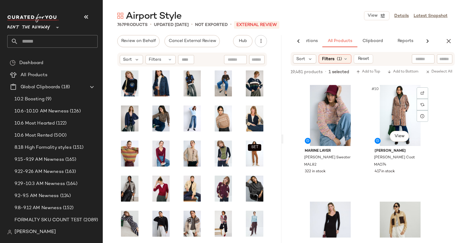
scroll to position [464, 0]
click at [324, 102] on div "#9 View" at bounding box center [330, 115] width 61 height 61
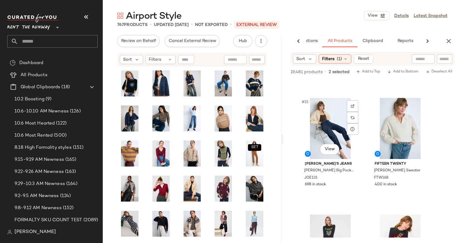
scroll to position [869, 0]
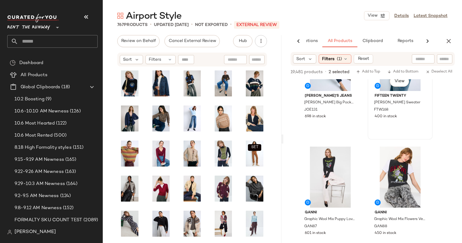
click at [399, 115] on div "400 in stock" at bounding box center [400, 116] width 51 height 5
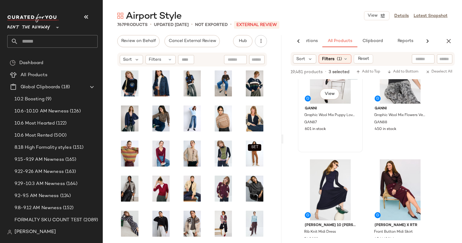
click at [312, 89] on div "#17 View" at bounding box center [330, 73] width 61 height 61
click at [409, 134] on div "#18 View GANNI Graphic Wool Mix Flowers Vest GAN88 450 in stock" at bounding box center [401, 96] width 64 height 111
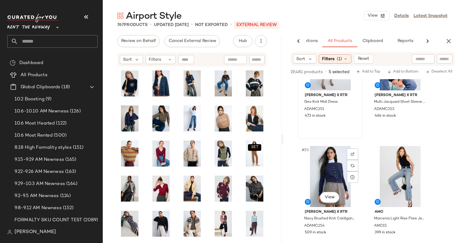
scroll to position [1221, 0]
click at [411, 128] on div "#22 View [PERSON_NAME] x RTR Multi Jacquard Short Sleeve Sweater ADAMC253 464 i…" at bounding box center [401, 82] width 64 height 111
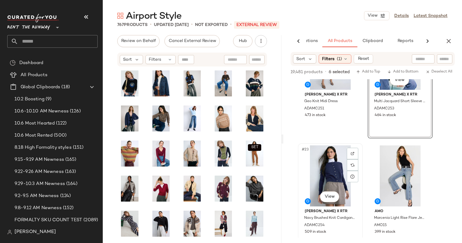
click at [321, 168] on div "#23 View" at bounding box center [330, 176] width 61 height 61
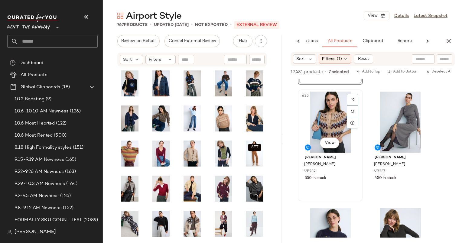
click at [335, 107] on div "#25 View" at bounding box center [330, 122] width 61 height 61
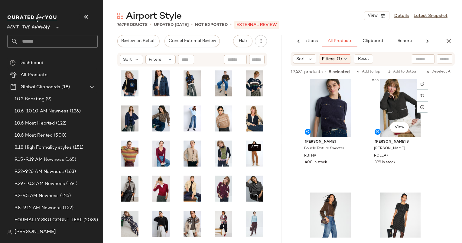
scroll to position [1525, 0]
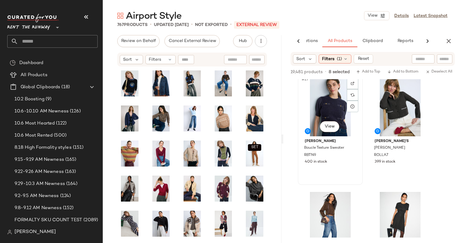
click at [337, 101] on div "#27 View" at bounding box center [330, 105] width 61 height 61
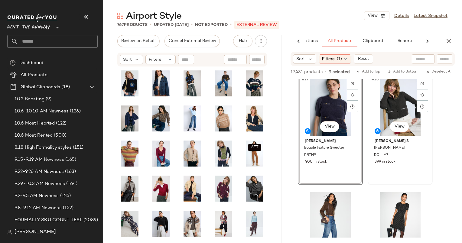
click at [390, 103] on div "#28 View" at bounding box center [400, 105] width 61 height 61
click at [365, 72] on span "Add to Top" at bounding box center [369, 72] width 24 height 4
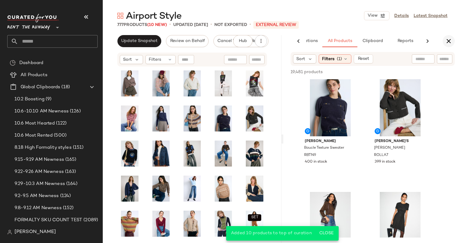
click at [449, 44] on icon "button" at bounding box center [448, 41] width 7 height 7
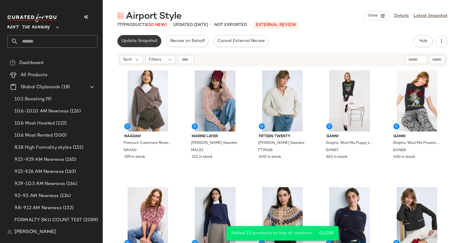
click at [151, 40] on span "Update Snapshot" at bounding box center [139, 41] width 37 height 5
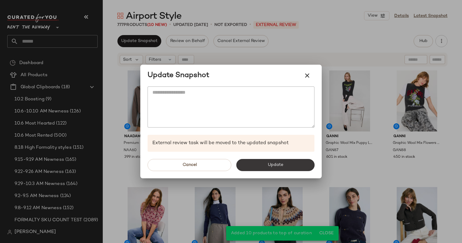
click at [258, 167] on button "Update" at bounding box center [275, 165] width 78 height 12
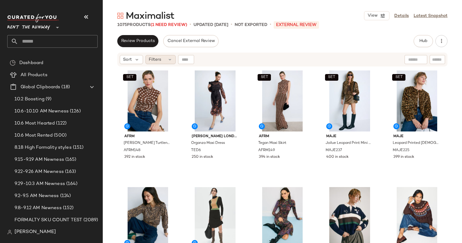
click at [161, 56] on div "Filters" at bounding box center [161, 59] width 30 height 9
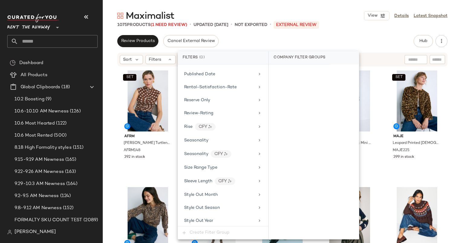
scroll to position [827, 0]
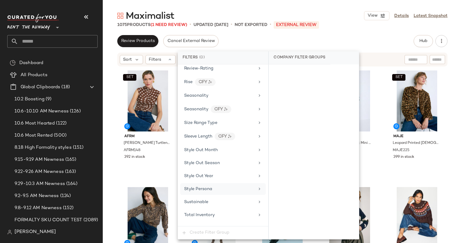
click at [232, 209] on div "Total Inventory" at bounding box center [223, 215] width 86 height 12
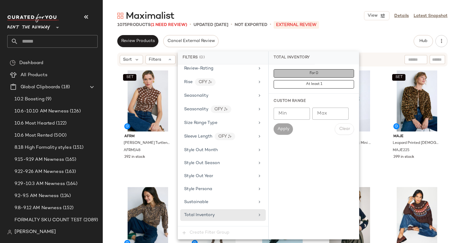
click at [320, 70] on button "For 0" at bounding box center [314, 73] width 81 height 8
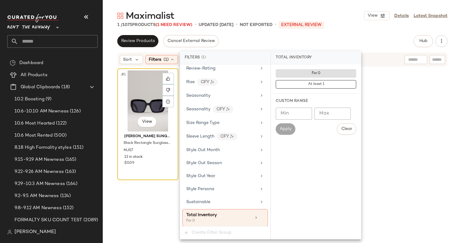
click at [136, 91] on div "#1 View" at bounding box center [148, 101] width 57 height 61
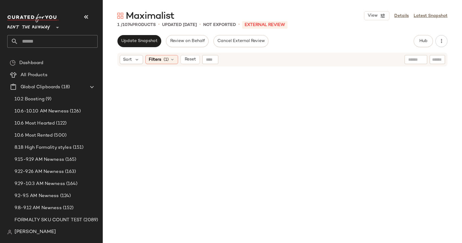
click at [193, 65] on div "Sort Filters (1) Reset" at bounding box center [282, 60] width 330 height 14
click at [188, 49] on div "Update Snapshot Review on Behalf Cancel External Review Hub Send for Review Ext…" at bounding box center [283, 139] width 360 height 208
click at [193, 57] on span "Reset" at bounding box center [190, 59] width 12 height 5
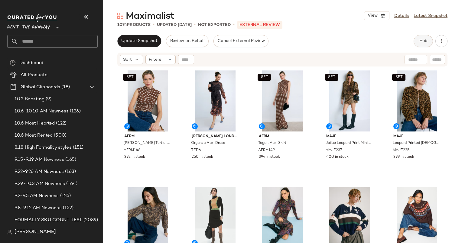
click at [430, 44] on button "Hub" at bounding box center [423, 41] width 19 height 12
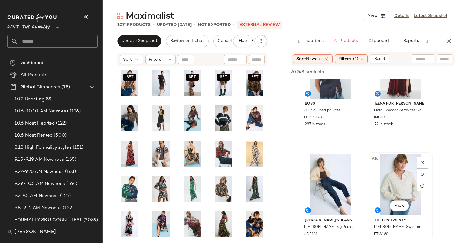
scroll to position [744, 0]
click at [403, 129] on div "#14 View Ieena for Mac Duggal Floral Brocade Strapless Gown With Bow IMD101 72 …" at bounding box center [401, 92] width 64 height 111
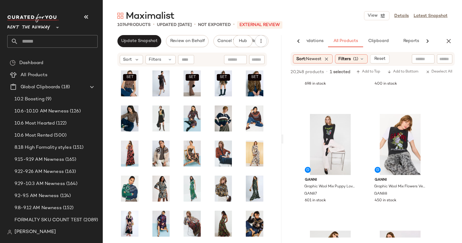
scroll to position [927, 0]
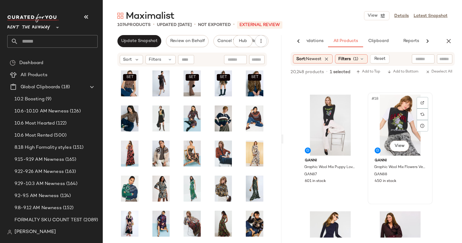
click at [389, 130] on div "#18 View" at bounding box center [400, 125] width 61 height 61
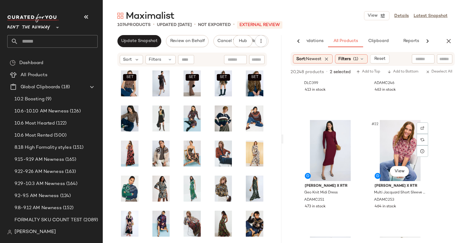
scroll to position [1193, 0]
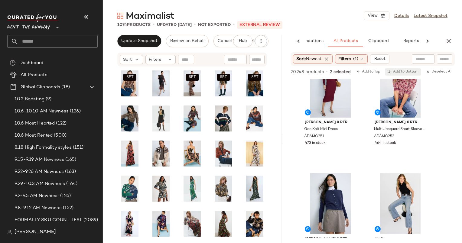
click at [388, 70] on icon "button" at bounding box center [390, 72] width 4 height 4
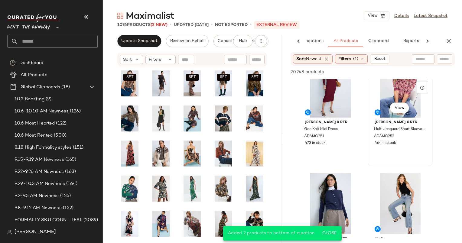
click at [376, 107] on div "#22 View" at bounding box center [400, 87] width 61 height 61
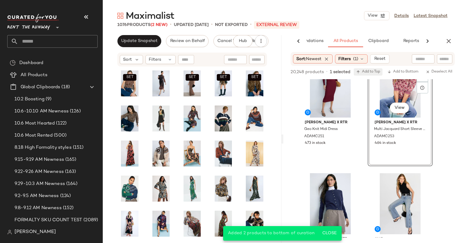
click at [374, 74] on span "Add to Top" at bounding box center [369, 72] width 24 height 4
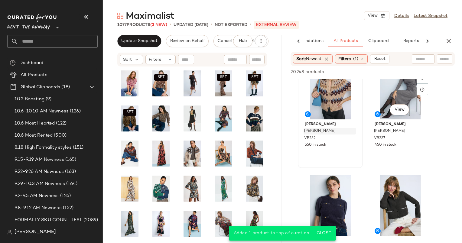
scroll to position [1425, 0]
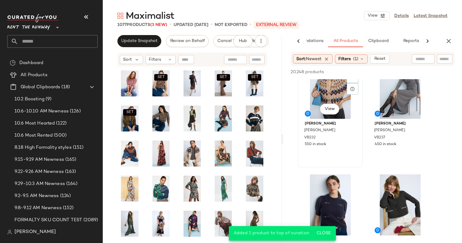
click at [314, 103] on div "#25 View" at bounding box center [330, 88] width 61 height 61
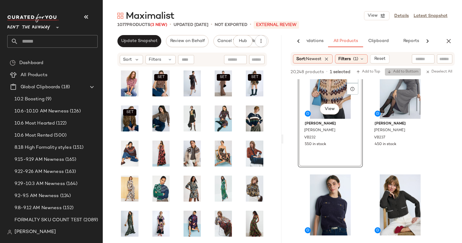
click at [393, 69] on button "Add to Bottom" at bounding box center [403, 71] width 36 height 7
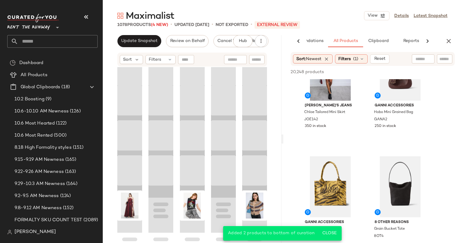
scroll to position [7393, 0]
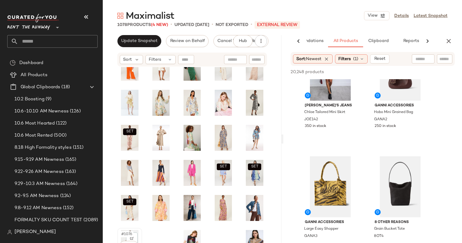
click at [123, 235] on span "#1076" at bounding box center [127, 235] width 13 height 6
click at [243, 231] on div "#1078 View" at bounding box center [255, 243] width 24 height 29
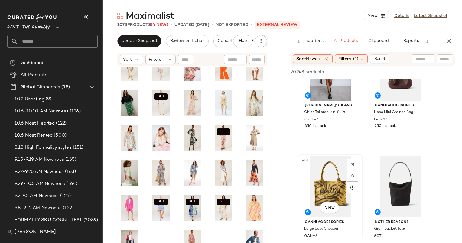
click at [317, 173] on div "#37 View" at bounding box center [330, 186] width 61 height 61
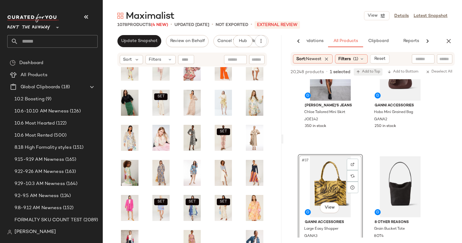
click at [375, 73] on span "Add to Top" at bounding box center [369, 72] width 24 height 4
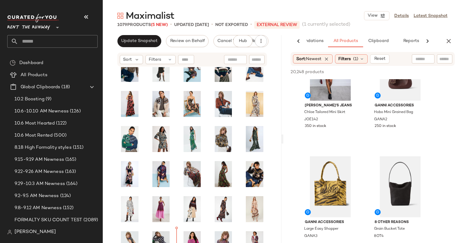
scroll to position [109, 0]
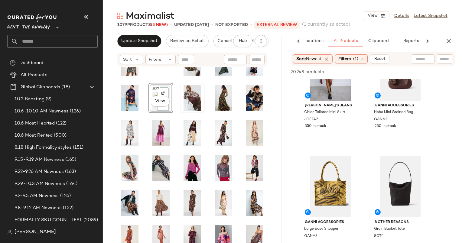
scroll to position [165, 0]
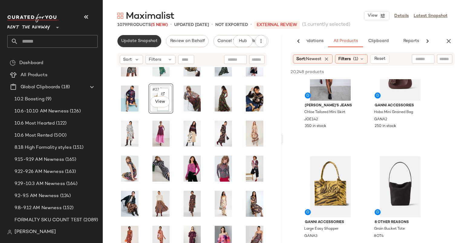
click at [139, 44] on button "Update Snapshot" at bounding box center [139, 41] width 44 height 12
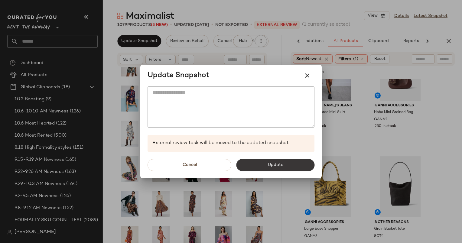
click at [264, 163] on button "Update" at bounding box center [275, 165] width 78 height 12
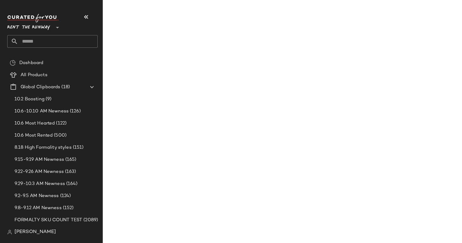
scroll to position [4013, 0]
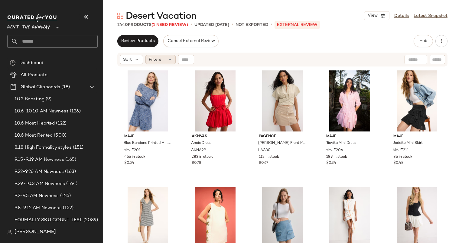
click at [155, 64] on div "Filters" at bounding box center [161, 59] width 30 height 9
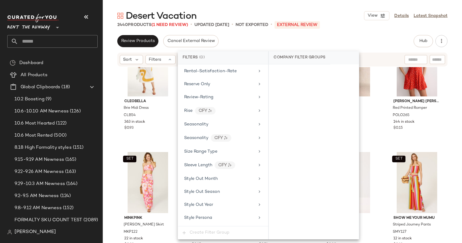
scroll to position [879, 0]
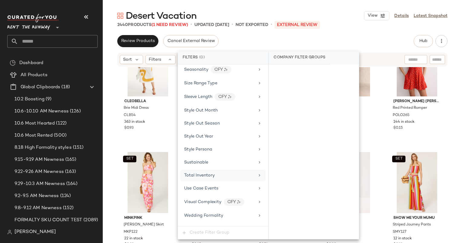
click at [222, 170] on div "Total Inventory" at bounding box center [223, 176] width 86 height 12
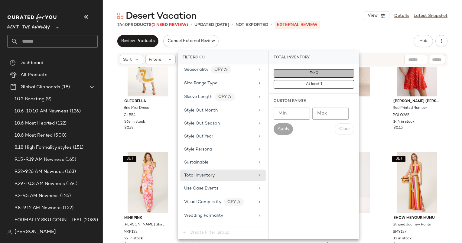
click at [307, 74] on button "For 0" at bounding box center [314, 73] width 81 height 8
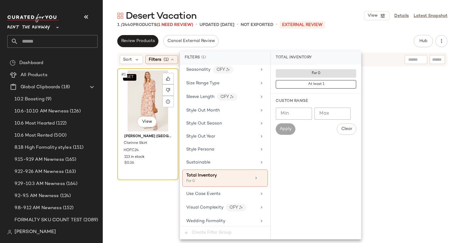
click at [156, 80] on div "SET #1 View" at bounding box center [148, 101] width 57 height 61
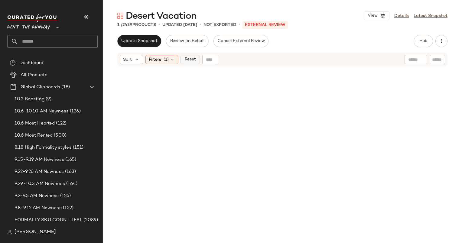
click at [192, 57] on span "Reset" at bounding box center [190, 59] width 12 height 5
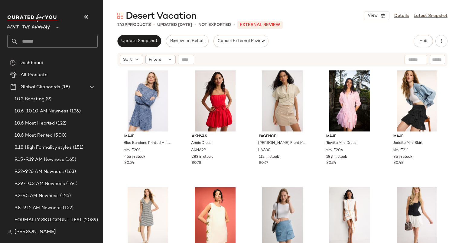
click at [129, 53] on div "Sort Filters" at bounding box center [282, 60] width 330 height 14
click at [134, 59] on icon at bounding box center [136, 59] width 5 height 5
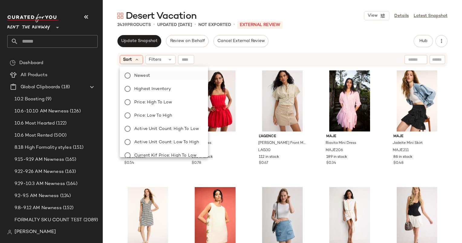
click at [156, 73] on label "Newest" at bounding box center [167, 75] width 71 height 8
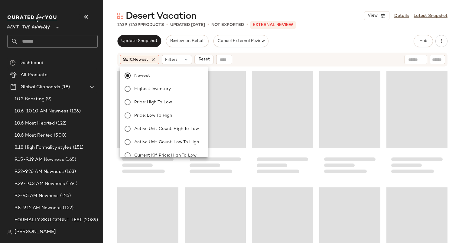
click at [264, 63] on div "Sort: Newest Filters Reset" at bounding box center [243, 59] width 247 height 9
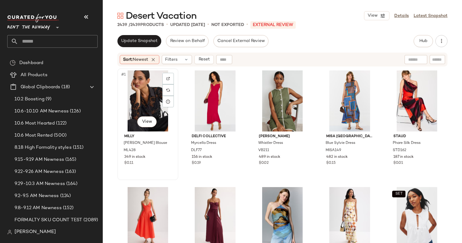
click at [139, 105] on div "#1 View" at bounding box center [148, 101] width 57 height 61
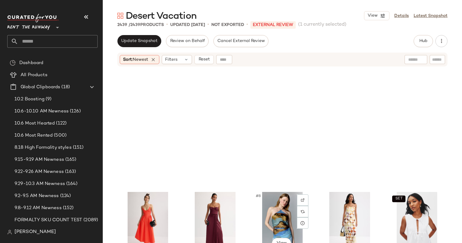
scroll to position [161, 0]
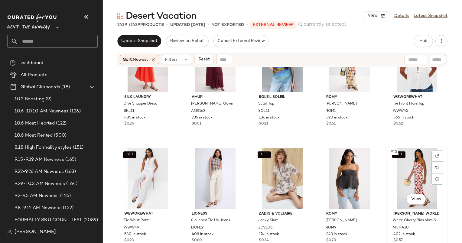
click at [408, 167] on div "SET #15 View" at bounding box center [417, 178] width 57 height 61
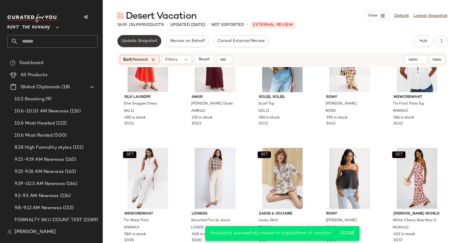
click at [140, 40] on span "Update Snapshot" at bounding box center [139, 41] width 37 height 5
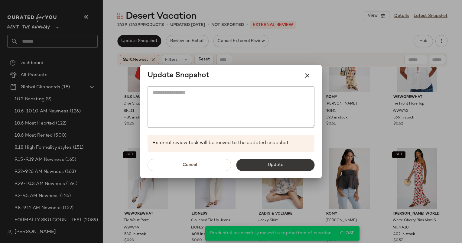
click at [287, 164] on button "Update" at bounding box center [275, 165] width 78 height 12
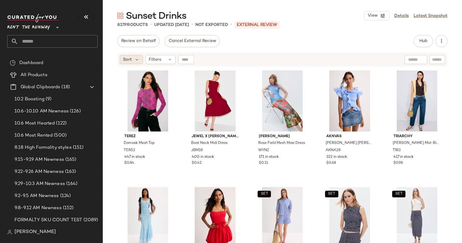
click at [134, 56] on div "Sort" at bounding box center [131, 59] width 23 height 9
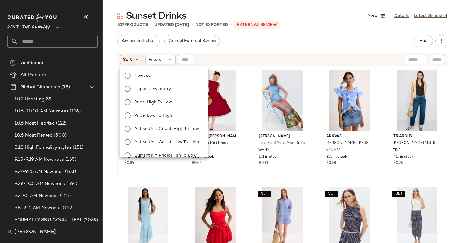
click at [173, 70] on div "Newest Highest Inventory Price: High to Low Price: Low to High Active Unit Coun…" at bounding box center [164, 149] width 90 height 160
click at [179, 78] on label "Newest" at bounding box center [167, 75] width 71 height 8
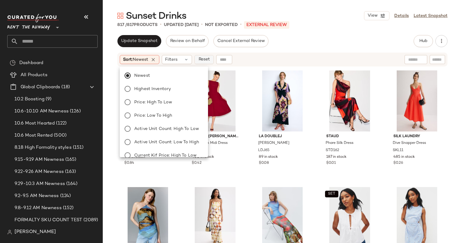
click at [207, 59] on span "Reset" at bounding box center [204, 59] width 12 height 5
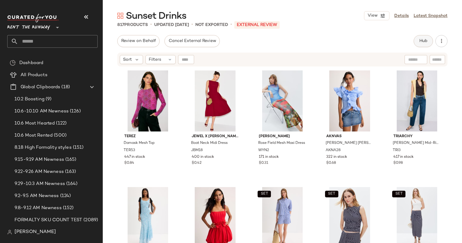
click at [424, 40] on span "Hub" at bounding box center [423, 41] width 8 height 5
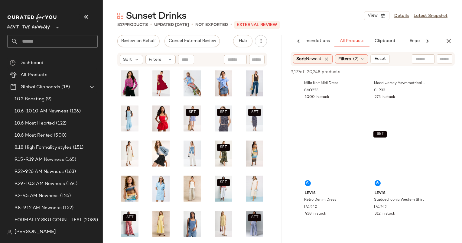
scroll to position [1007, 0]
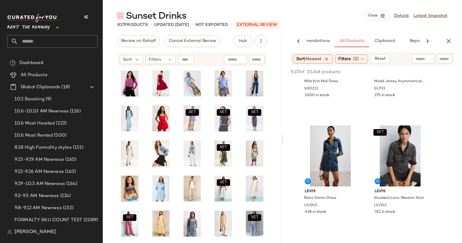
click at [442, 39] on div "AI Recommendations All Products Clipboard Reports" at bounding box center [363, 41] width 159 height 12
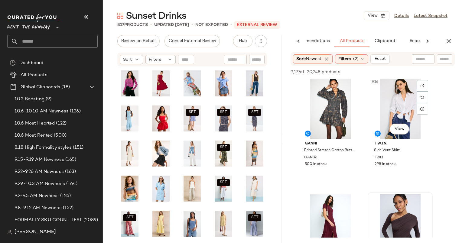
scroll to position [820, 0]
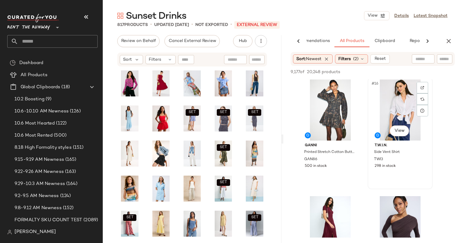
click at [401, 108] on div "#16 View" at bounding box center [400, 110] width 61 height 61
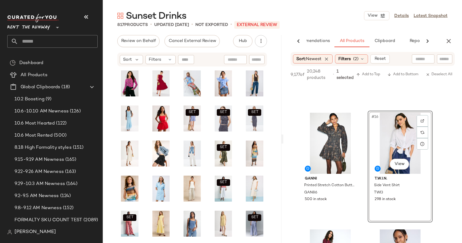
scroll to position [788, 0]
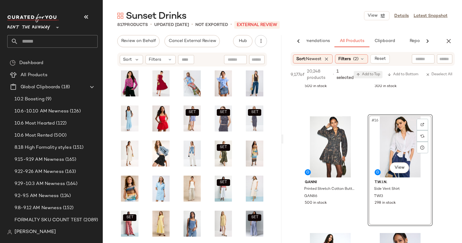
click at [369, 77] on span "Add to Top" at bounding box center [369, 75] width 24 height 4
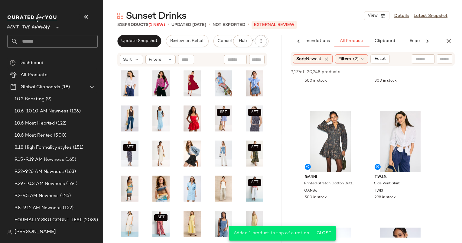
type button "CompanyProducts"
click at [442, 45] on div "AI Recommendations All Products Clipboard Reports" at bounding box center [363, 41] width 159 height 12
click at [442, 44] on div "AI Recommendations All Products Clipboard Reports" at bounding box center [363, 41] width 159 height 12
click at [447, 43] on icon "button" at bounding box center [448, 41] width 7 height 7
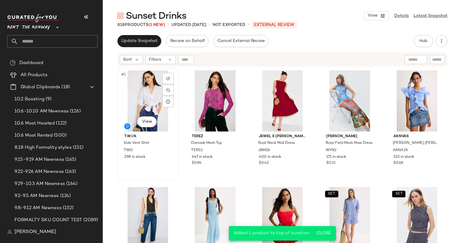
click at [144, 88] on div "#1 View" at bounding box center [148, 101] width 57 height 61
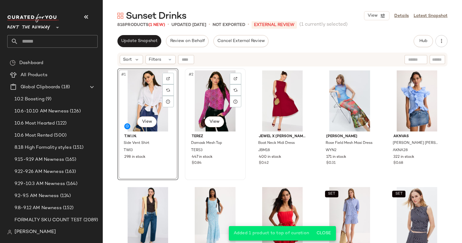
click at [217, 95] on div "#2 View" at bounding box center [215, 101] width 57 height 61
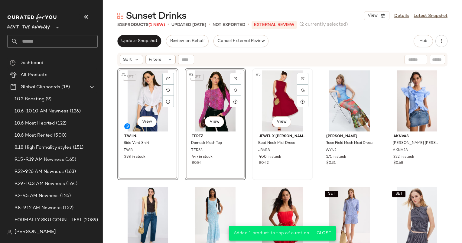
click at [276, 90] on div "#3 View" at bounding box center [282, 101] width 57 height 61
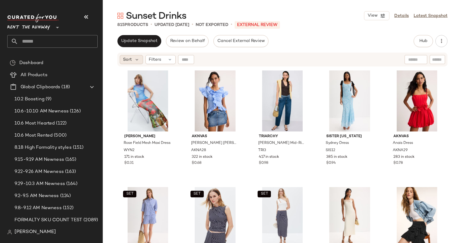
click at [124, 62] on span "Sort" at bounding box center [127, 60] width 9 height 6
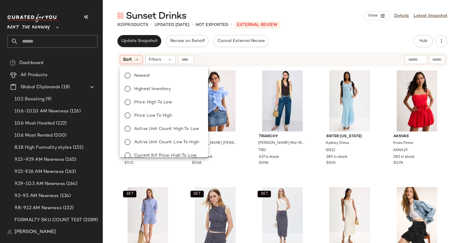
click at [380, 56] on div "Sort Filters" at bounding box center [282, 60] width 330 height 14
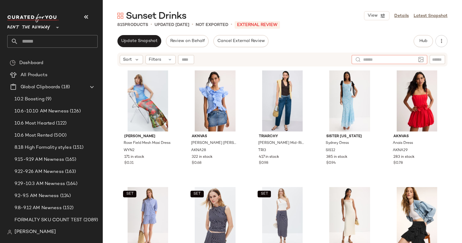
click at [410, 61] on input "text" at bounding box center [389, 60] width 53 height 6
type input "*"
type input "*******"
click at [410, 61] on icon at bounding box center [411, 60] width 5 height 5
type input "*"
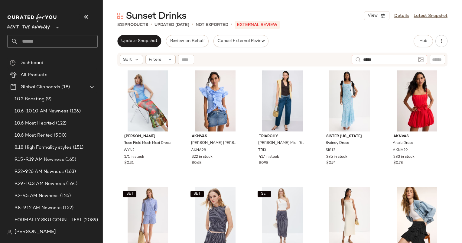
type input "******"
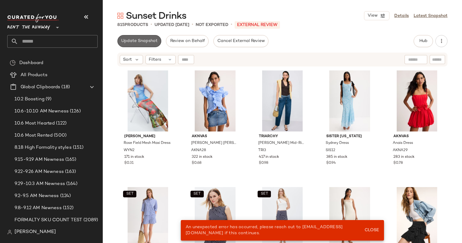
click at [136, 40] on span "Update Snapshot" at bounding box center [139, 41] width 37 height 5
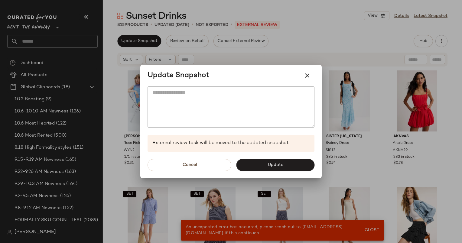
click at [271, 176] on div "Cancel Update" at bounding box center [231, 165] width 182 height 27
click at [256, 159] on div "Cancel Update" at bounding box center [231, 165] width 182 height 27
click at [286, 152] on div "Cancel Update" at bounding box center [231, 165] width 182 height 27
click at [282, 163] on span "Update" at bounding box center [276, 165] width 16 height 5
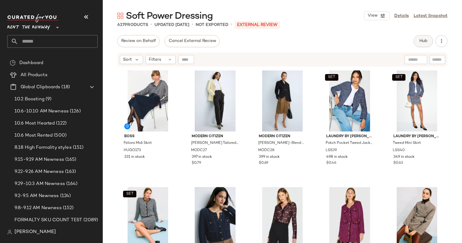
click at [422, 40] on span "Hub" at bounding box center [423, 41] width 8 height 5
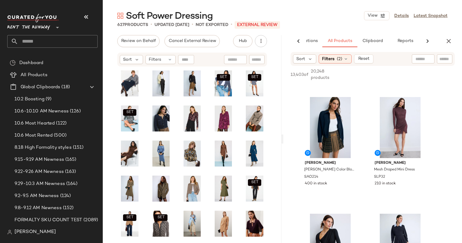
scroll to position [107, 0]
click at [333, 119] on div "#3 View" at bounding box center [330, 127] width 61 height 61
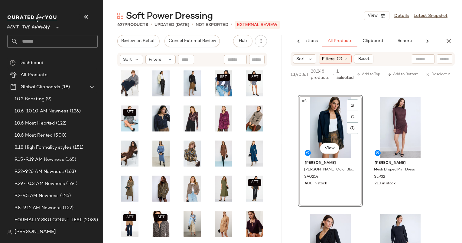
click at [333, 119] on div "#3 View" at bounding box center [330, 127] width 61 height 61
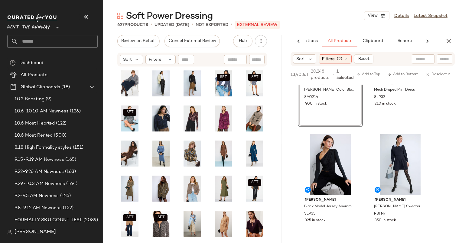
scroll to position [188, 0]
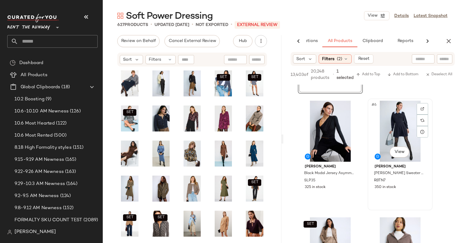
click at [397, 128] on div "#6 View" at bounding box center [400, 131] width 61 height 61
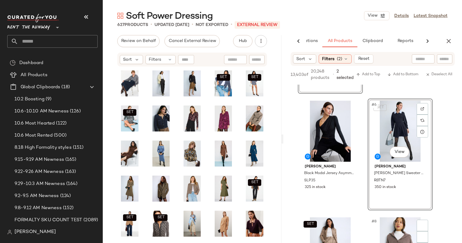
scroll to position [324, 0]
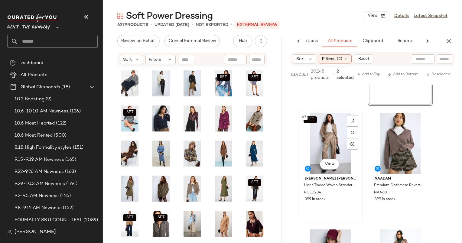
click at [319, 124] on div "SET #7 View" at bounding box center [330, 143] width 61 height 61
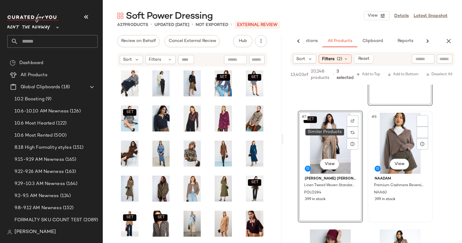
click at [396, 136] on div "#8 View" at bounding box center [400, 143] width 61 height 61
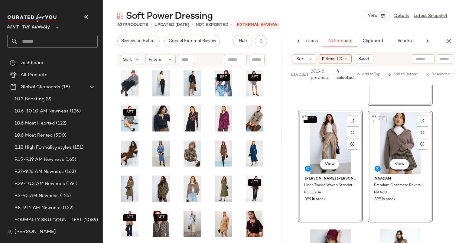
click at [396, 136] on div "SET #8 View" at bounding box center [400, 143] width 61 height 61
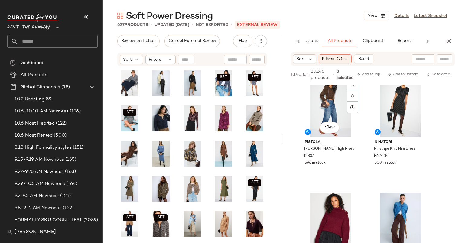
scroll to position [1706, 0]
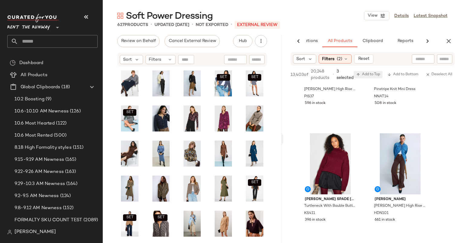
click at [368, 74] on span "Add to Top" at bounding box center [369, 75] width 24 height 4
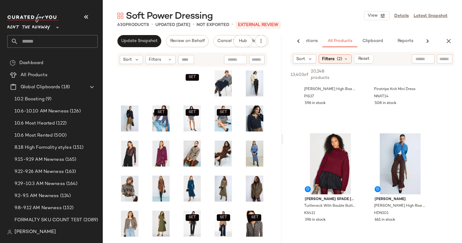
click at [455, 39] on div "AI Recommendations All Products Clipboard Reports" at bounding box center [373, 41] width 179 height 12
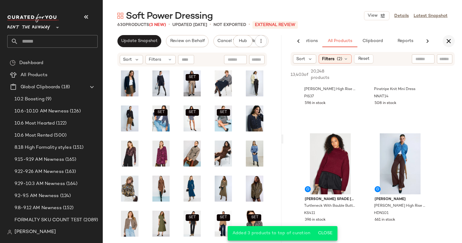
click at [449, 39] on icon "button" at bounding box center [448, 41] width 7 height 7
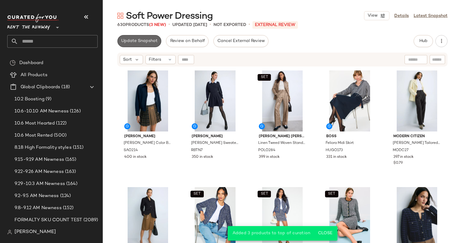
click at [131, 39] on span "Update Snapshot" at bounding box center [139, 41] width 37 height 5
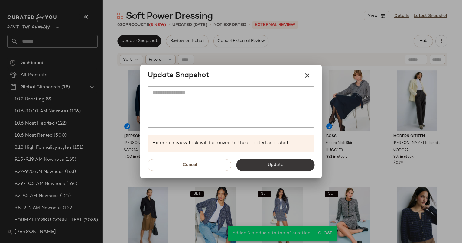
click at [276, 163] on span "Update" at bounding box center [276, 165] width 16 height 5
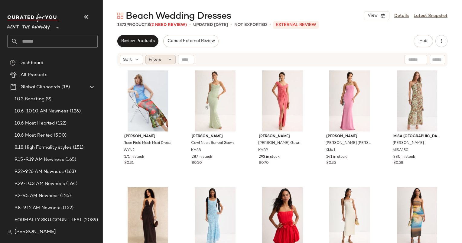
click at [165, 56] on div "Filters" at bounding box center [161, 59] width 30 height 9
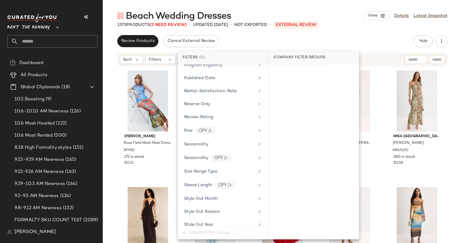
scroll to position [828, 0]
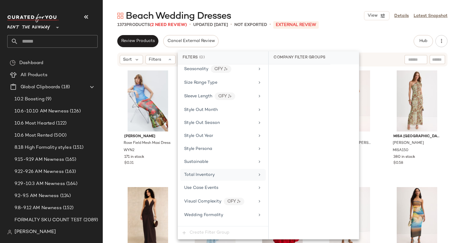
click at [219, 172] on div "Total Inventory" at bounding box center [219, 175] width 71 height 6
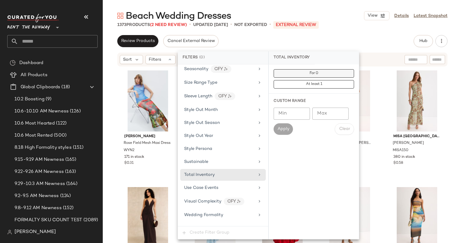
click at [294, 71] on button "For 0" at bounding box center [314, 73] width 81 height 8
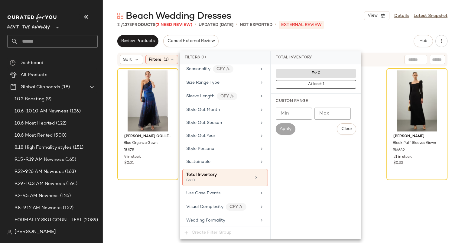
click at [372, 34] on div "Beach Wedding Dresses View Details Latest Snapshot 2 / 1373 Products (2 Need Re…" at bounding box center [283, 127] width 360 height 234
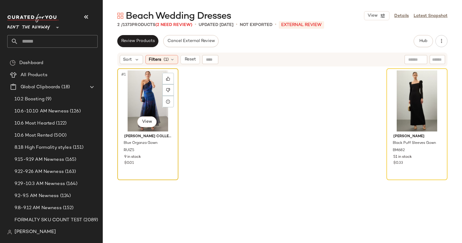
click at [143, 96] on div "#1 View" at bounding box center [148, 101] width 57 height 61
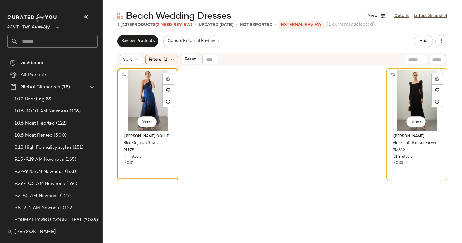
click at [411, 87] on div "#2 View" at bounding box center [417, 101] width 57 height 61
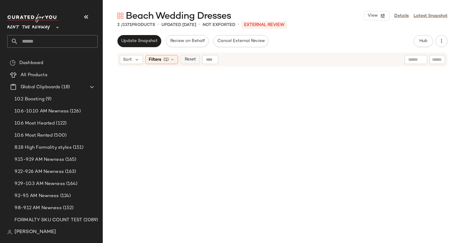
click at [184, 57] on span "Reset" at bounding box center [190, 59] width 12 height 5
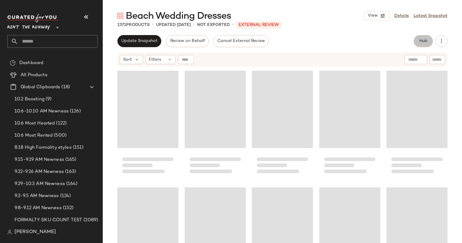
click at [421, 47] on button "Hub" at bounding box center [423, 41] width 19 height 12
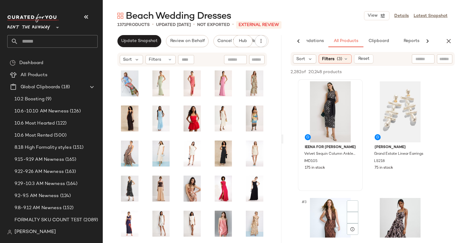
scroll to position [114, 0]
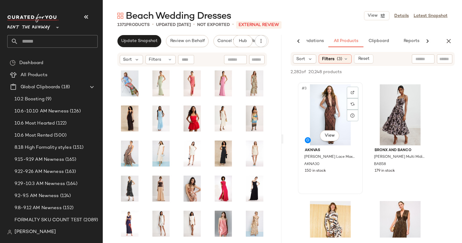
click at [327, 101] on div "#3 View" at bounding box center [330, 114] width 61 height 61
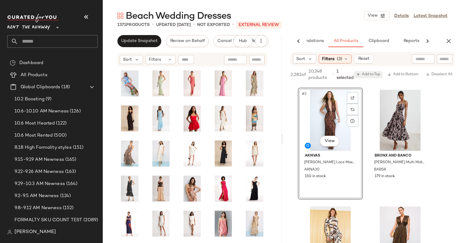
click at [379, 77] on button "Add to Top" at bounding box center [368, 74] width 29 height 7
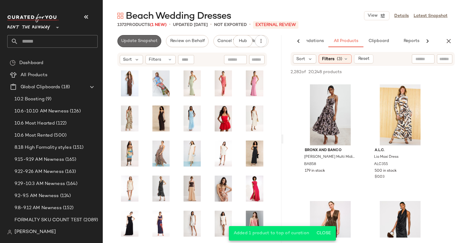
click at [121, 45] on button "Update Snapshot" at bounding box center [139, 41] width 44 height 12
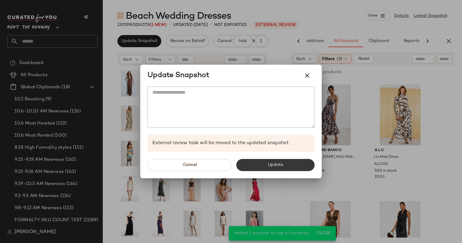
click at [249, 167] on button "Update" at bounding box center [275, 165] width 78 height 12
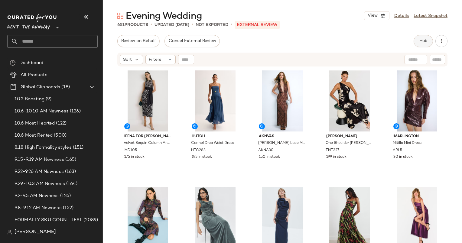
click at [417, 40] on button "Hub" at bounding box center [423, 41] width 19 height 12
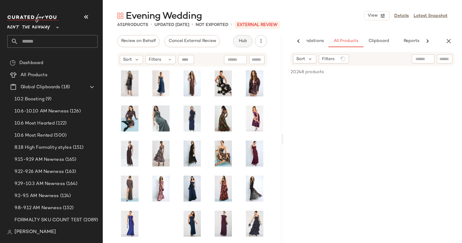
scroll to position [0, 31]
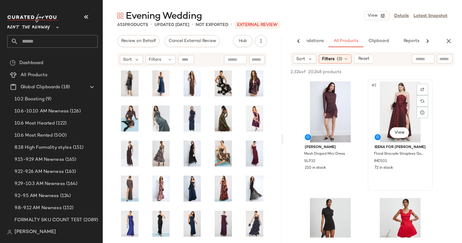
click at [399, 93] on div "#2 View" at bounding box center [400, 111] width 61 height 61
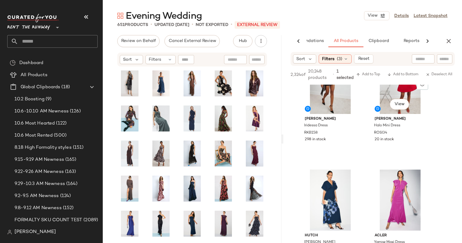
scroll to position [209, 0]
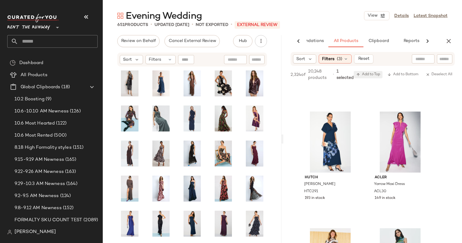
click at [363, 76] on span "Add to Top" at bounding box center [369, 75] width 24 height 4
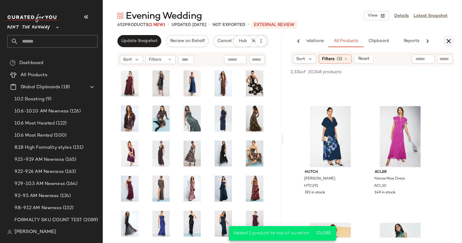
click at [447, 45] on button "button" at bounding box center [449, 41] width 12 height 12
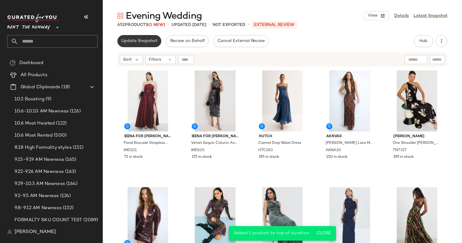
click at [140, 41] on span "Update Snapshot" at bounding box center [139, 41] width 37 height 5
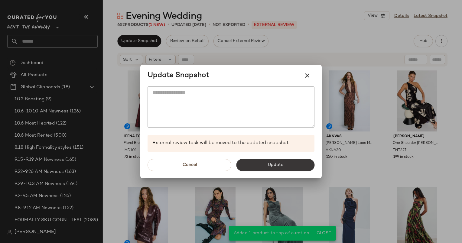
click at [271, 162] on button "Update" at bounding box center [275, 165] width 78 height 12
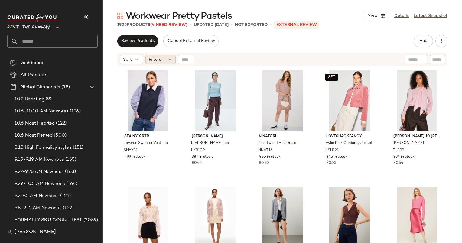
click at [159, 58] on span "Filters" at bounding box center [155, 60] width 12 height 6
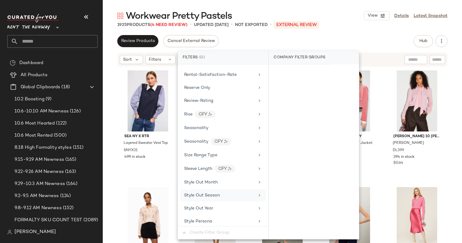
scroll to position [892, 0]
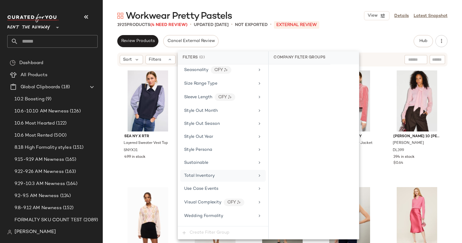
click at [209, 174] on span "Total Inventory" at bounding box center [199, 176] width 31 height 5
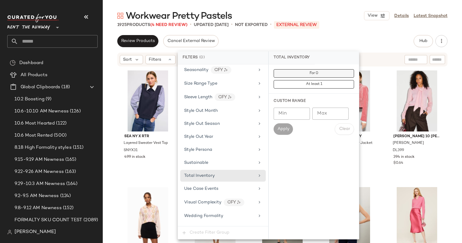
click at [275, 71] on button "For 0" at bounding box center [314, 73] width 81 height 8
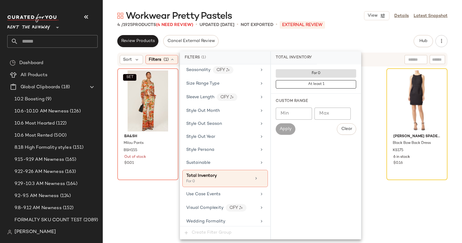
click at [337, 44] on div "Review Products Cancel External Review Hub Send for Review External Review Inte…" at bounding box center [282, 41] width 330 height 12
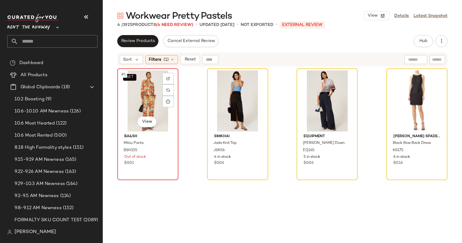
click at [135, 100] on div "SET #1 View" at bounding box center [148, 101] width 57 height 61
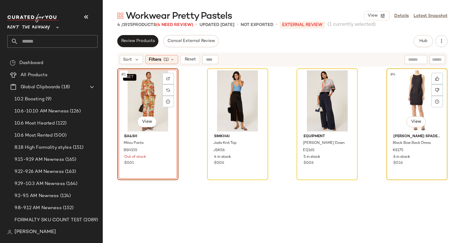
click at [412, 86] on div "#4 View" at bounding box center [417, 101] width 57 height 61
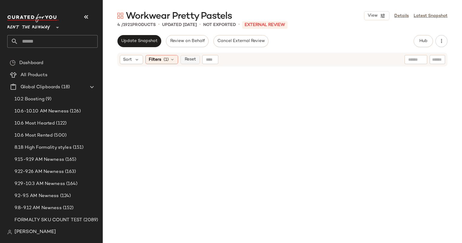
click at [187, 59] on span "Reset" at bounding box center [190, 59] width 12 height 5
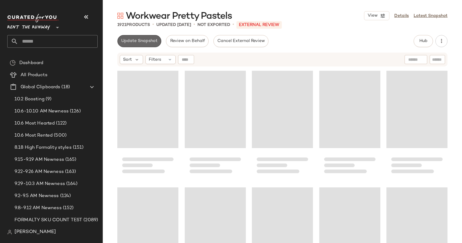
click at [147, 42] on span "Update Snapshot" at bounding box center [139, 41] width 37 height 5
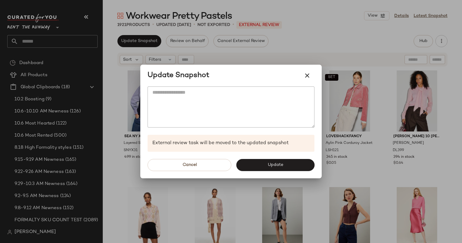
click at [274, 154] on div "Cancel Update" at bounding box center [231, 165] width 182 height 27
click at [289, 170] on button "Update" at bounding box center [275, 165] width 78 height 12
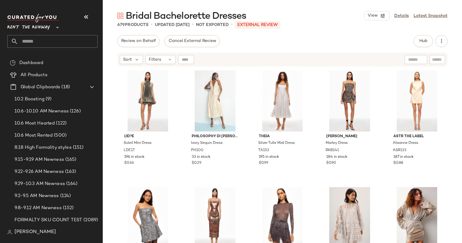
click at [415, 35] on div "Bridal Bachelorette Dresses View Details Latest Snapshot 679 Products • updated…" at bounding box center [283, 127] width 360 height 234
click at [421, 41] on span "Hub" at bounding box center [423, 41] width 8 height 5
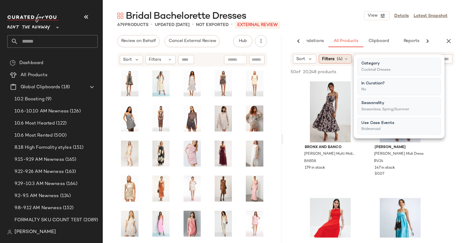
click at [342, 59] on span "(4)" at bounding box center [340, 59] width 6 height 6
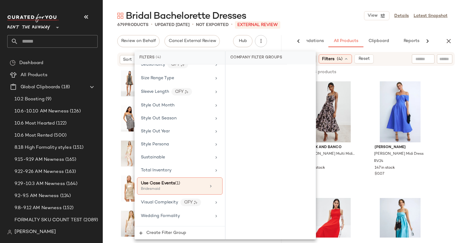
scroll to position [848, 0]
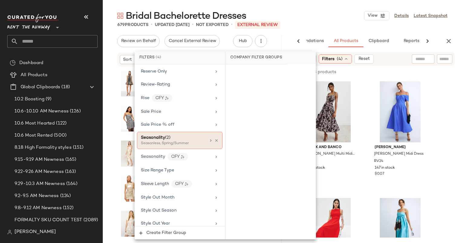
click at [182, 135] on div "Seasonality (2)" at bounding box center [173, 138] width 65 height 6
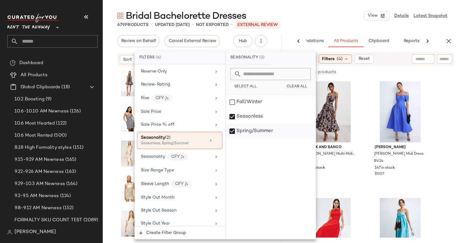
click at [250, 136] on div "Spring/Summer" at bounding box center [271, 131] width 90 height 15
click at [233, 103] on div "Fall/Winter" at bounding box center [271, 102] width 90 height 15
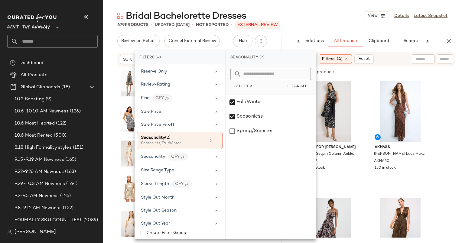
click at [327, 21] on div "Bridal Bachelorette Dresses View Details Latest Snapshot" at bounding box center [283, 16] width 360 height 12
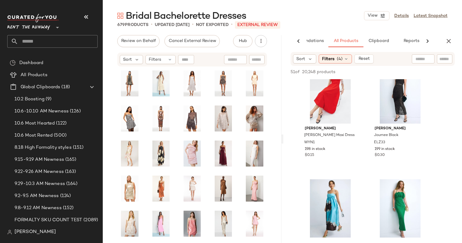
scroll to position [218, 0]
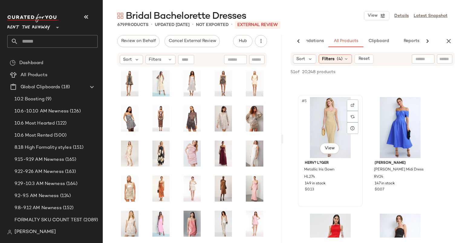
click at [330, 121] on div "#5 View" at bounding box center [330, 127] width 61 height 61
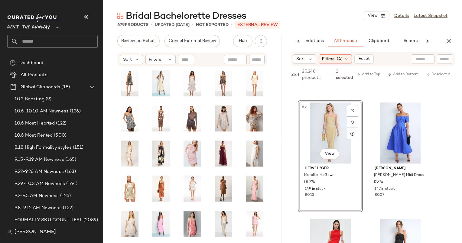
click at [374, 70] on div "51 of 20,248 products • 1 selected Add to Top Add to Bottom Deselect All" at bounding box center [373, 75] width 179 height 19
click at [376, 75] on span "Add to Top" at bounding box center [369, 75] width 24 height 4
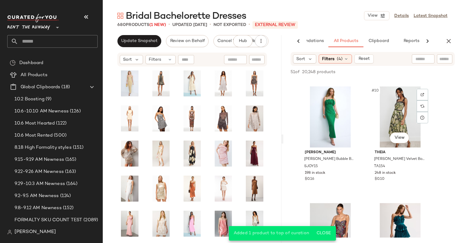
scroll to position [459, 0]
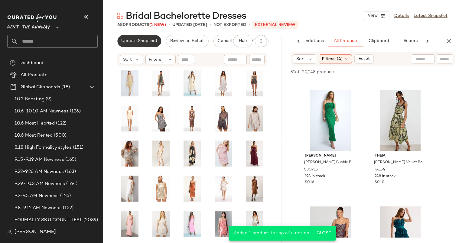
click at [123, 37] on button "Update Snapshot" at bounding box center [139, 41] width 44 height 12
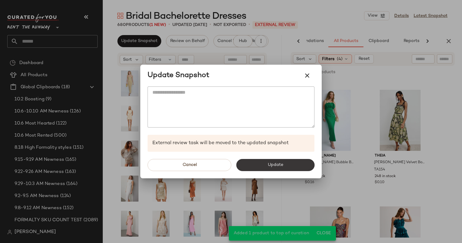
click at [276, 163] on span "Update" at bounding box center [276, 165] width 16 height 5
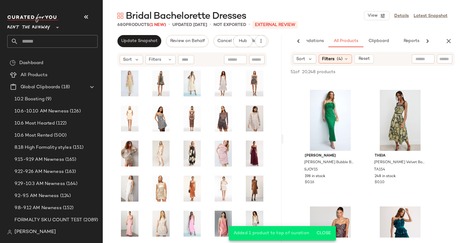
scroll to position [809, 0]
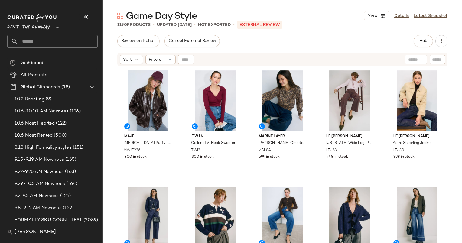
click at [336, 45] on div "Review on Behalf Cancel External Review Hub Send for Review External Review Int…" at bounding box center [282, 41] width 330 height 12
click at [313, 25] on div "1190 Products • updated [DATE] • Not Exported • External REVIEW" at bounding box center [283, 25] width 360 height 6
click at [364, 37] on div "Review on Behalf Cancel External Review Hub Send for Review External Review Int…" at bounding box center [282, 41] width 330 height 12
click at [341, 38] on div "Review on Behalf Cancel External Review Hub Send for Review External Review Int…" at bounding box center [282, 41] width 330 height 12
click at [428, 40] on button "Hub" at bounding box center [423, 41] width 19 height 12
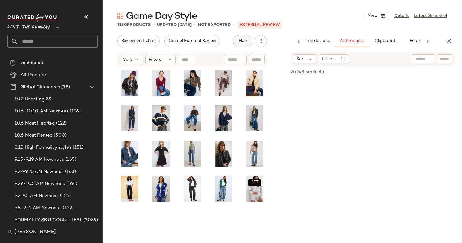
scroll to position [0, 25]
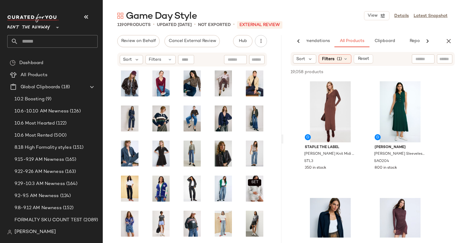
click at [332, 24] on div "1190 Products • updated [DATE] • Not Exported • External REVIEW" at bounding box center [283, 25] width 360 height 6
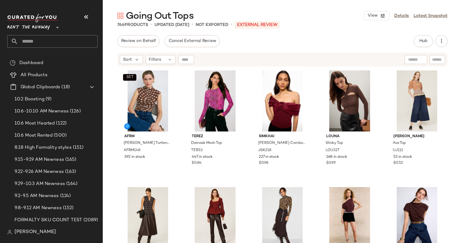
click at [331, 31] on div "Going Out Tops View Details Latest Snapshot 766 Products • updated Oct 2nd • No…" at bounding box center [283, 127] width 360 height 234
